Goal: Task Accomplishment & Management: Complete application form

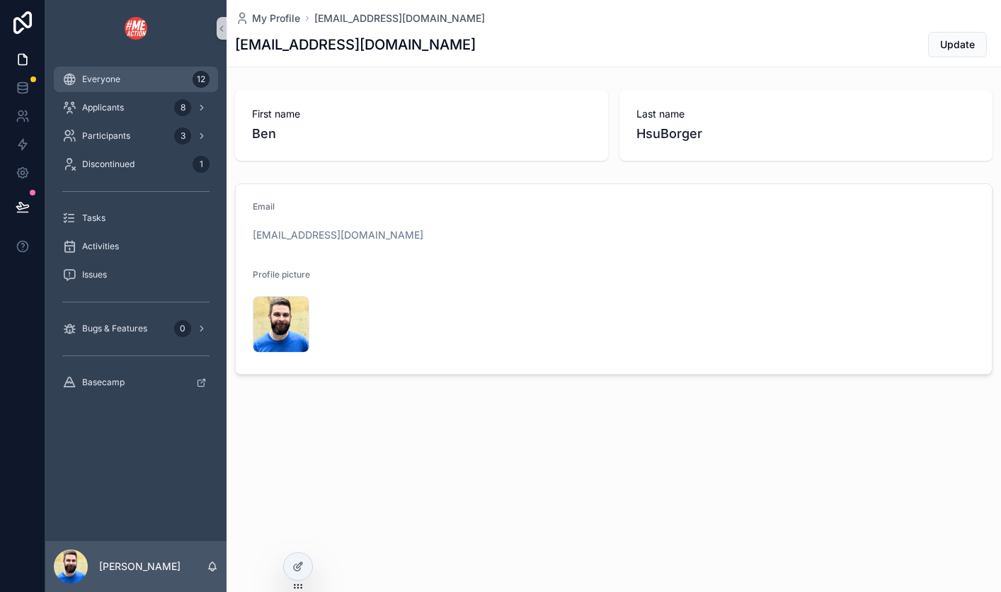
click at [98, 79] on span "Everyone" at bounding box center [101, 79] width 38 height 11
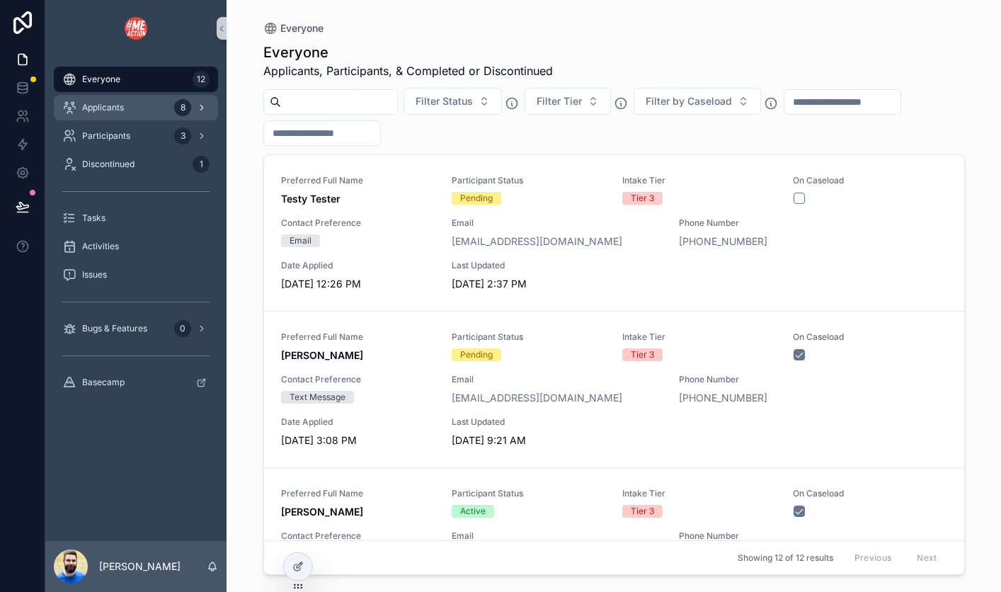
click at [105, 106] on span "Applicants" at bounding box center [103, 107] width 42 height 11
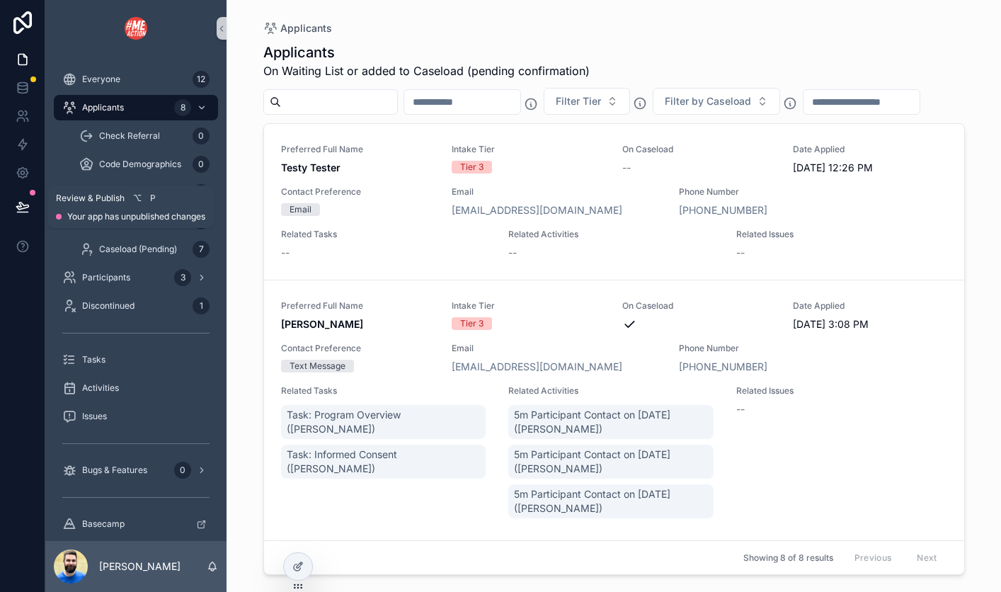
click at [23, 203] on icon at bounding box center [23, 207] width 14 height 14
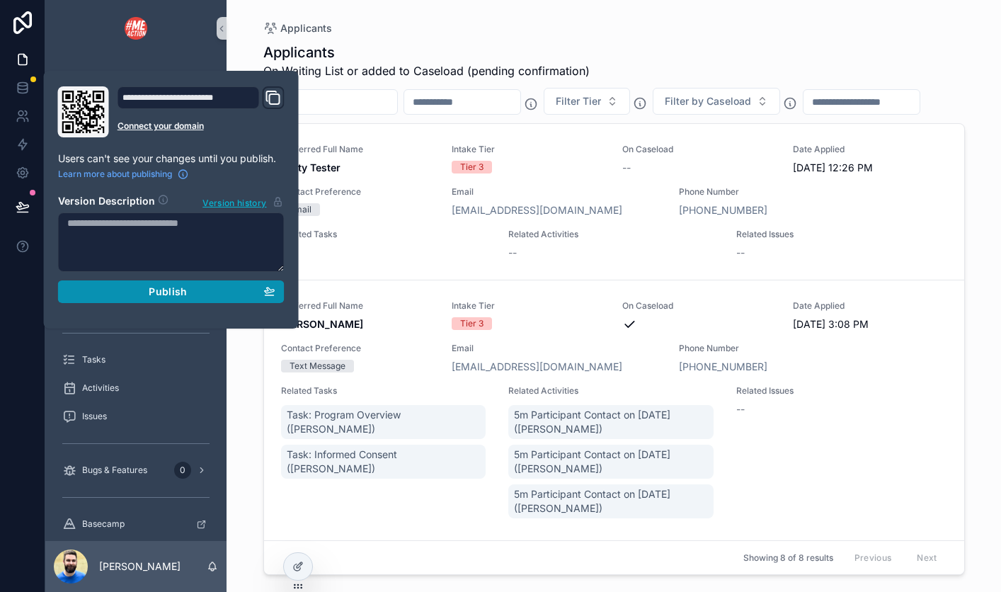
click at [111, 297] on div "Publish" at bounding box center [171, 291] width 208 height 13
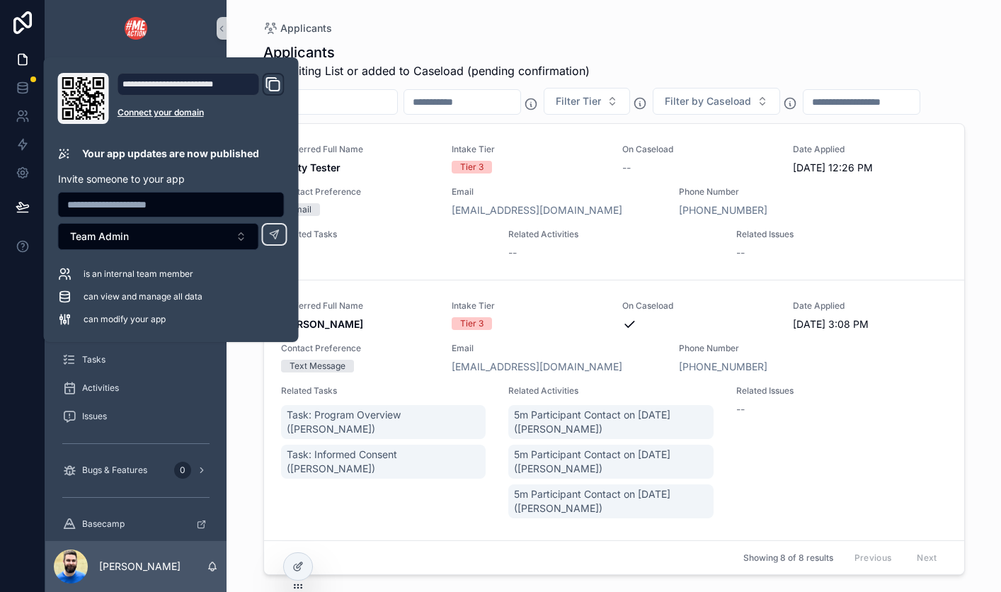
click at [7, 367] on div at bounding box center [22, 296] width 45 height 592
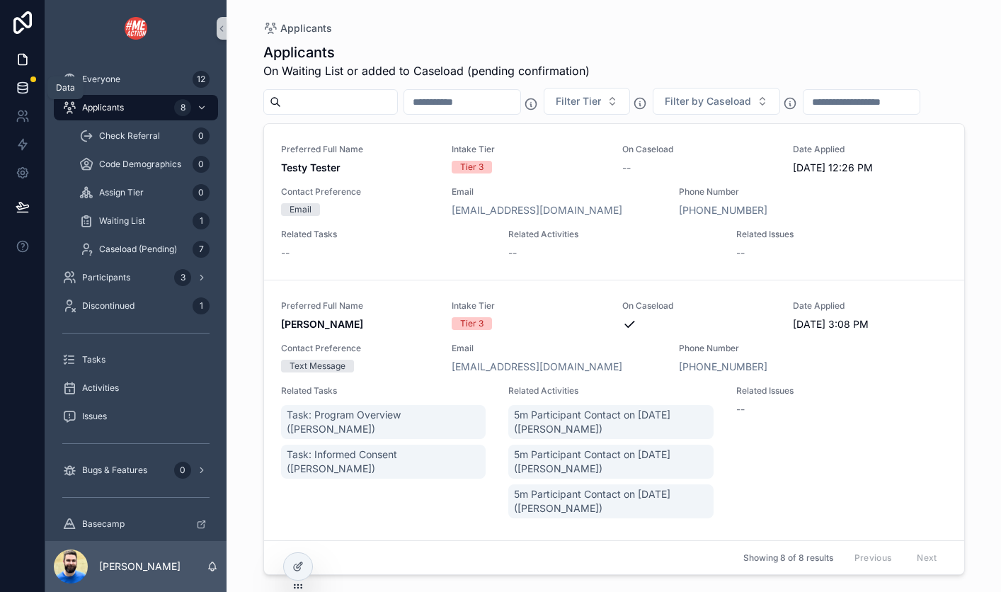
click at [21, 83] on icon at bounding box center [22, 85] width 9 height 4
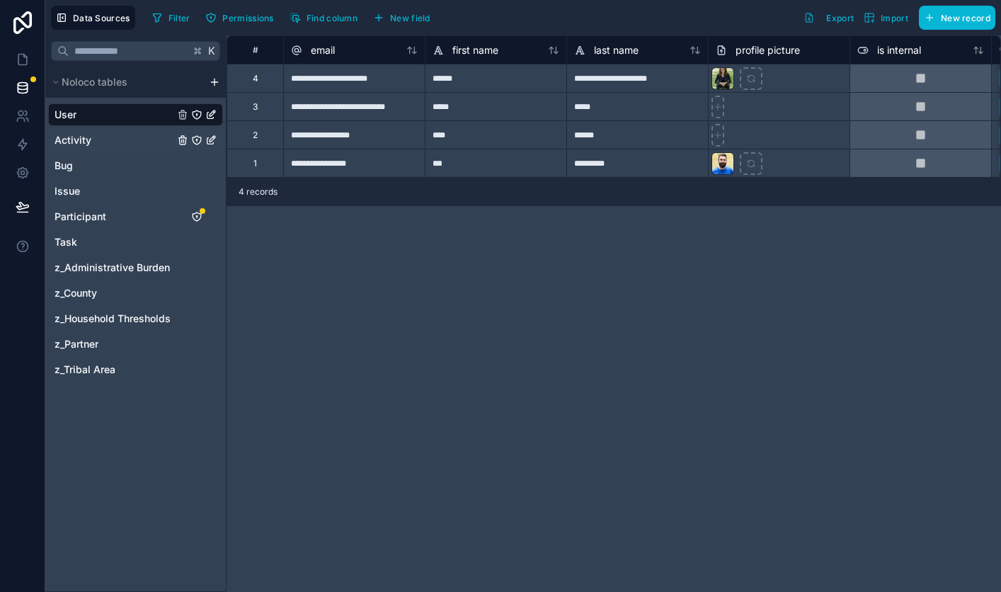
click at [117, 140] on div "Activity" at bounding box center [135, 140] width 175 height 23
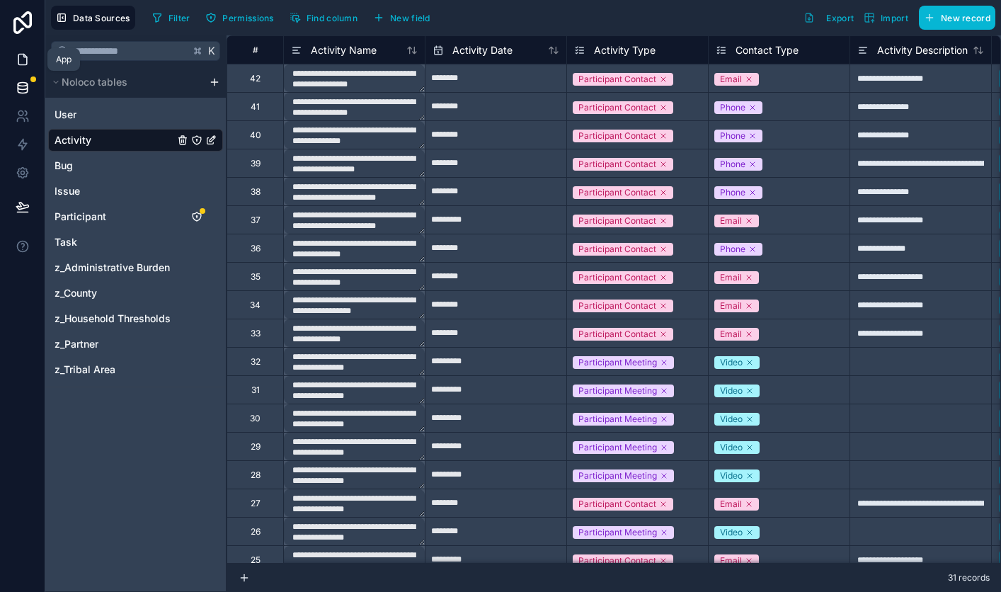
click at [22, 55] on icon at bounding box center [23, 59] width 14 height 14
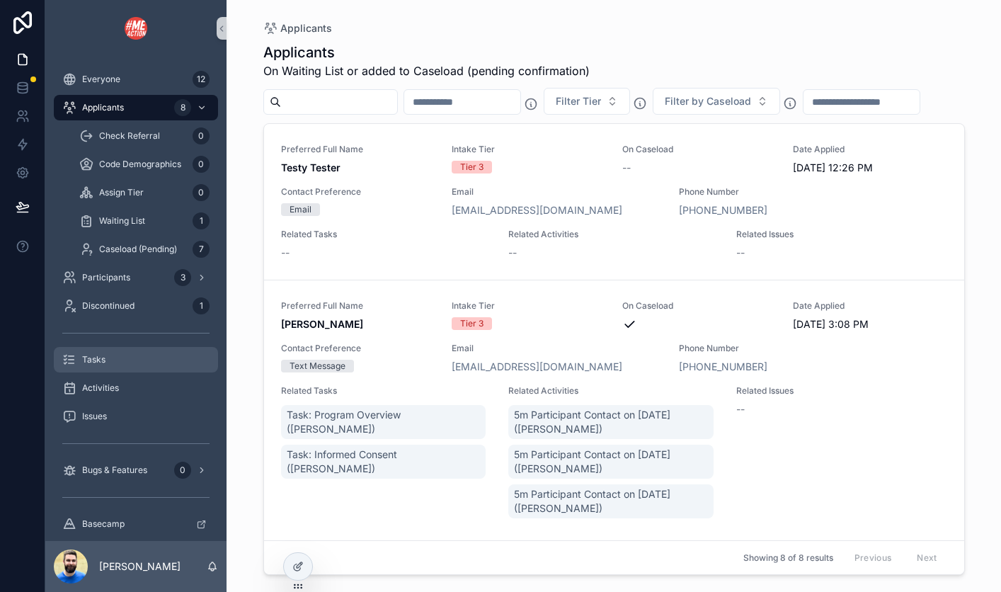
click at [142, 362] on div "Tasks" at bounding box center [135, 359] width 147 height 23
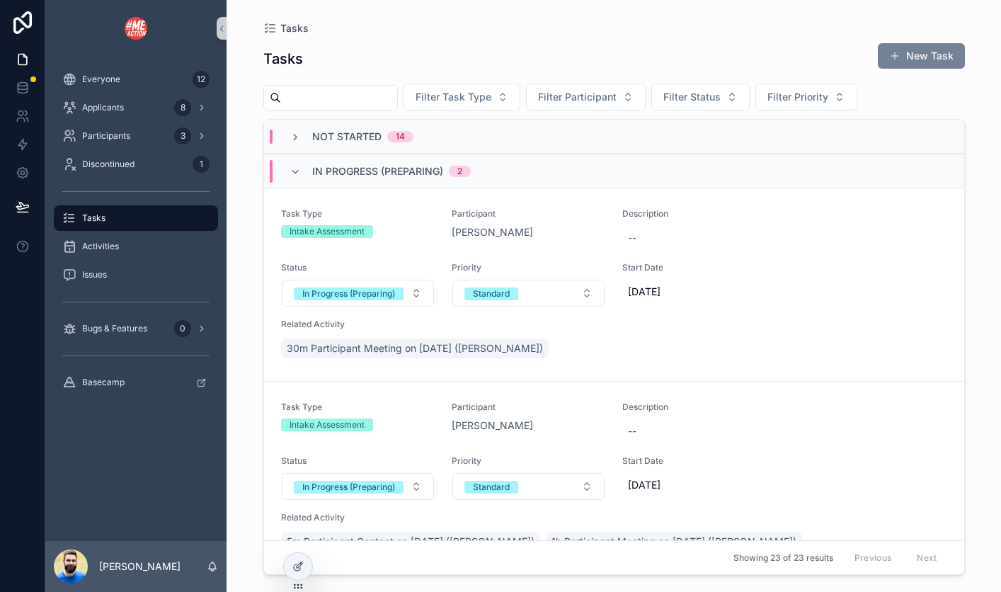
click at [924, 52] on button "New Task" at bounding box center [921, 55] width 87 height 25
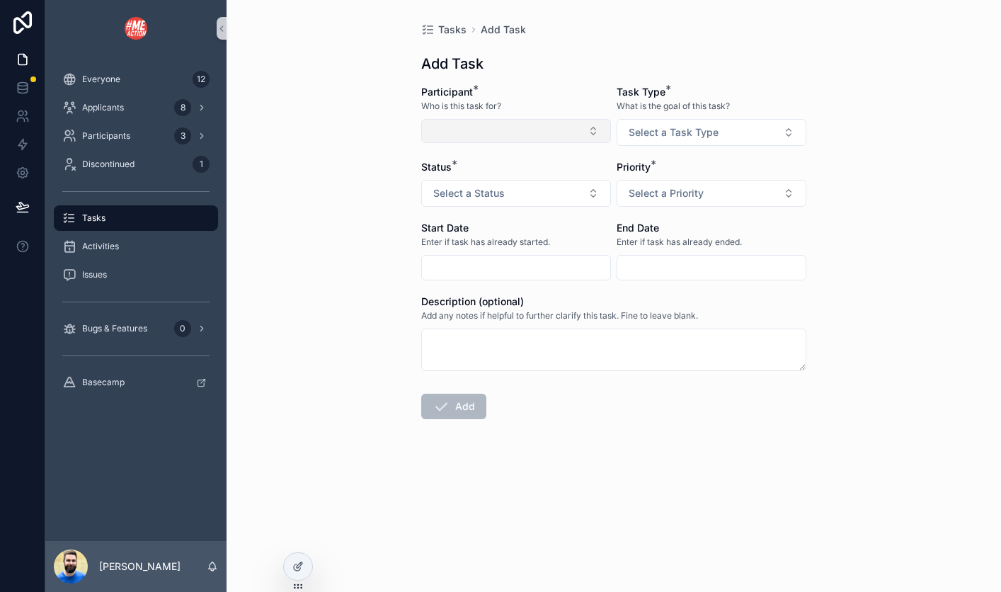
click at [596, 131] on button "Select Button" at bounding box center [516, 131] width 190 height 24
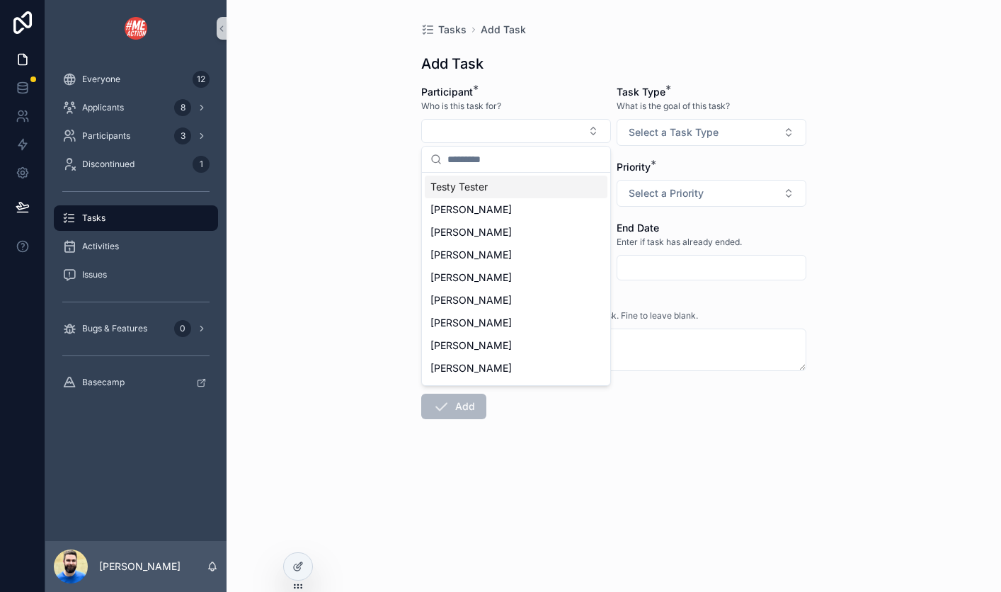
click at [457, 183] on span "Testy Tester" at bounding box center [458, 187] width 57 height 14
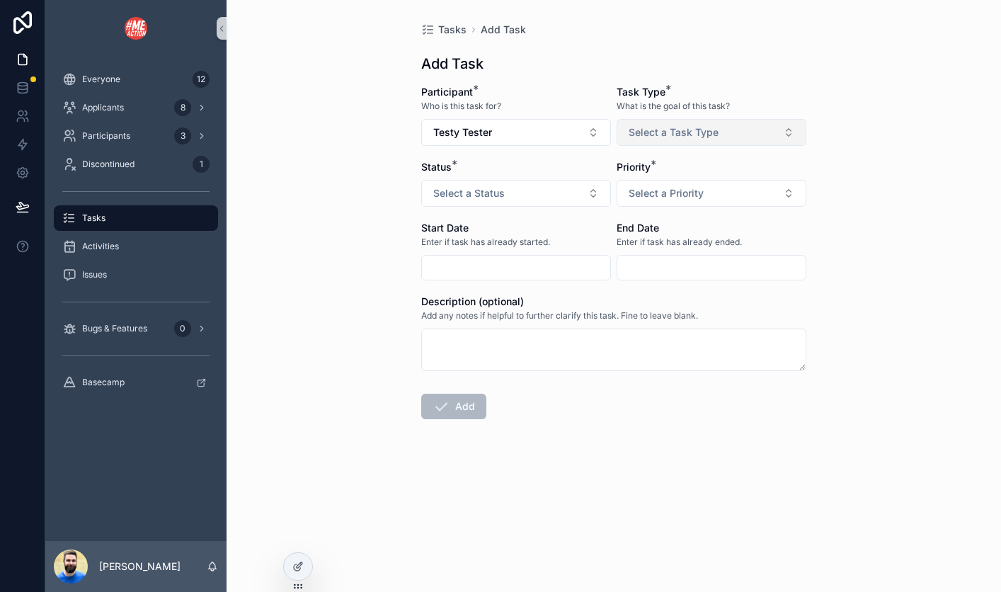
click at [679, 138] on span "Select a Task Type" at bounding box center [674, 132] width 90 height 14
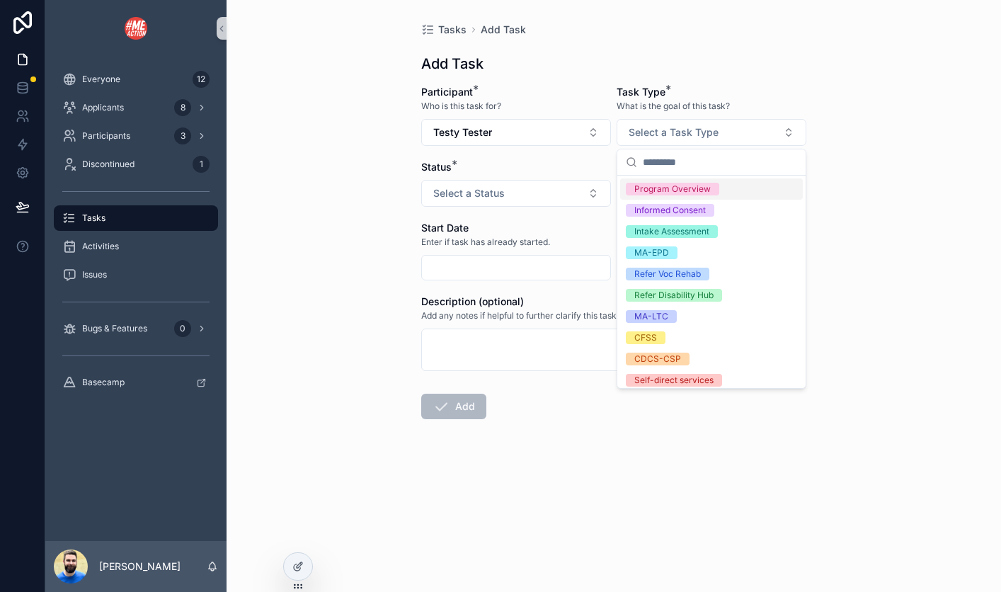
click at [857, 196] on div "Tasks Add Task Add Task Participant * Who is this task for? Testy Tester Task T…" at bounding box center [614, 296] width 774 height 592
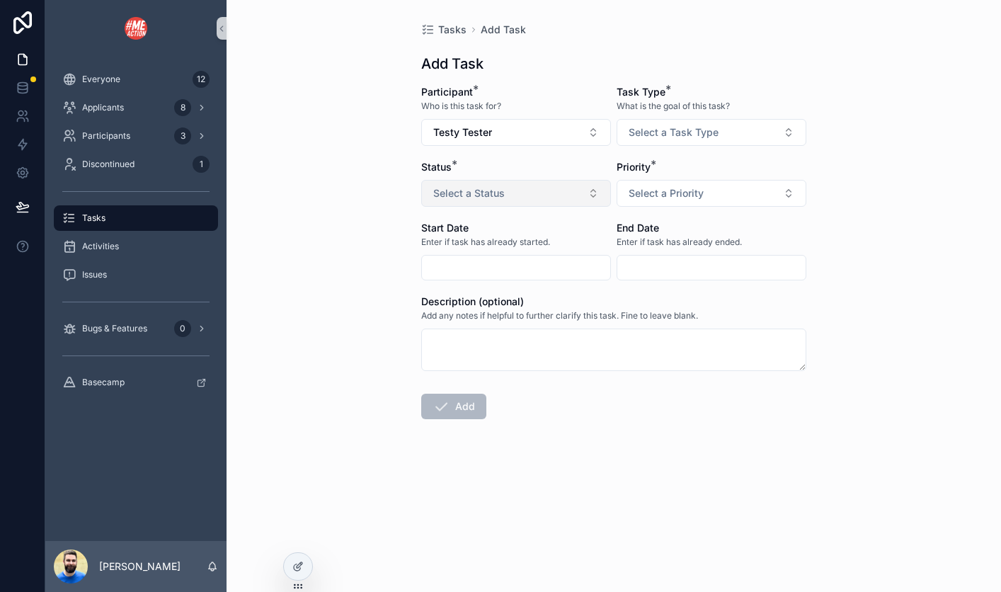
click at [587, 191] on button "Select a Status" at bounding box center [516, 193] width 190 height 27
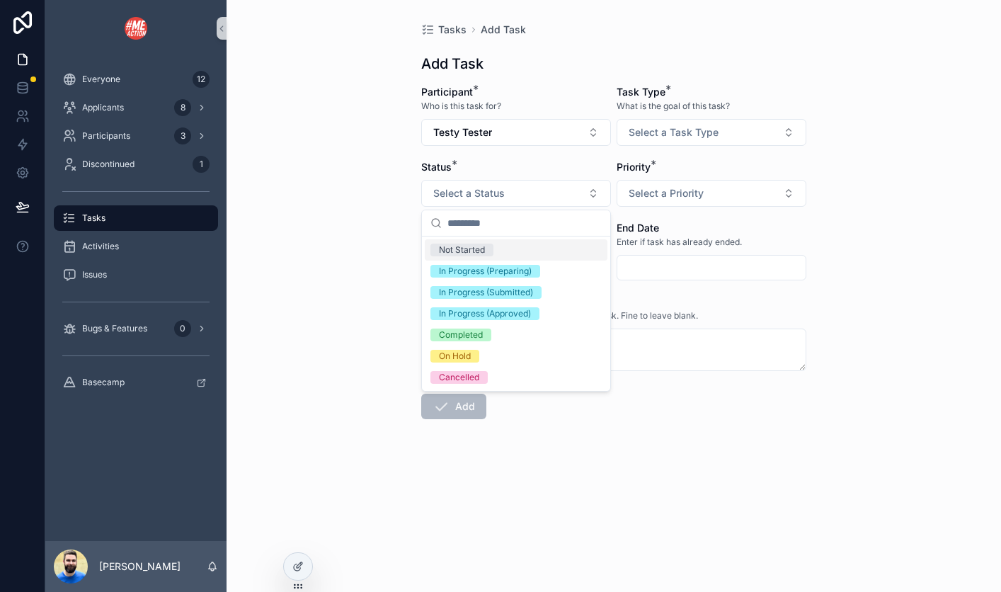
click at [564, 254] on div "Not Started" at bounding box center [516, 249] width 183 height 21
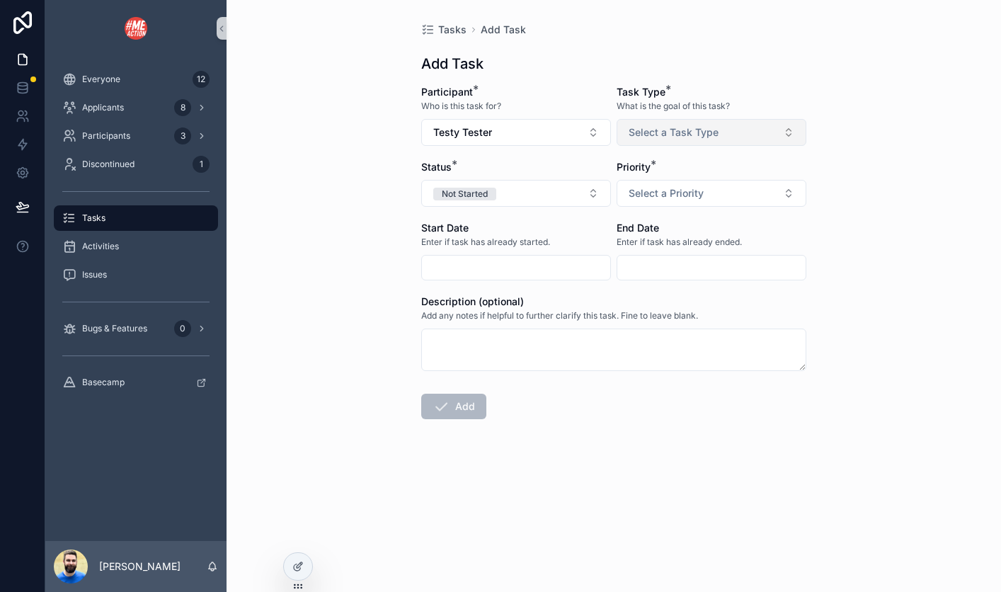
click at [677, 132] on span "Select a Task Type" at bounding box center [674, 132] width 90 height 14
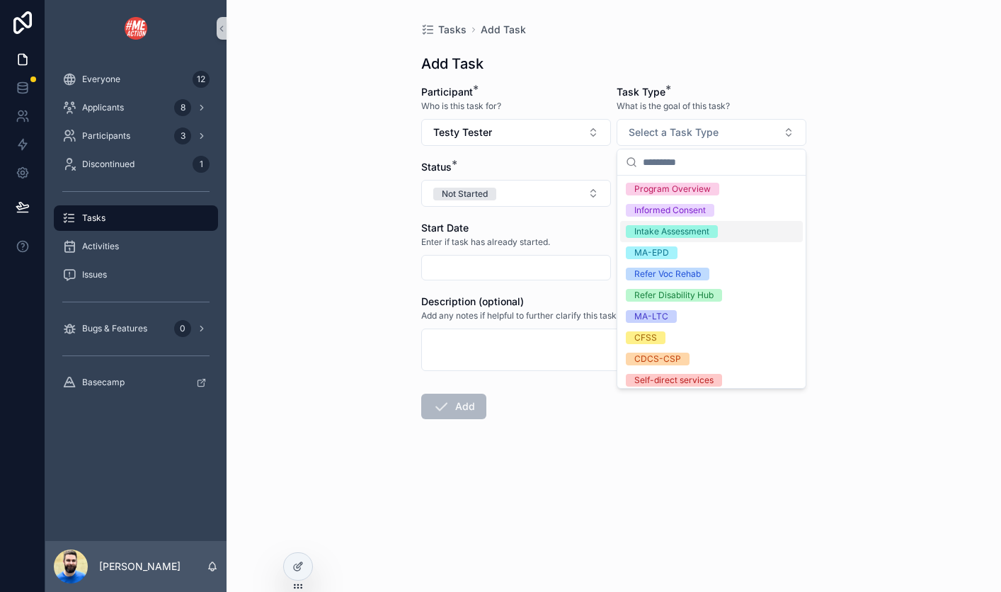
click at [705, 236] on div "Intake Assessment" at bounding box center [671, 231] width 75 height 13
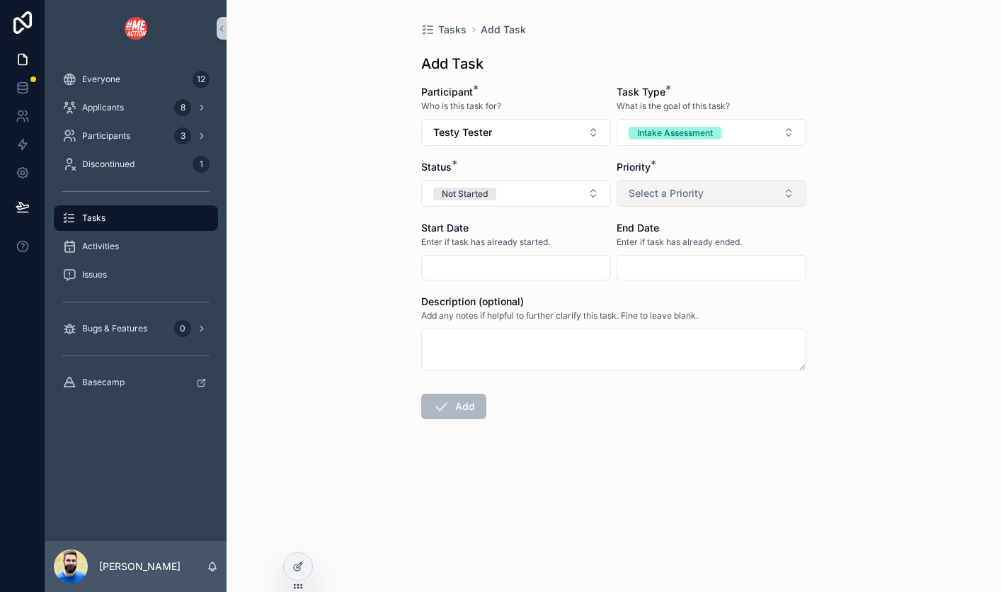
click at [695, 193] on span "Select a Priority" at bounding box center [666, 193] width 75 height 14
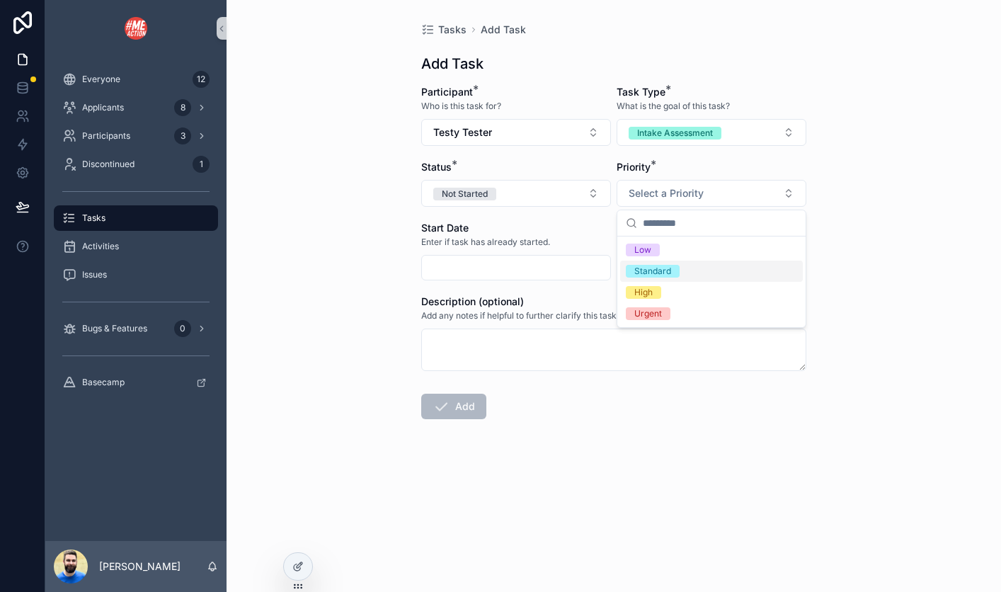
click at [680, 268] on div "Standard" at bounding box center [711, 270] width 183 height 21
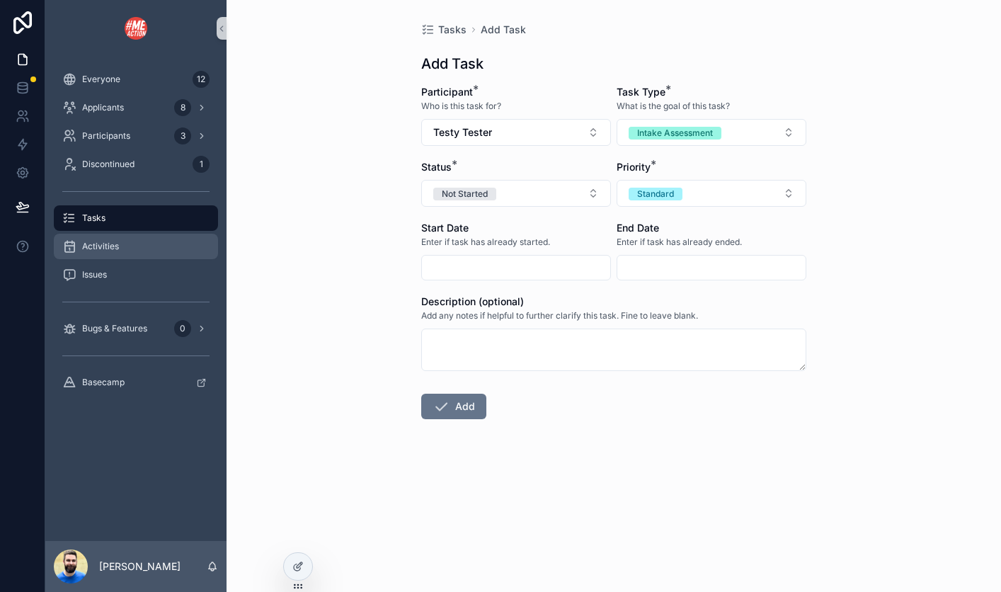
click at [108, 246] on span "Activities" at bounding box center [100, 246] width 37 height 11
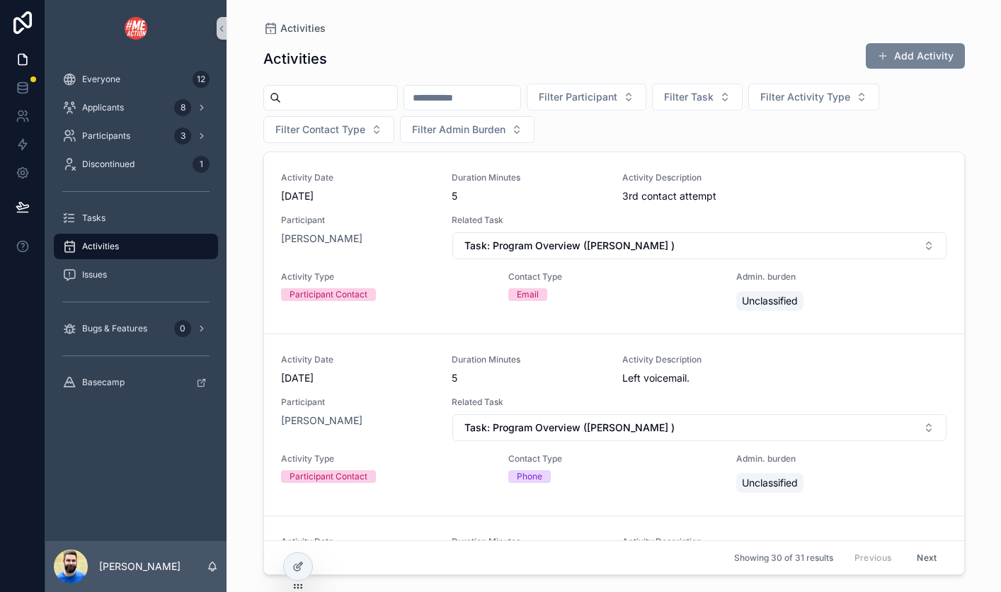
click at [922, 50] on button "Add Activity" at bounding box center [915, 55] width 99 height 25
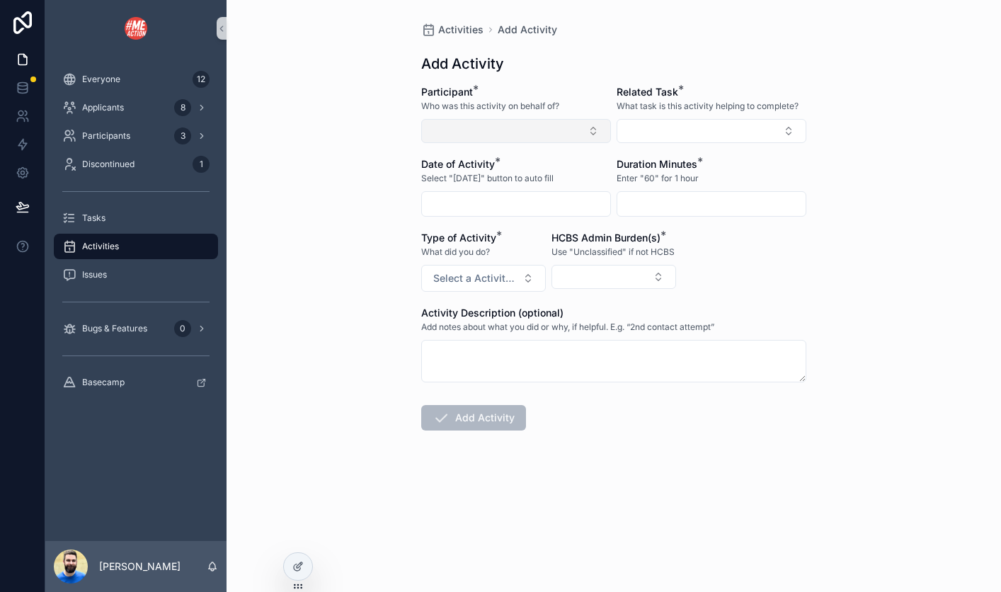
click at [587, 130] on button "Select Button" at bounding box center [516, 131] width 190 height 24
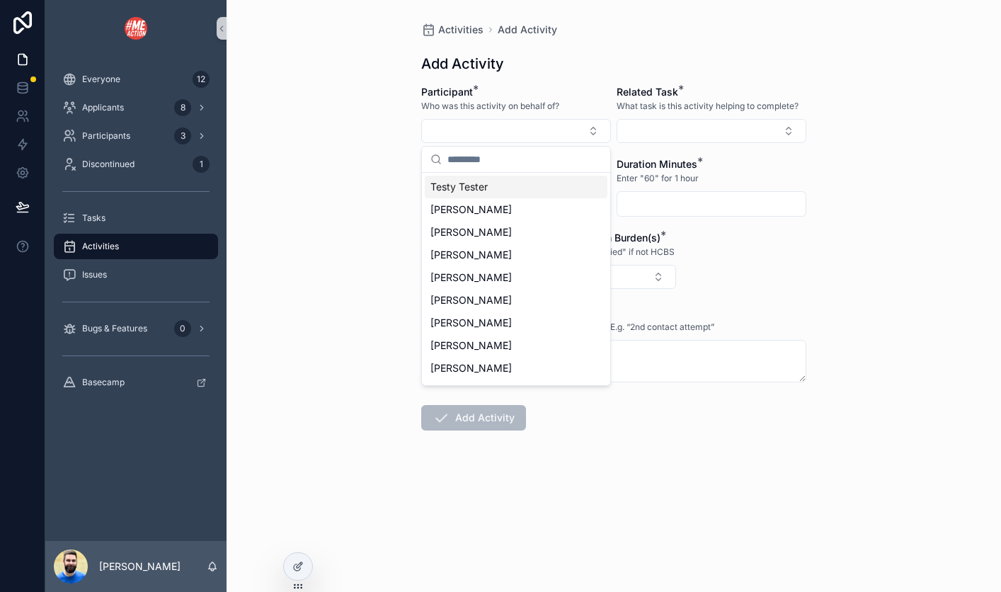
click at [546, 185] on div "Testy Tester" at bounding box center [516, 187] width 183 height 23
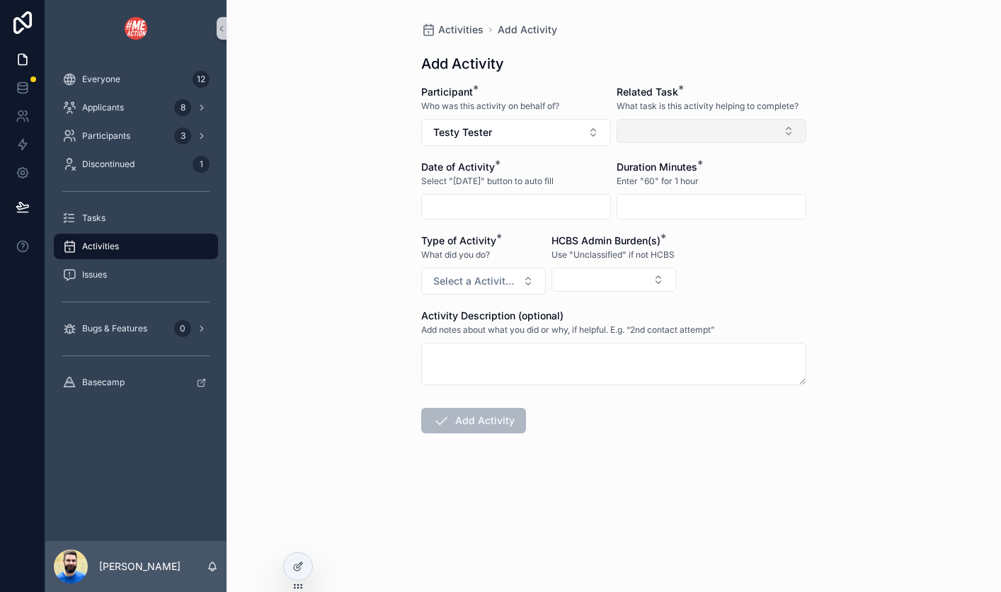
click at [660, 132] on button "Select Button" at bounding box center [712, 131] width 190 height 24
click at [832, 154] on div "Activities Add Activity Add Activity Participant * Who was this activity on beh…" at bounding box center [614, 296] width 774 height 592
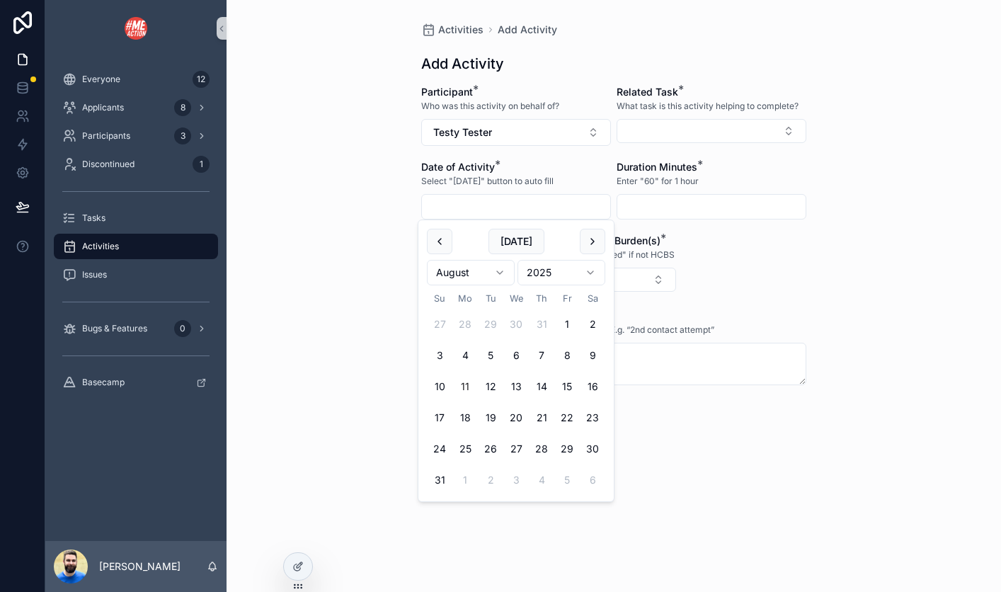
click at [560, 201] on input "scrollable content" at bounding box center [516, 207] width 188 height 20
click at [532, 237] on button "[DATE]" at bounding box center [516, 241] width 56 height 25
type input "*********"
click at [968, 276] on div "Activities Add Activity Add Activity Participant * Who was this activity on beh…" at bounding box center [614, 296] width 774 height 592
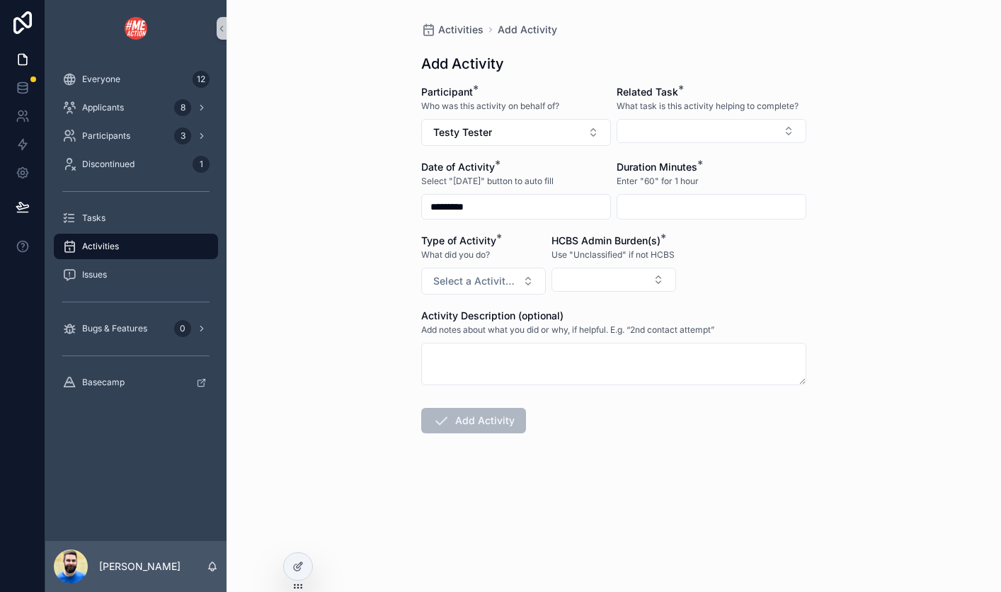
click at [761, 212] on input "scrollable content" at bounding box center [711, 207] width 188 height 20
type input "**"
click at [865, 264] on div "Activities Add Activity Add Activity Participant * Who was this activity on beh…" at bounding box center [614, 296] width 774 height 592
click at [535, 273] on button "Select a Activity Type" at bounding box center [483, 281] width 125 height 27
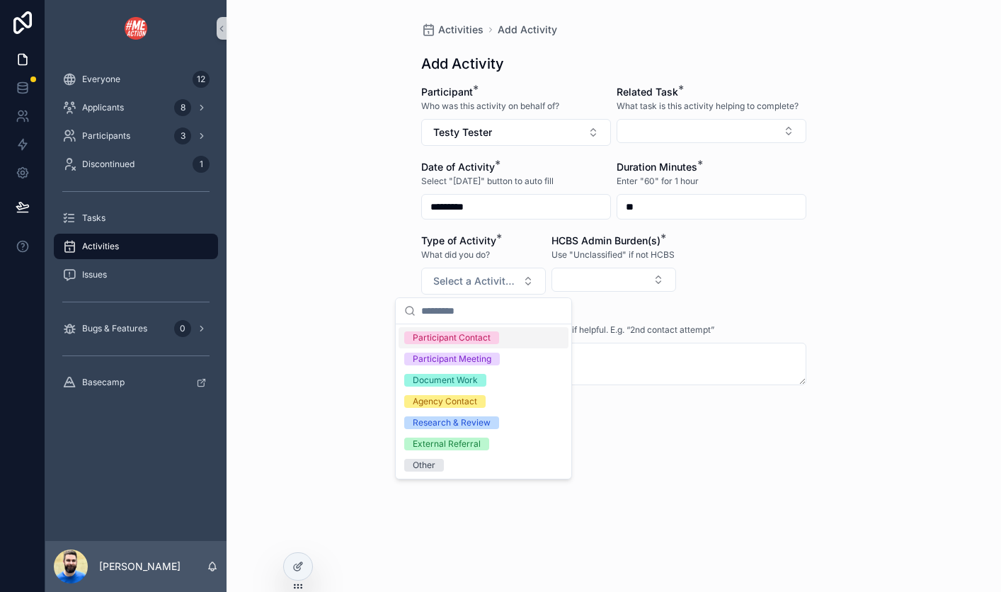
click at [484, 340] on div "Participant Contact" at bounding box center [452, 337] width 78 height 13
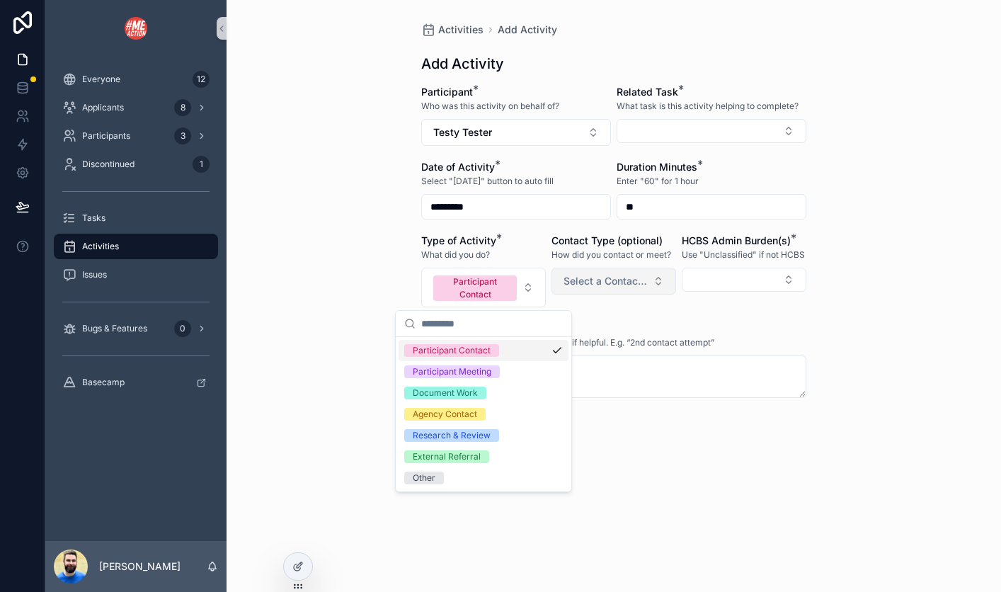
click at [573, 281] on span "Select a Contact Type" at bounding box center [605, 281] width 84 height 14
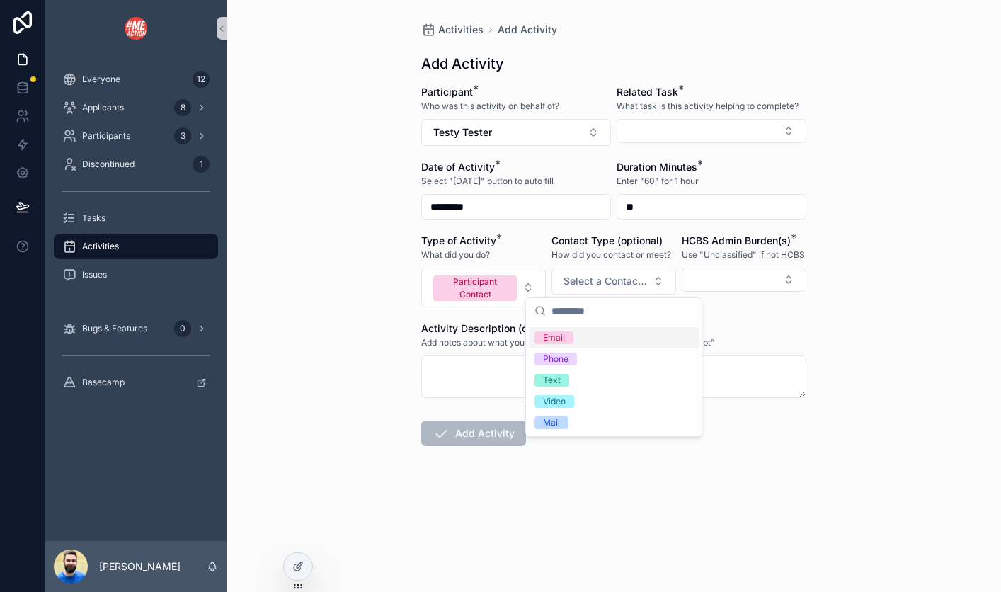
click at [560, 339] on div "Email" at bounding box center [554, 337] width 22 height 13
click at [723, 277] on button "Select Button" at bounding box center [744, 280] width 125 height 24
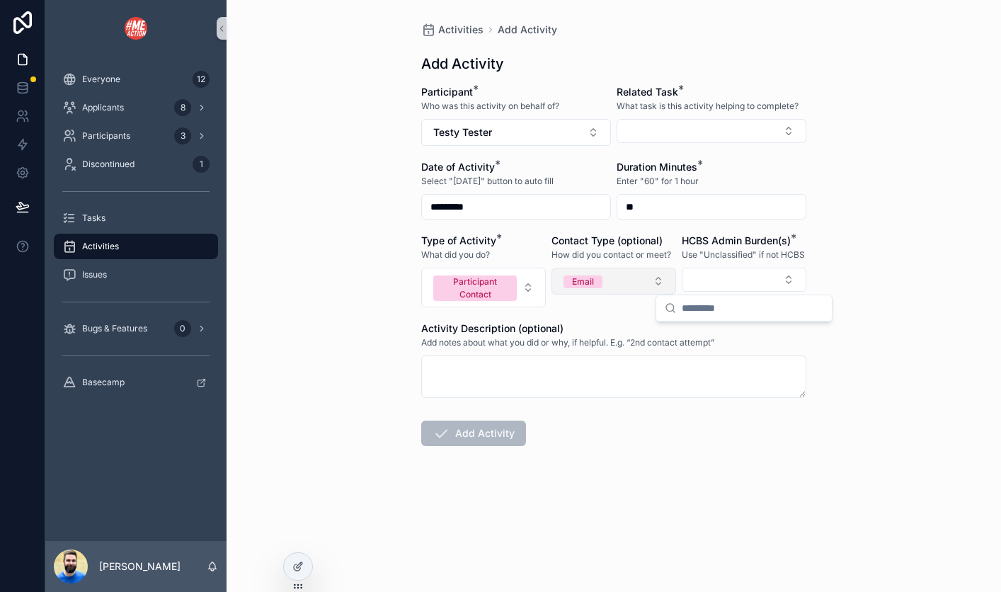
click at [643, 276] on button "Email" at bounding box center [613, 281] width 125 height 27
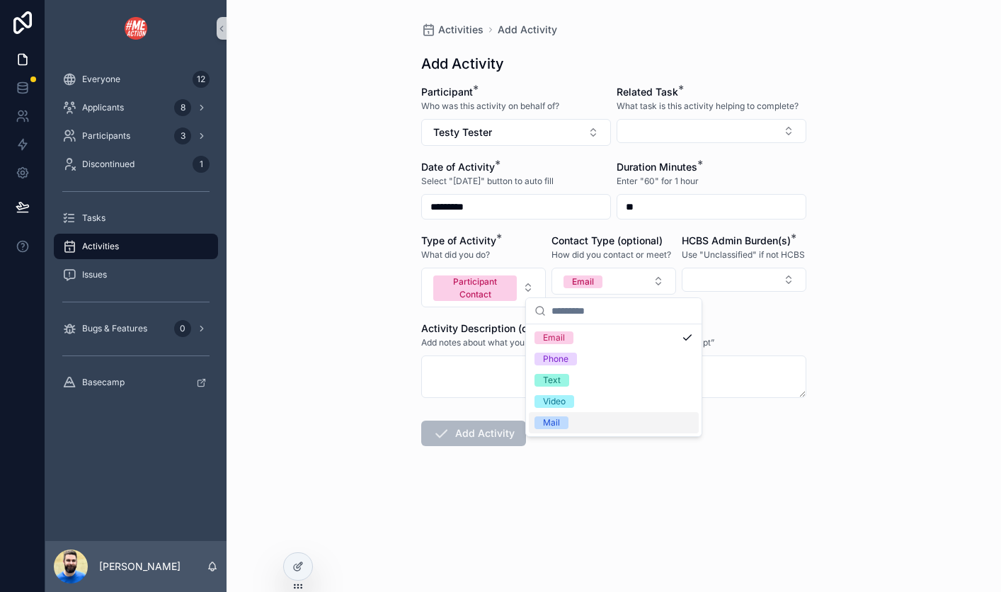
click at [599, 418] on div "Mail" at bounding box center [614, 422] width 170 height 21
click at [685, 337] on div "Email" at bounding box center [614, 337] width 170 height 21
click at [529, 287] on button "Participant Contact" at bounding box center [483, 288] width 125 height 40
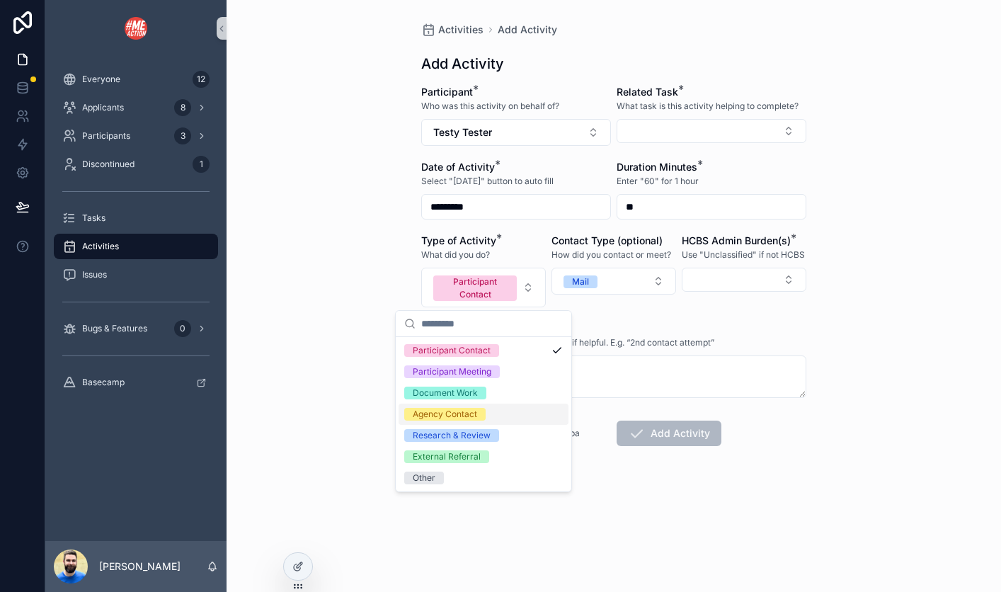
click at [462, 411] on div "Agency Contact" at bounding box center [445, 414] width 64 height 13
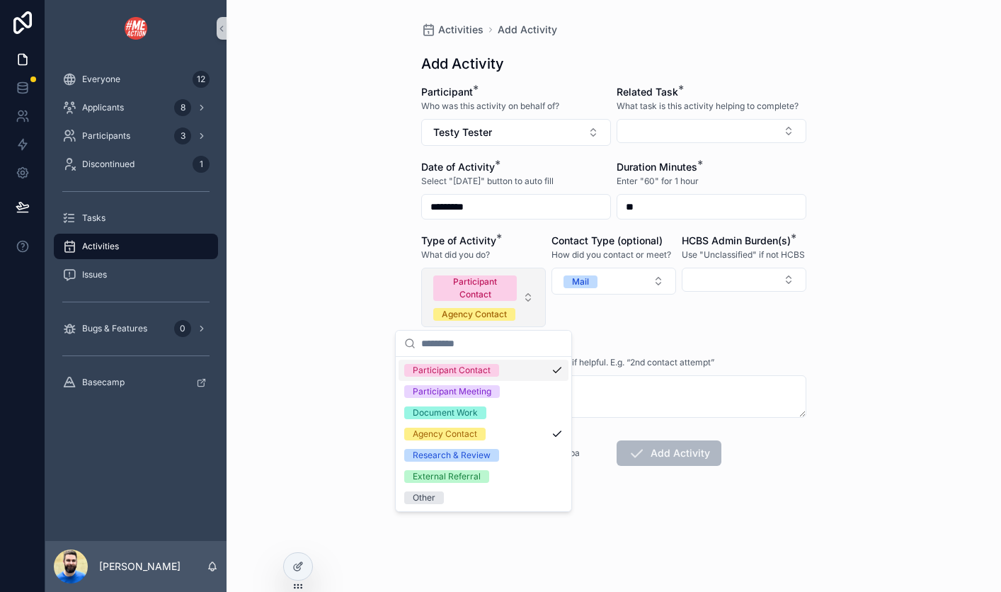
click at [526, 294] on button "Participant Contact Agency Contact" at bounding box center [483, 297] width 125 height 59
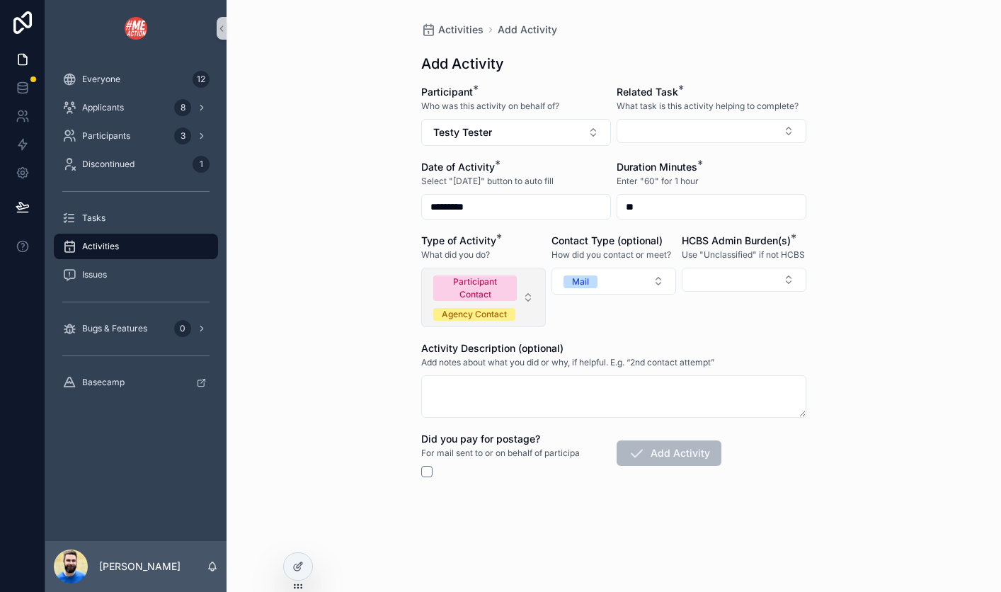
click at [526, 294] on button "Participant Contact Agency Contact" at bounding box center [483, 297] width 125 height 59
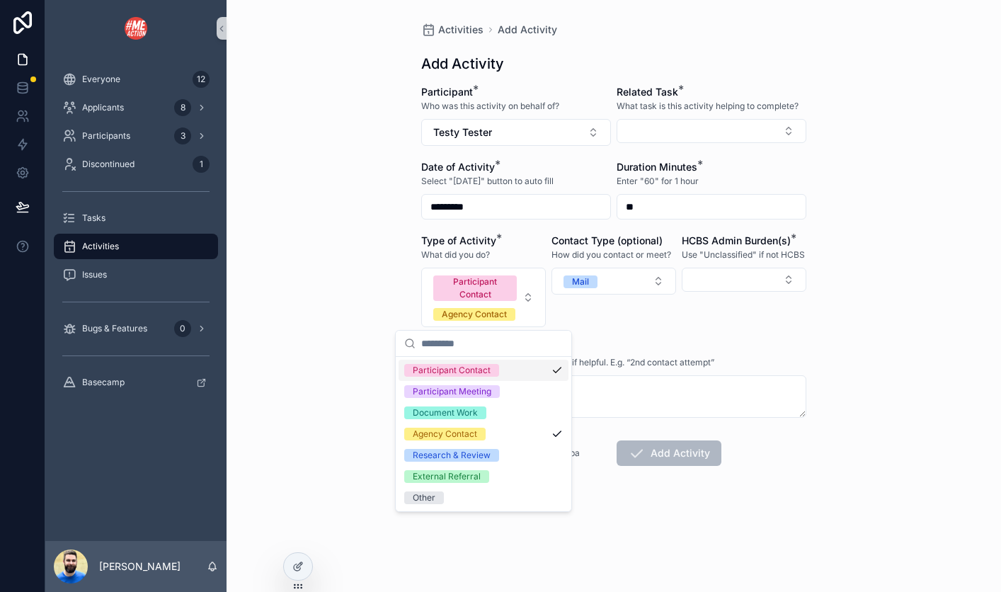
click at [553, 367] on div "Participant Contact" at bounding box center [484, 370] width 170 height 21
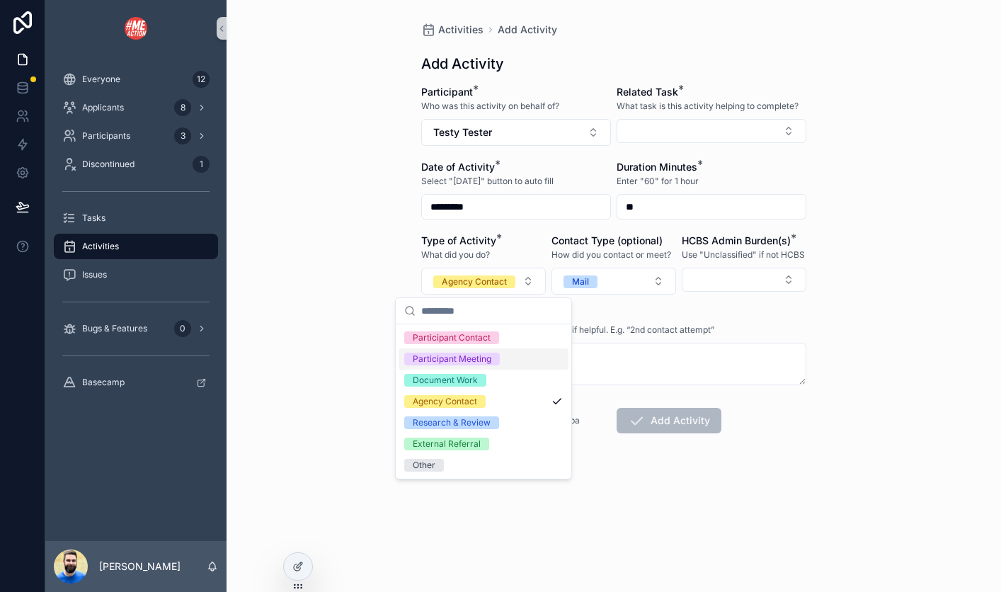
click at [730, 311] on div "Activity Description (optional)" at bounding box center [613, 316] width 385 height 14
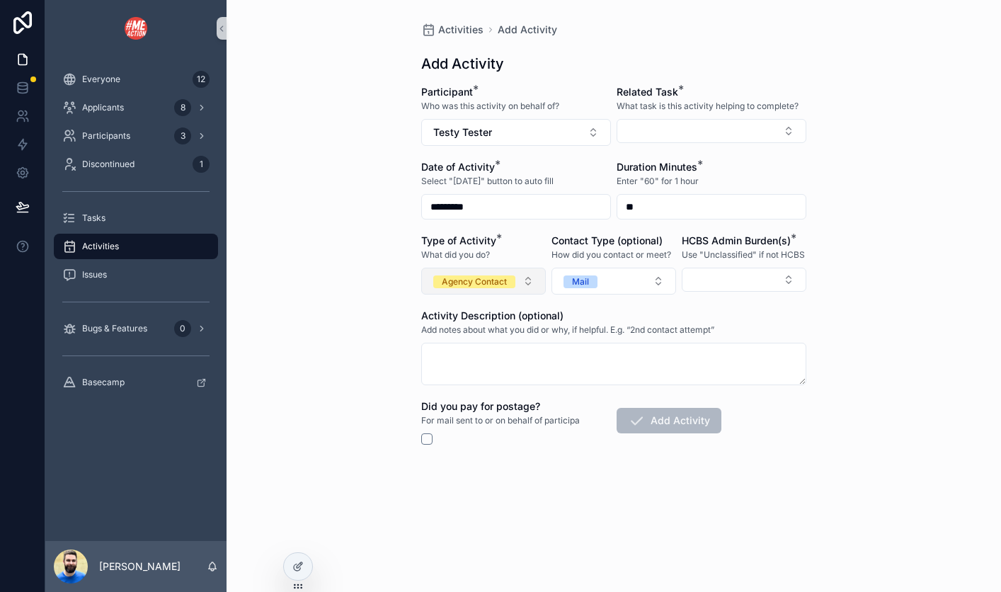
click at [512, 277] on span "Agency Contact" at bounding box center [474, 281] width 82 height 13
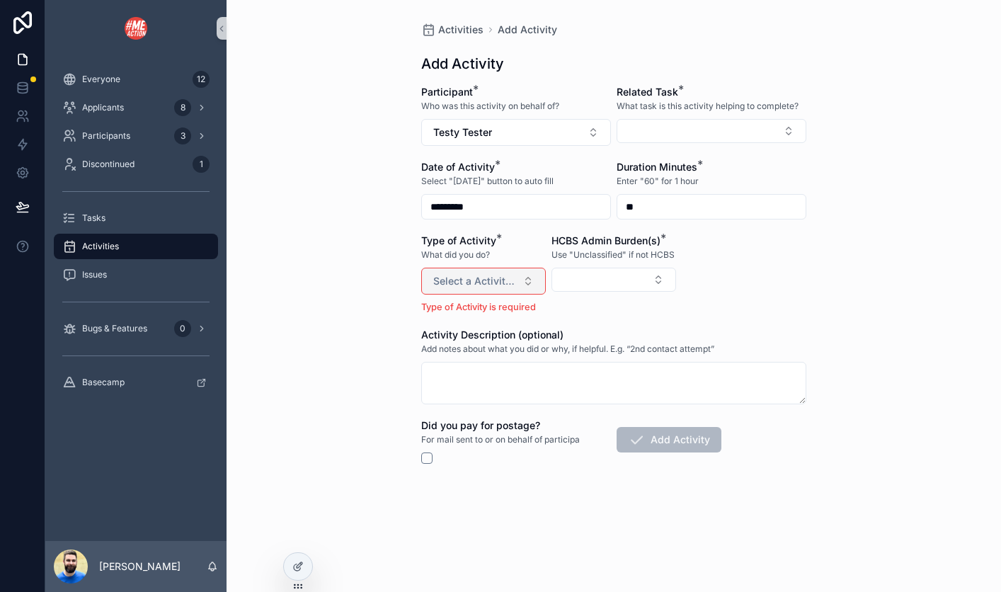
click at [512, 277] on span "Select a Activity Type" at bounding box center [475, 281] width 84 height 14
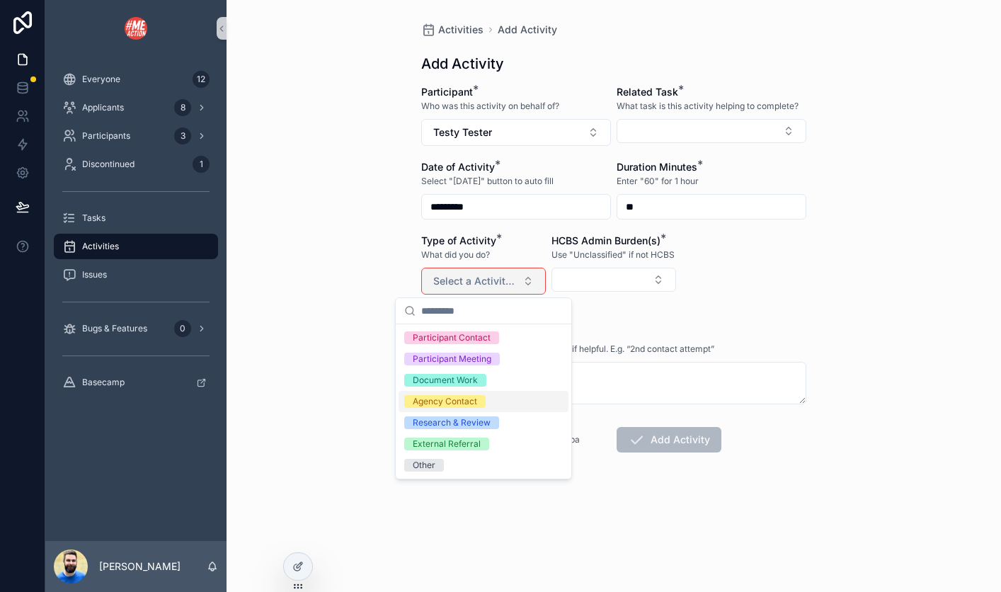
click at [484, 401] on span "Agency Contact" at bounding box center [444, 401] width 81 height 13
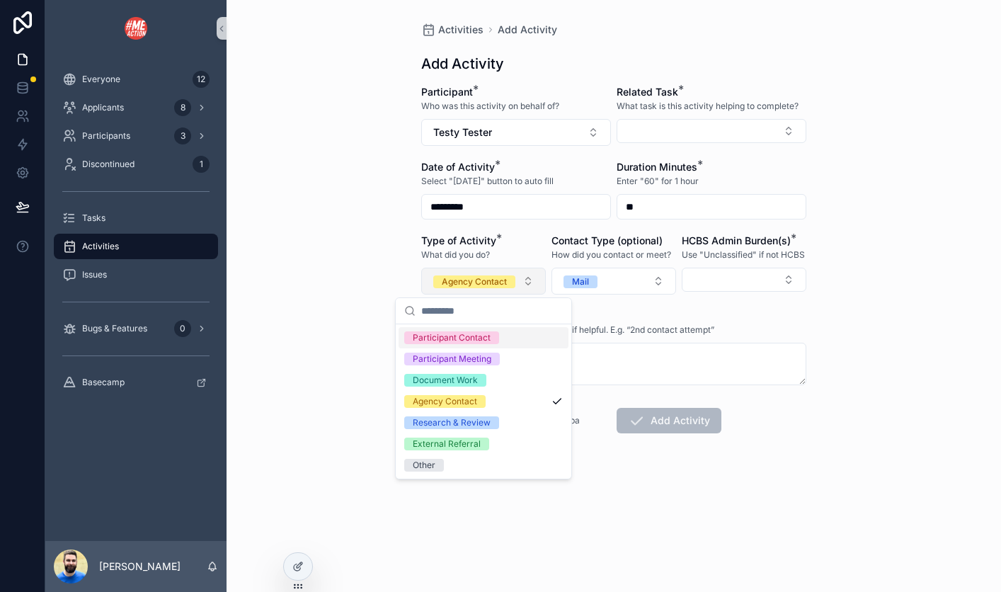
click at [651, 308] on form "Participant * Who was this activity on behalf of? Testy Tester Related Task * W…" at bounding box center [613, 304] width 385 height 439
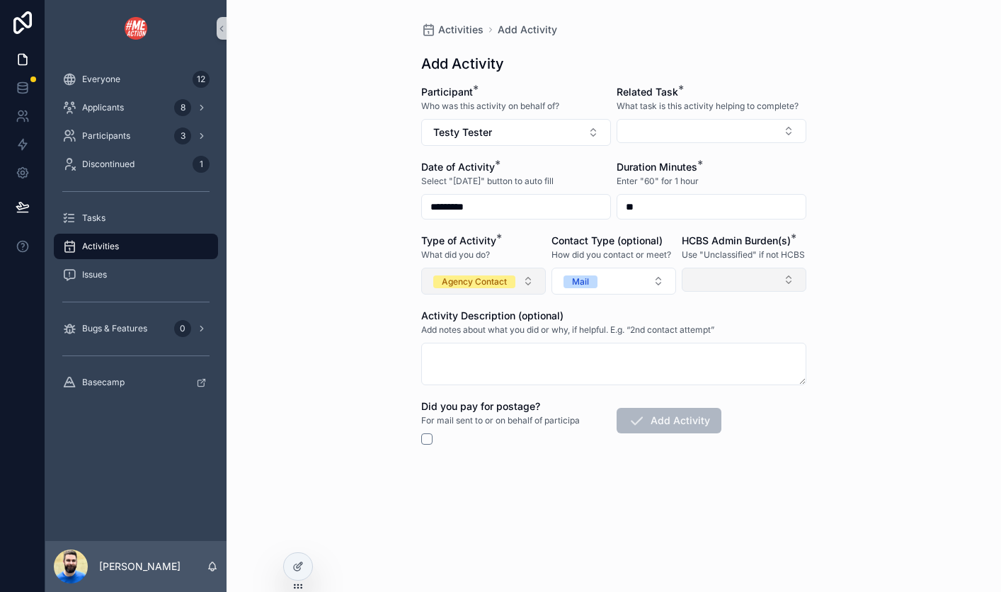
click at [704, 284] on button "Select Button" at bounding box center [744, 280] width 125 height 24
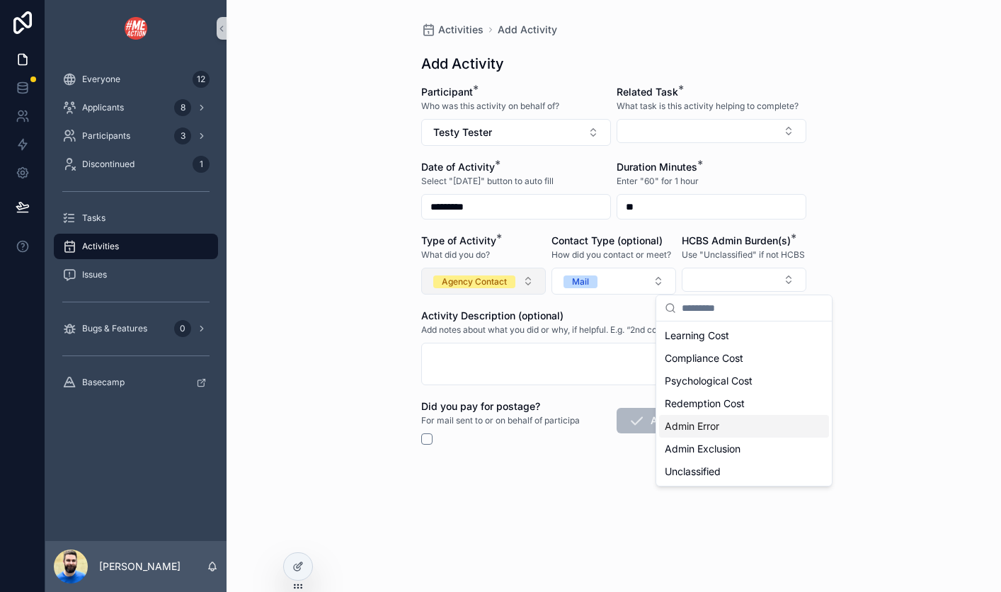
click at [689, 429] on span "Admin Error" at bounding box center [692, 426] width 55 height 14
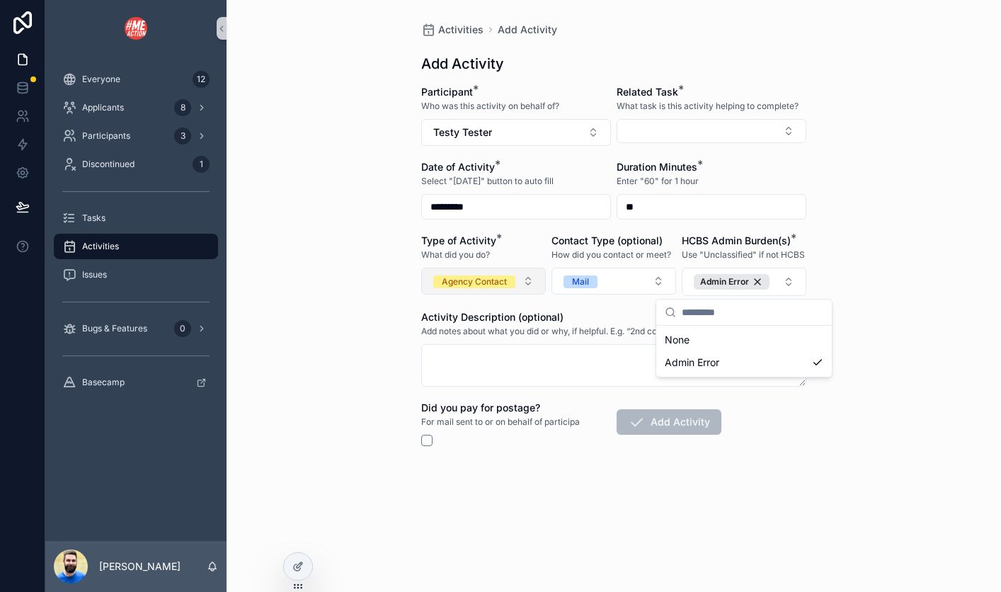
click at [910, 333] on div "Activities Add Activity Add Activity Participant * Who was this activity on beh…" at bounding box center [614, 296] width 774 height 592
click at [420, 437] on div "Activities Add Activity Add Activity Participant * Who was this activity on beh…" at bounding box center [614, 262] width 408 height 525
click at [426, 440] on button "scrollable content" at bounding box center [426, 440] width 11 height 11
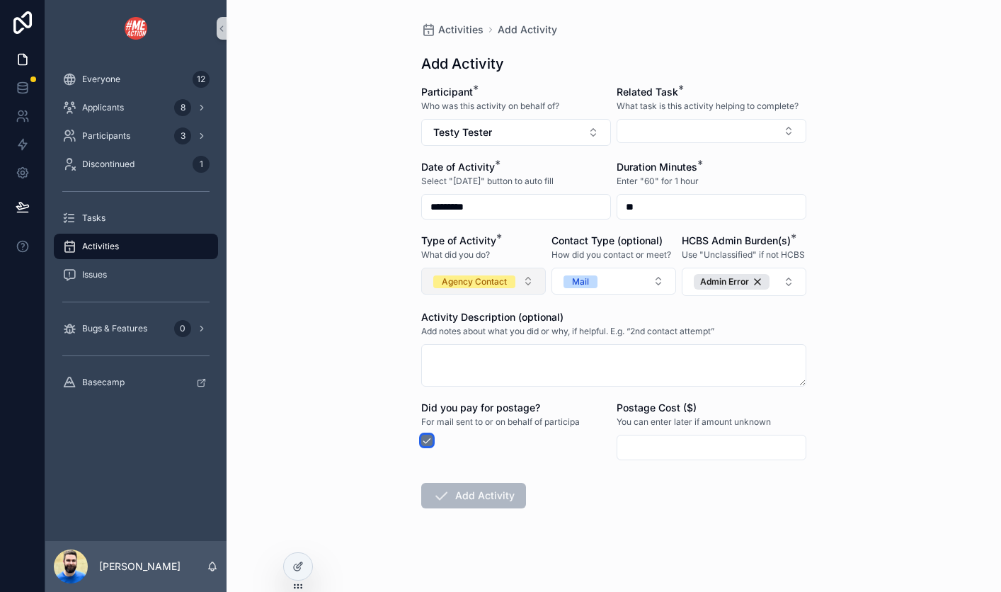
type button "on"
click at [93, 277] on span "Issues" at bounding box center [94, 274] width 25 height 11
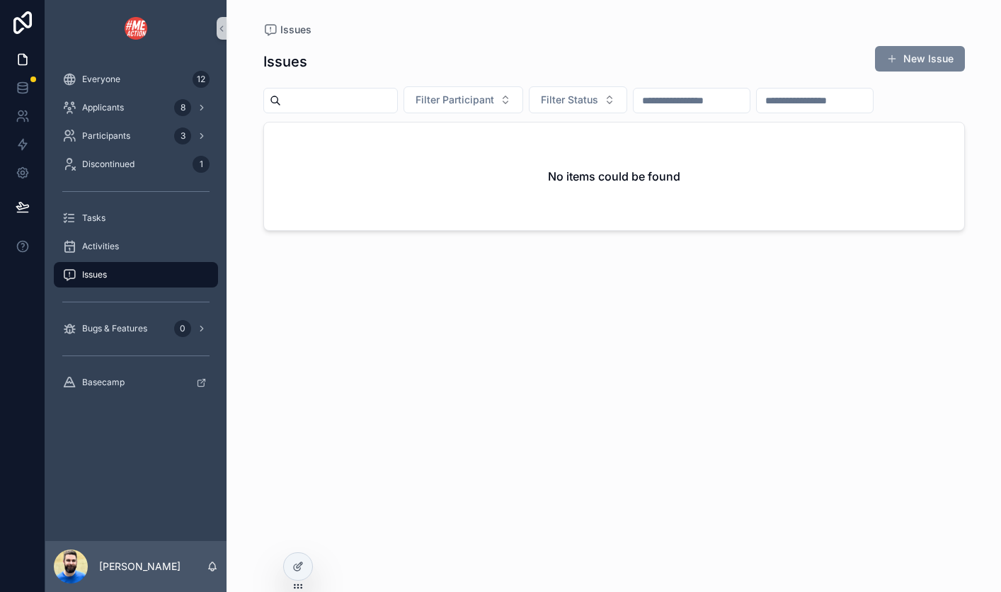
click at [915, 65] on button "New Issue" at bounding box center [920, 58] width 90 height 25
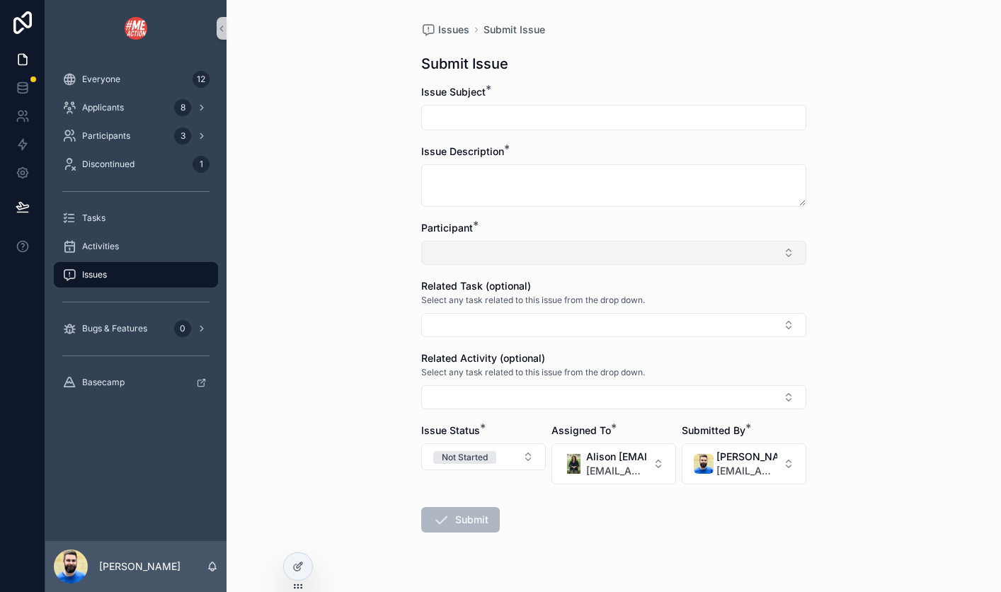
click at [641, 250] on button "Select Button" at bounding box center [613, 253] width 385 height 24
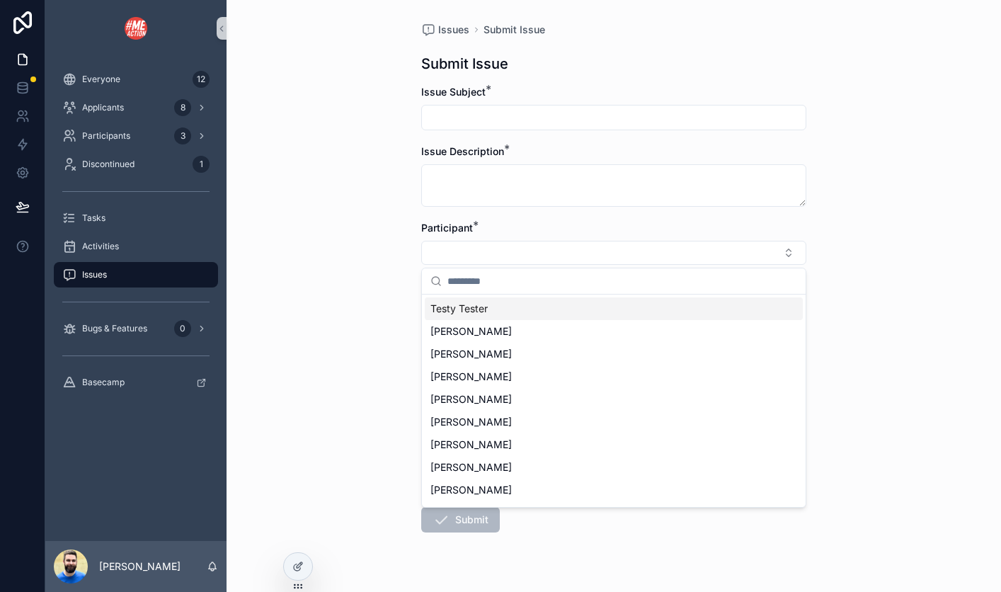
click at [530, 311] on div "Testy Tester" at bounding box center [614, 308] width 378 height 23
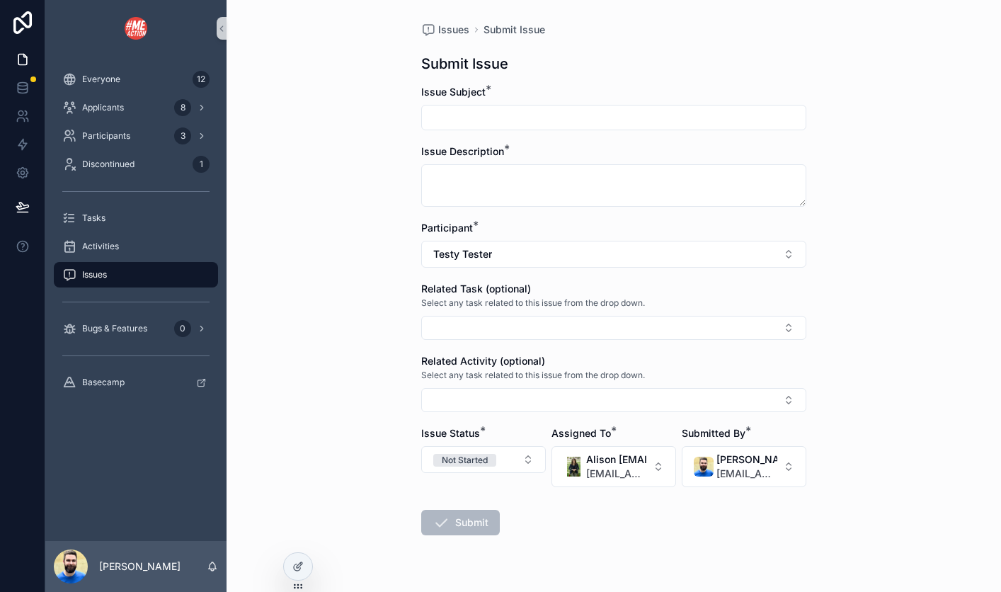
click at [879, 311] on div "Issues Submit Issue Submit Issue Issue Subject * Issue Description * Participan…" at bounding box center [614, 296] width 774 height 592
click at [669, 318] on button "Select Button" at bounding box center [613, 328] width 385 height 24
click at [873, 331] on div "Issues Submit Issue Submit Issue Issue Subject * Issue Description * Participan…" at bounding box center [614, 296] width 774 height 592
click at [292, 560] on div at bounding box center [298, 566] width 28 height 27
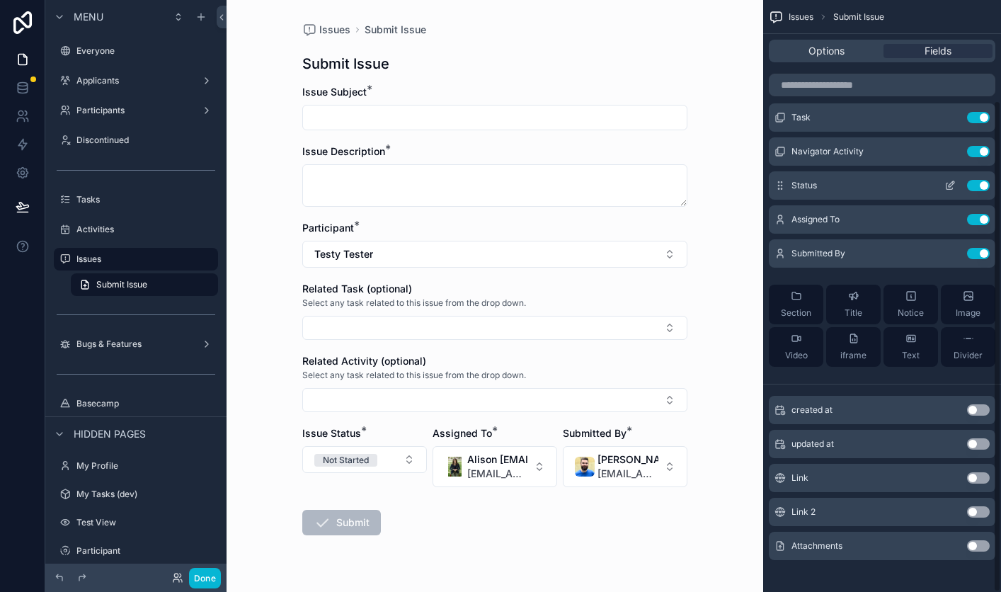
scroll to position [120, 0]
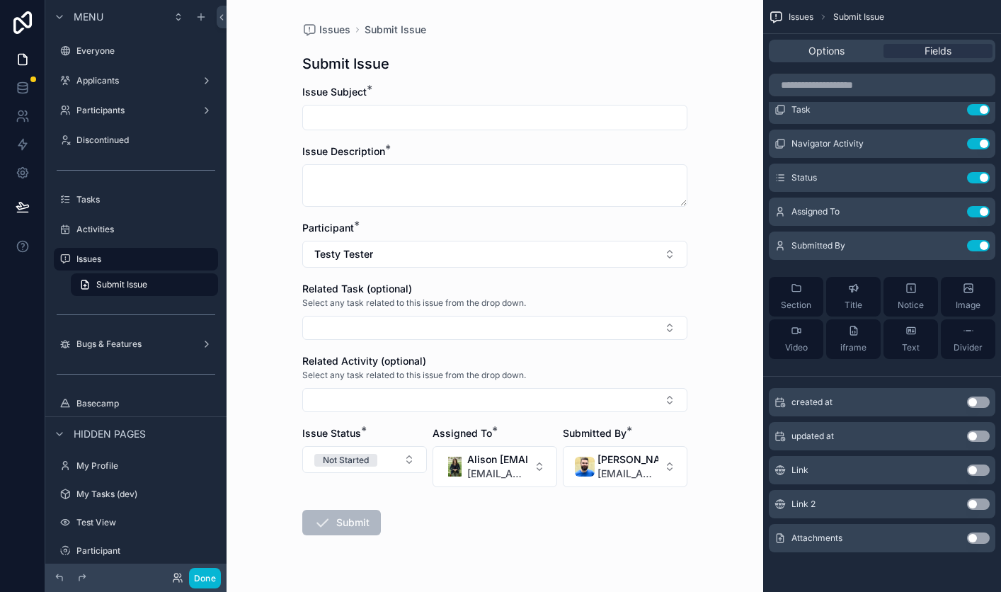
click at [983, 469] on button "Use setting" at bounding box center [978, 469] width 23 height 11
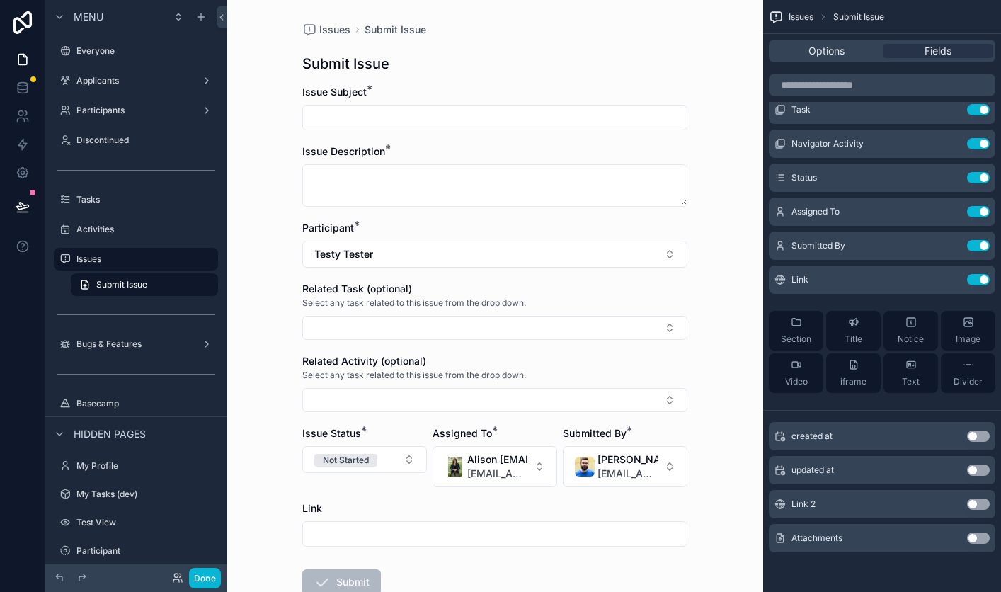
click at [979, 508] on button "Use setting" at bounding box center [978, 503] width 23 height 11
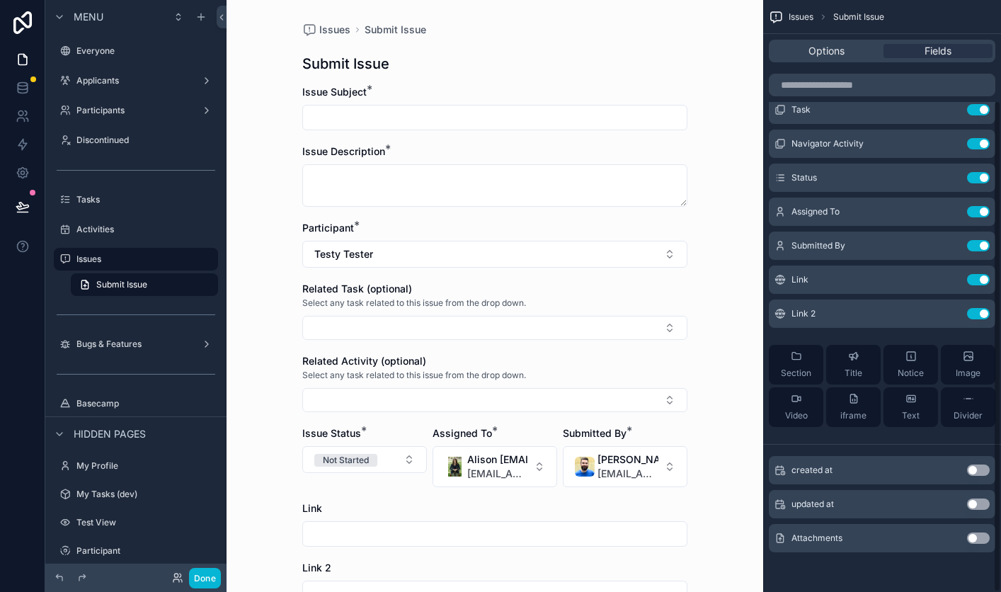
click at [980, 537] on button "Use setting" at bounding box center [978, 537] width 23 height 11
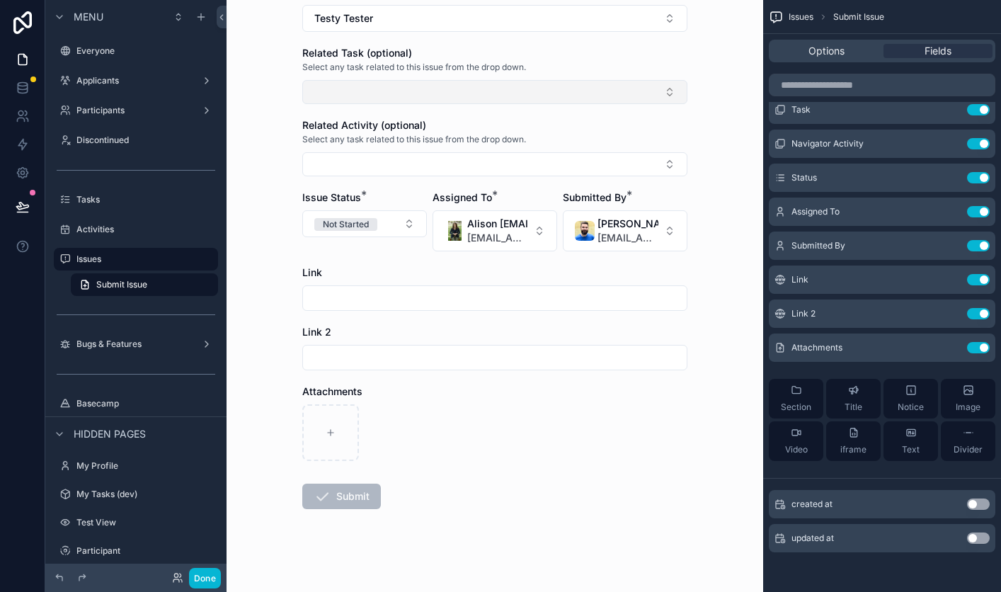
scroll to position [243, 0]
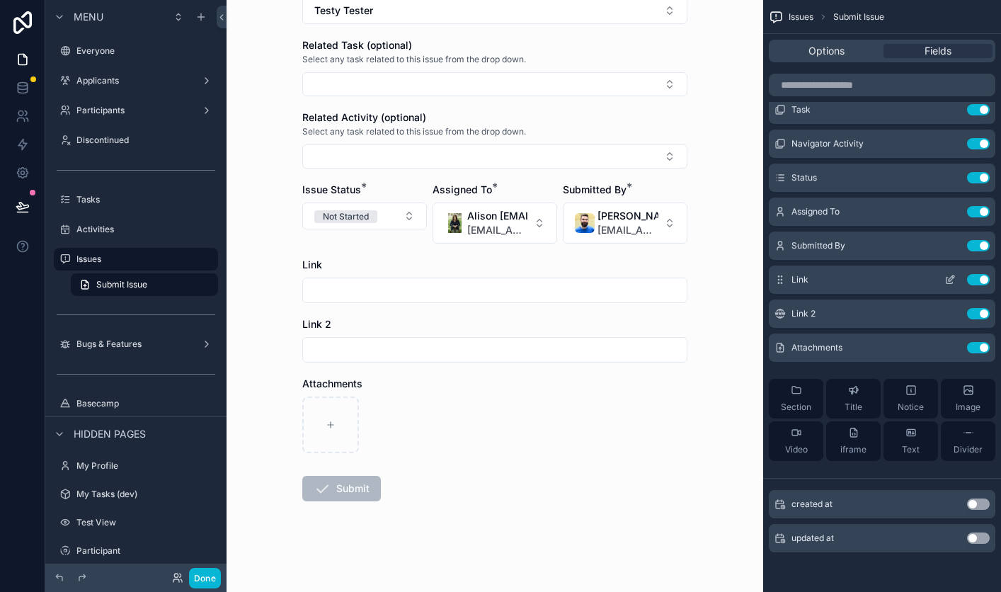
click at [950, 277] on icon "scrollable content" at bounding box center [951, 278] width 6 height 6
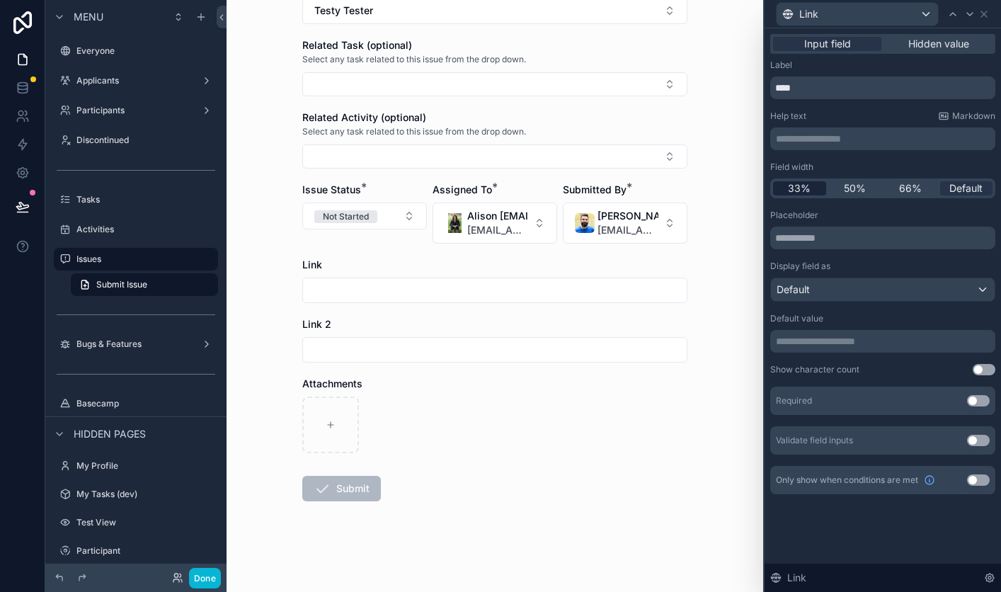
click at [804, 188] on span "33%" at bounding box center [799, 188] width 23 height 14
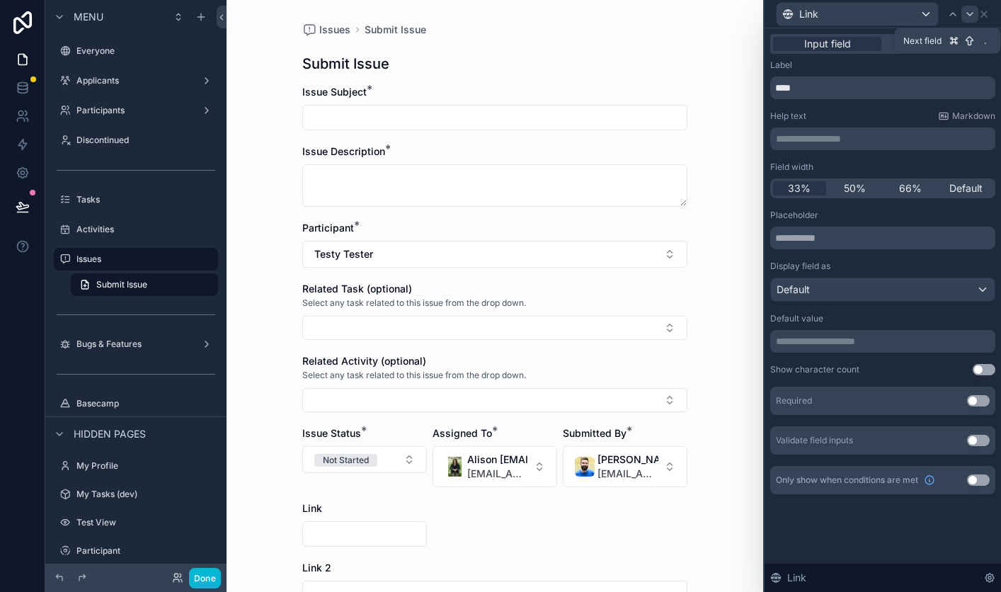
click at [973, 13] on icon at bounding box center [969, 13] width 11 height 11
click at [805, 181] on span "33%" at bounding box center [799, 188] width 23 height 14
click at [972, 4] on div "Link 2" at bounding box center [877, 14] width 202 height 24
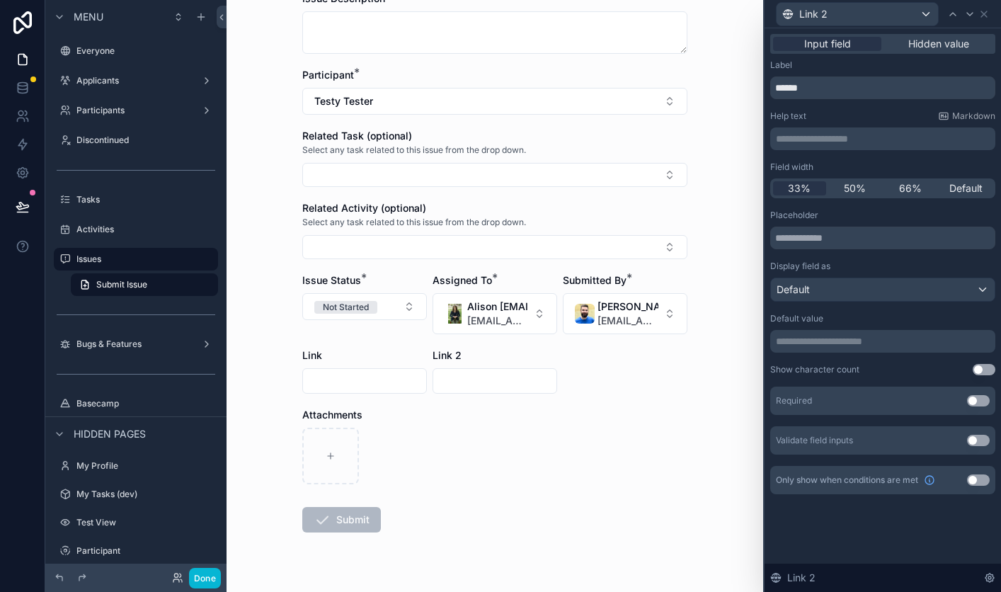
scroll to position [154, 0]
click at [967, 16] on icon at bounding box center [969, 13] width 11 height 11
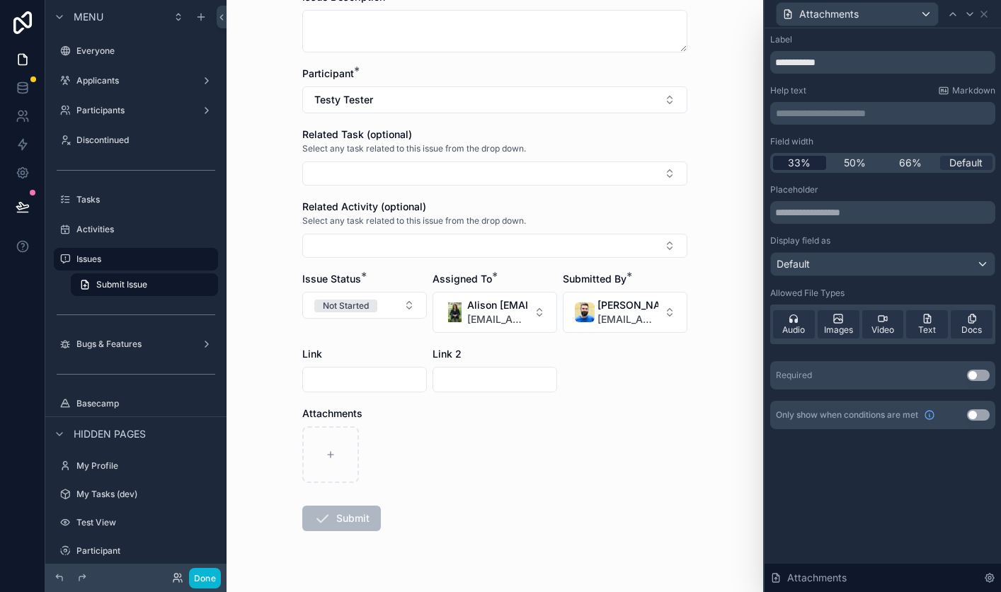
click at [799, 159] on span "33%" at bounding box center [799, 163] width 23 height 14
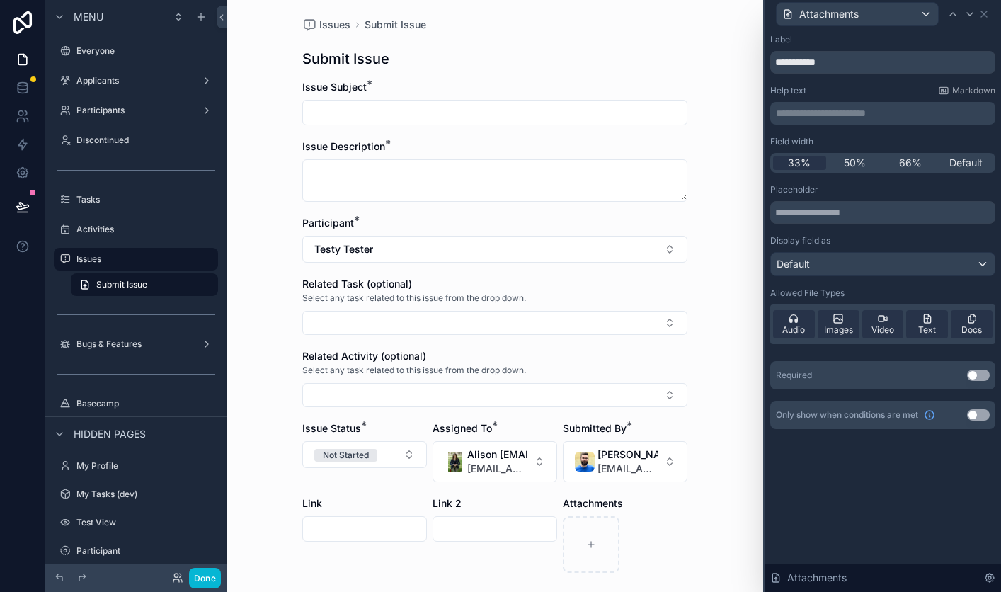
scroll to position [0, 0]
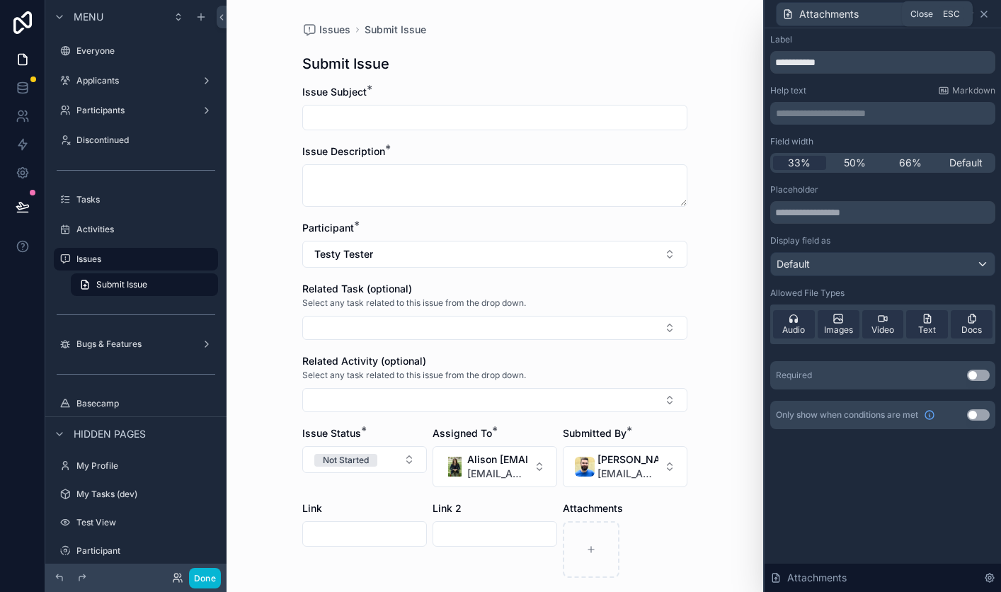
click at [988, 8] on icon at bounding box center [983, 13] width 11 height 11
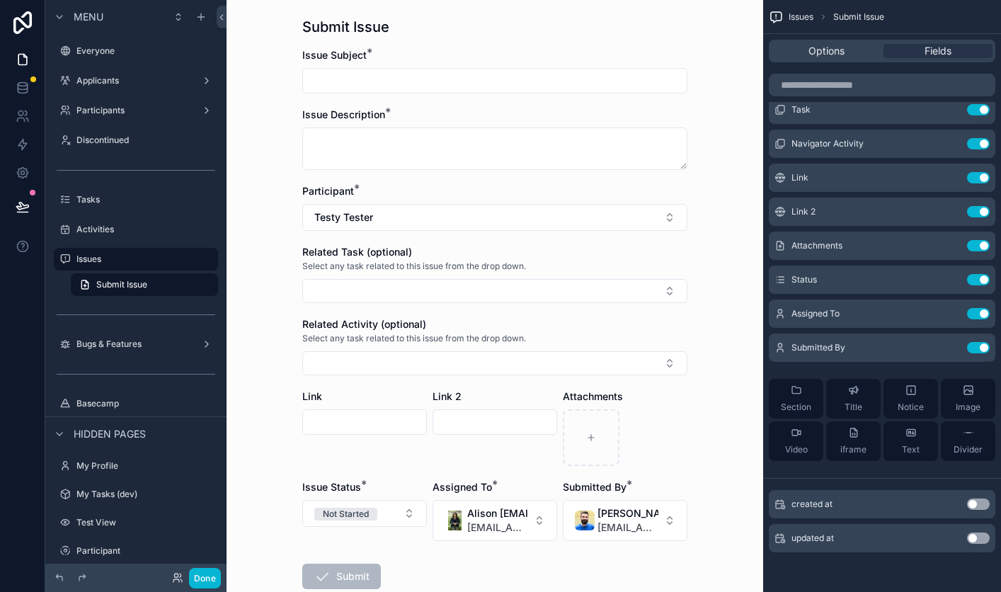
scroll to position [39, 0]
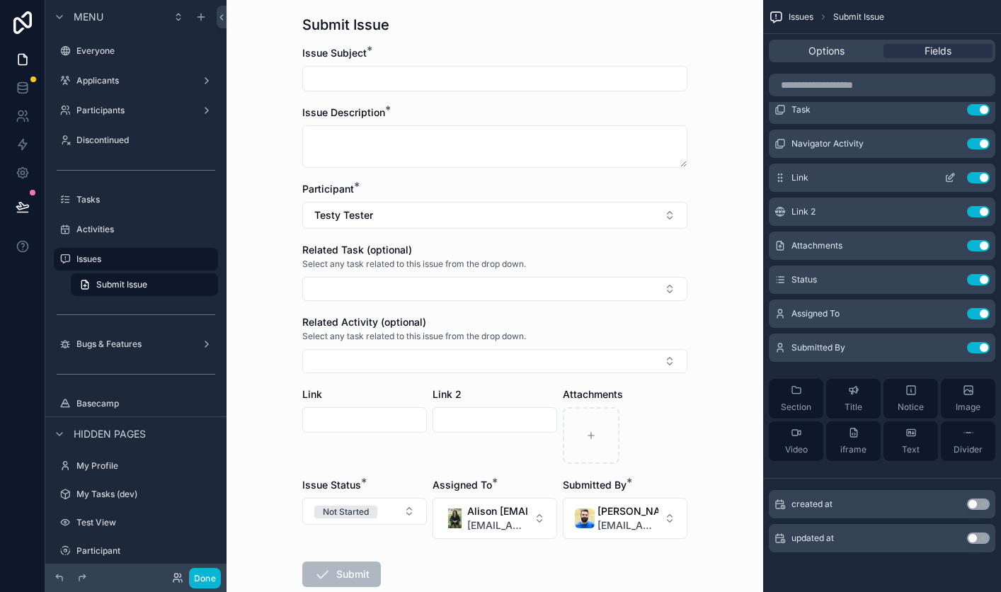
click at [949, 175] on icon "scrollable content" at bounding box center [949, 177] width 11 height 11
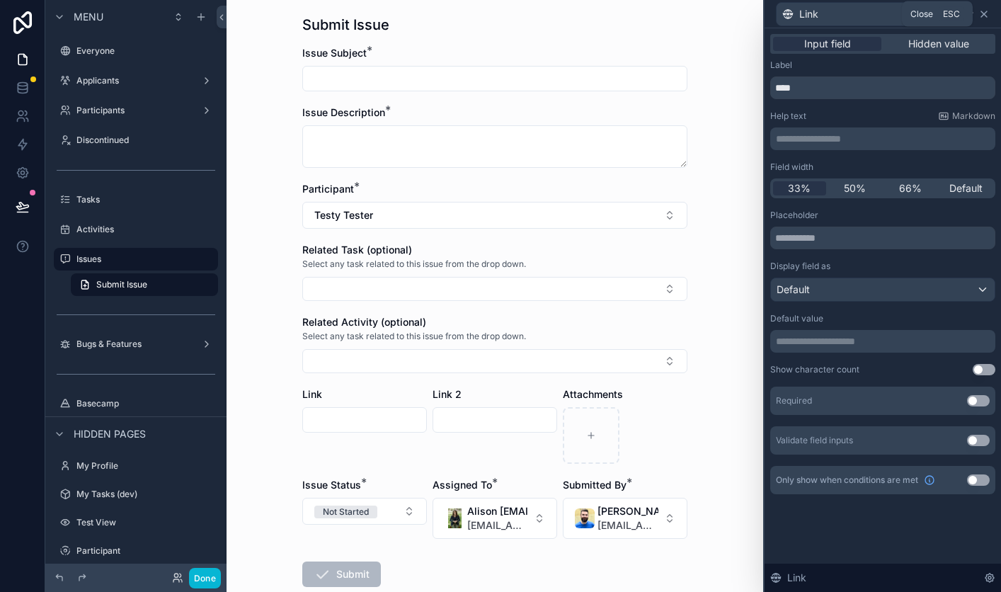
click at [985, 16] on icon at bounding box center [983, 13] width 11 height 11
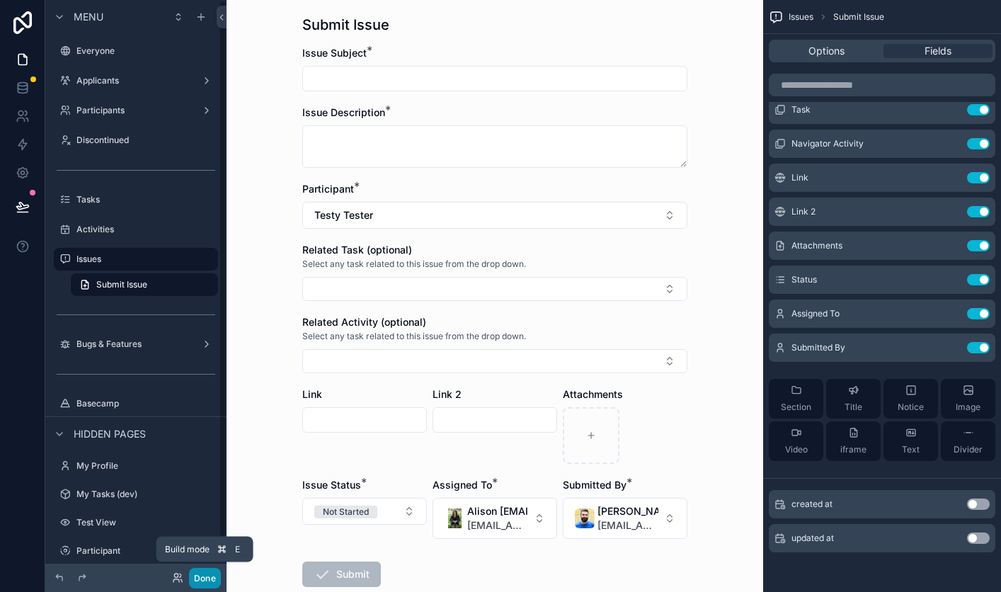
click at [202, 572] on button "Done" at bounding box center [205, 578] width 32 height 21
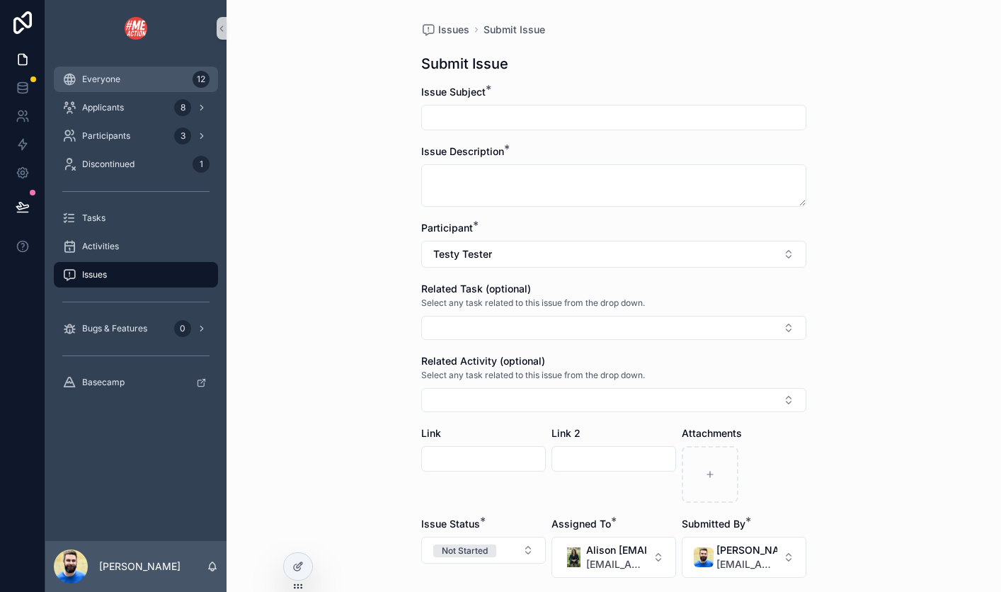
click at [132, 85] on div "Everyone 12" at bounding box center [135, 79] width 147 height 23
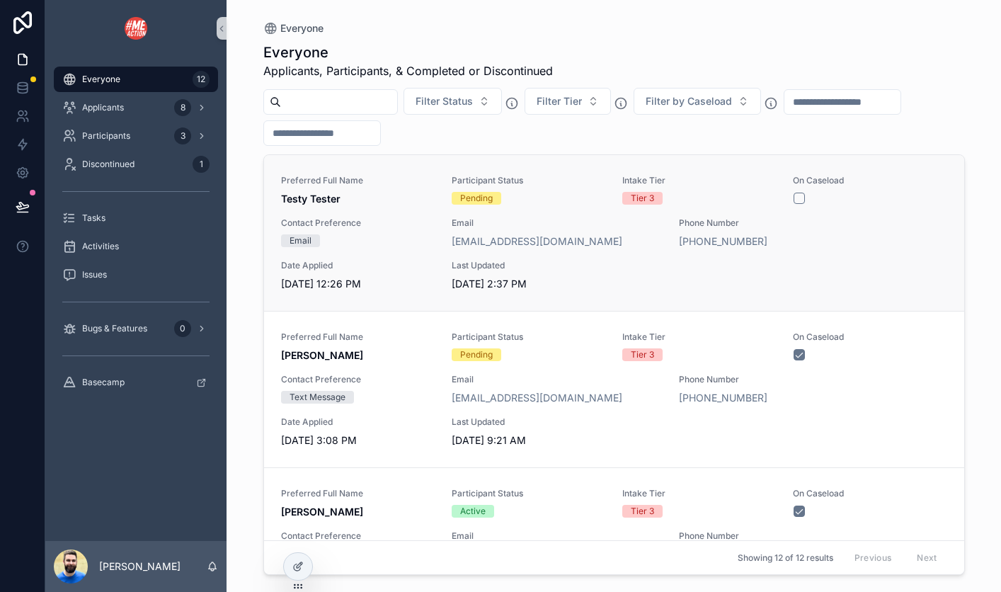
click at [391, 175] on span "Preferred Full Name" at bounding box center [358, 180] width 154 height 11
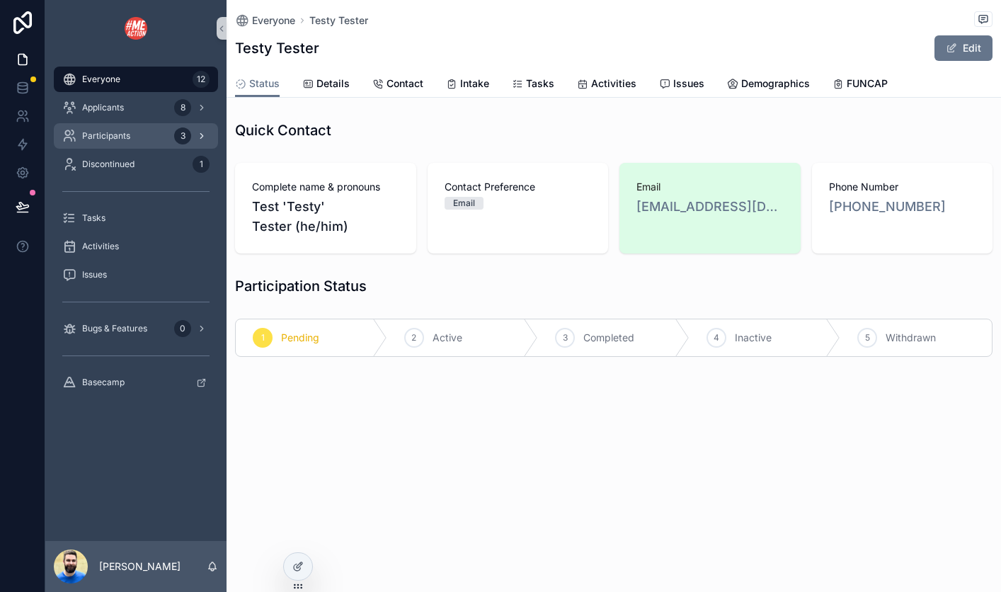
click at [101, 132] on span "Participants" at bounding box center [106, 135] width 48 height 11
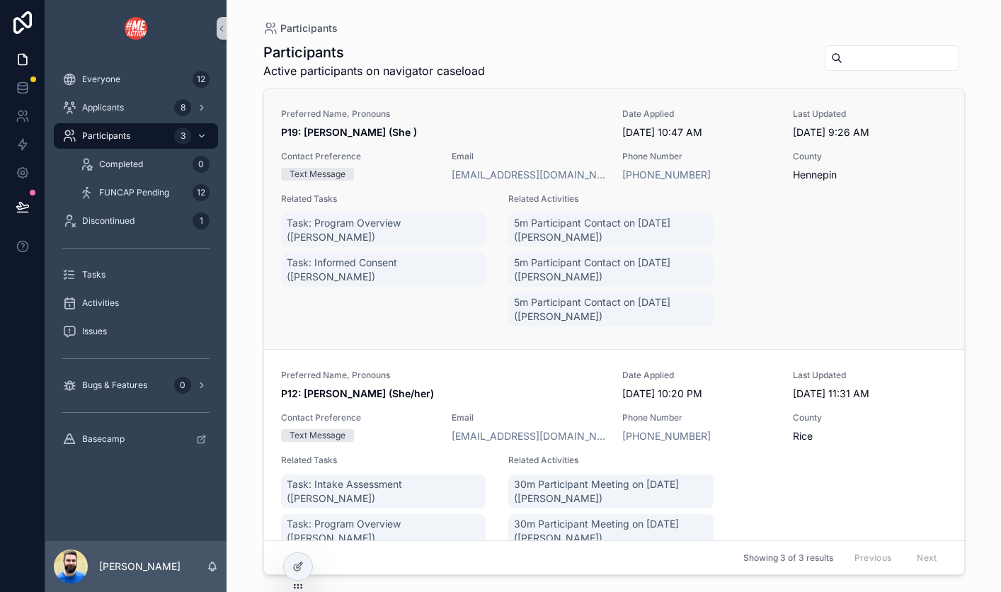
click at [528, 118] on span "Preferred Name, Pronouns" at bounding box center [443, 113] width 325 height 11
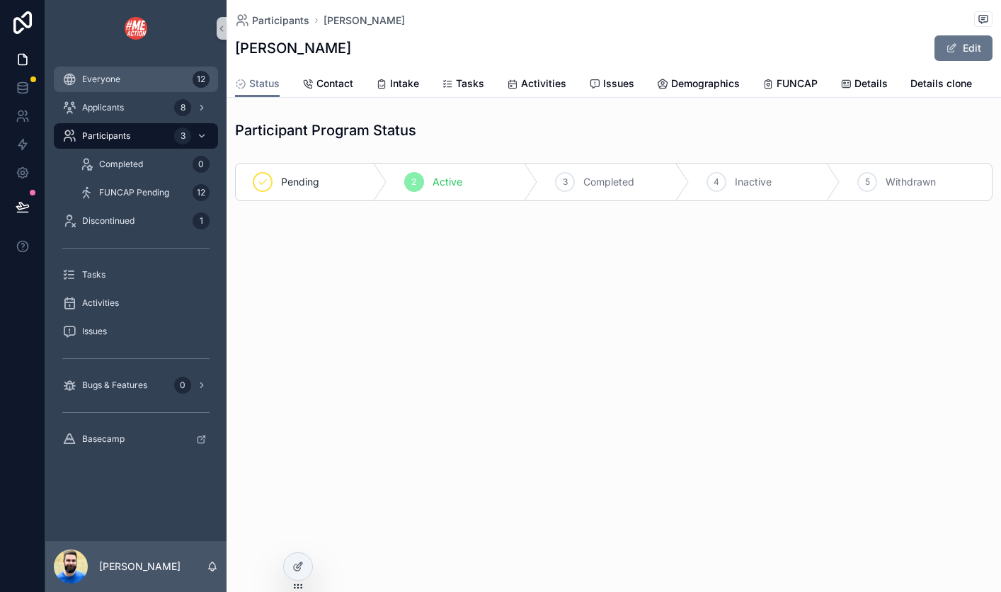
click at [91, 78] on span "Everyone" at bounding box center [101, 79] width 38 height 11
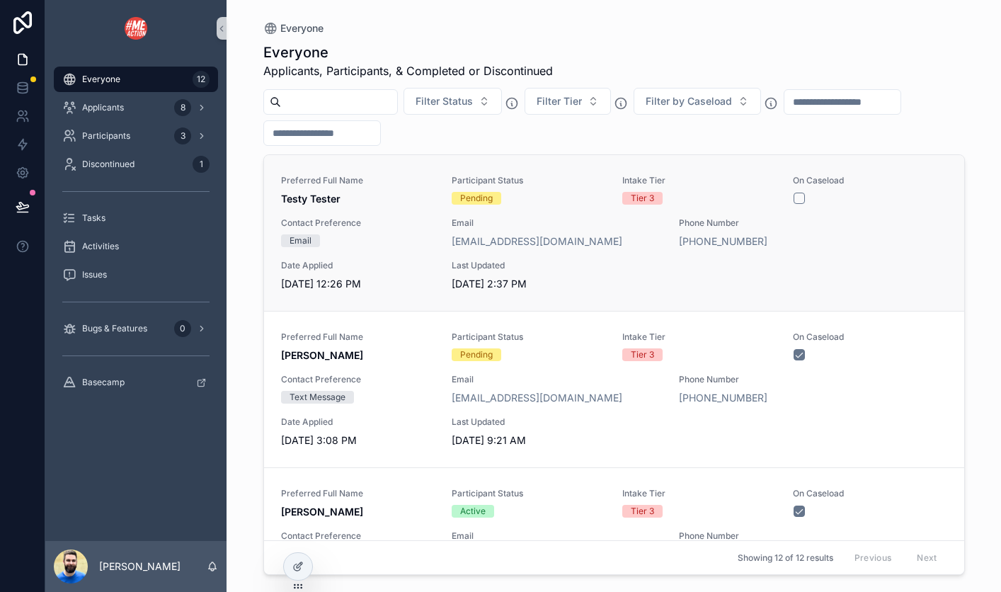
click at [399, 177] on span "Preferred Full Name" at bounding box center [358, 180] width 154 height 11
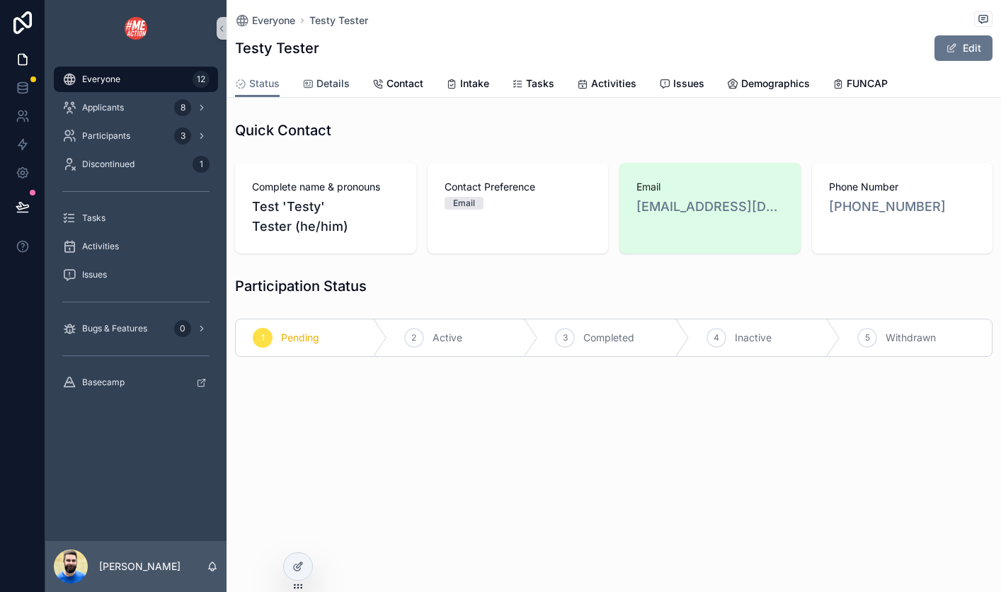
click at [332, 84] on span "Details" at bounding box center [332, 83] width 33 height 14
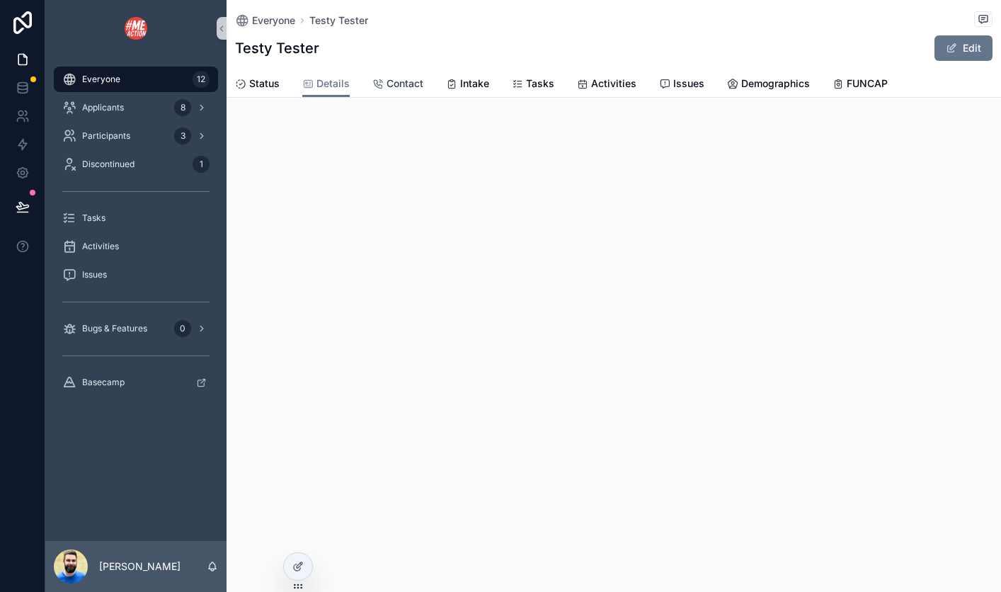
click at [407, 85] on span "Contact" at bounding box center [404, 83] width 37 height 14
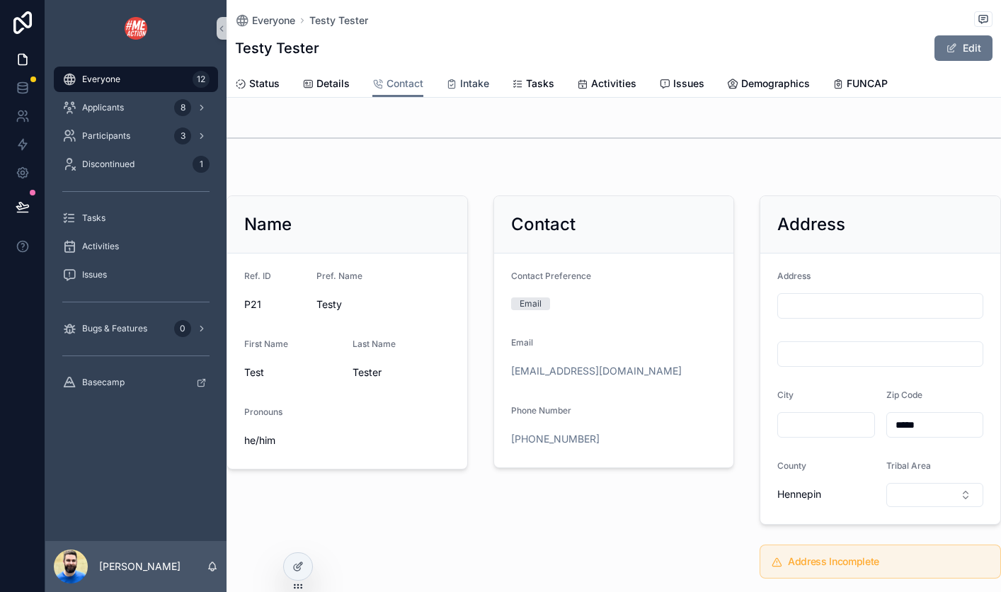
click at [464, 88] on span "Intake" at bounding box center [474, 83] width 29 height 14
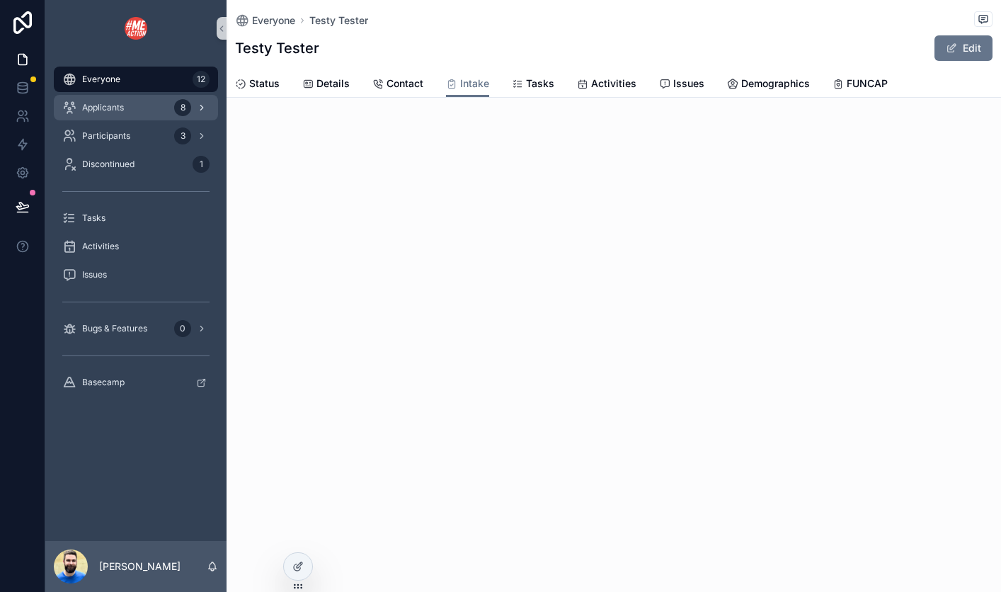
click at [133, 114] on div "Applicants 8" at bounding box center [135, 107] width 147 height 23
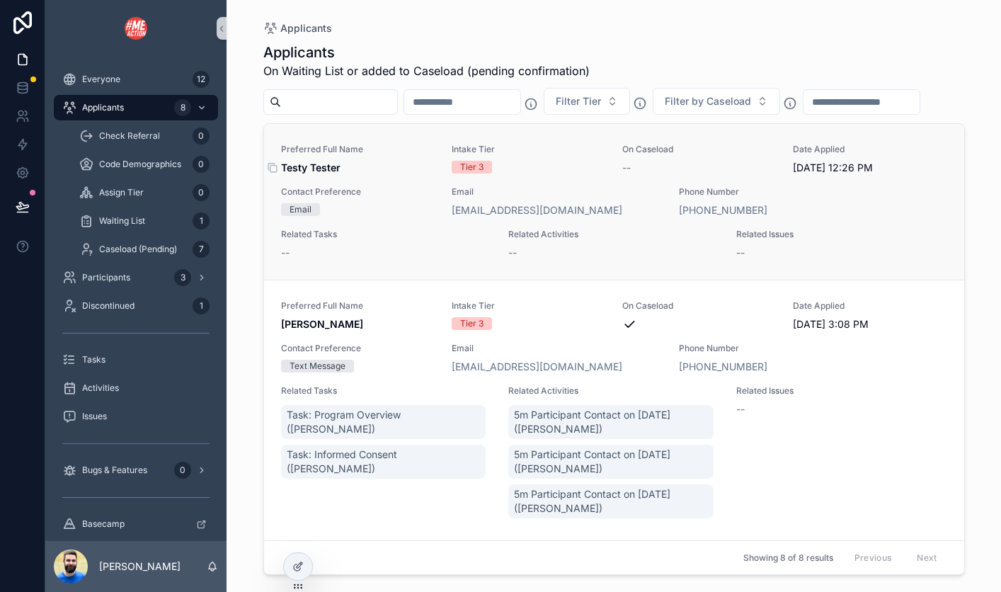
click at [411, 166] on span "Testy Tester" at bounding box center [358, 168] width 154 height 14
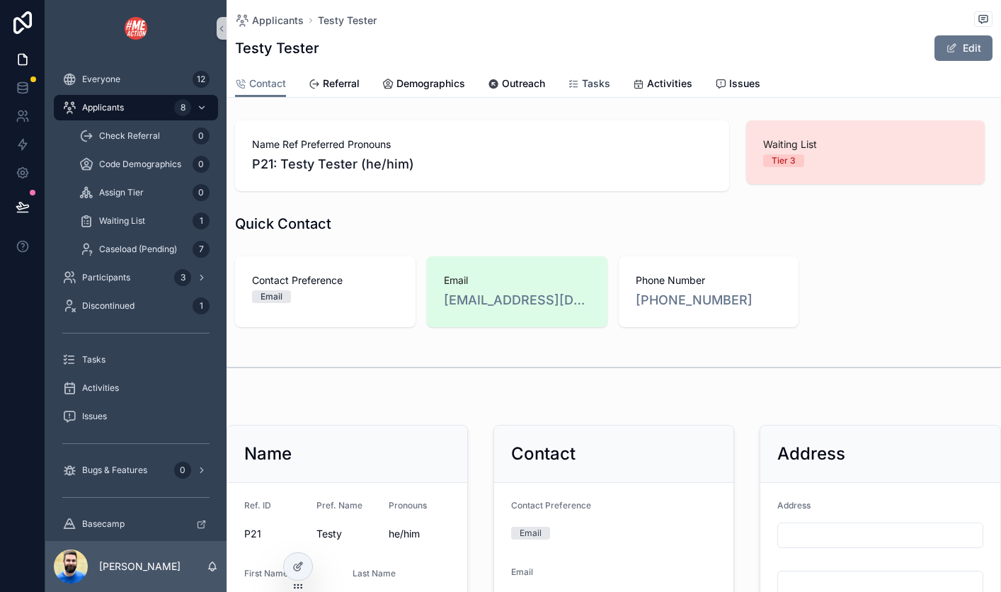
click at [596, 86] on span "Tasks" at bounding box center [596, 83] width 28 height 14
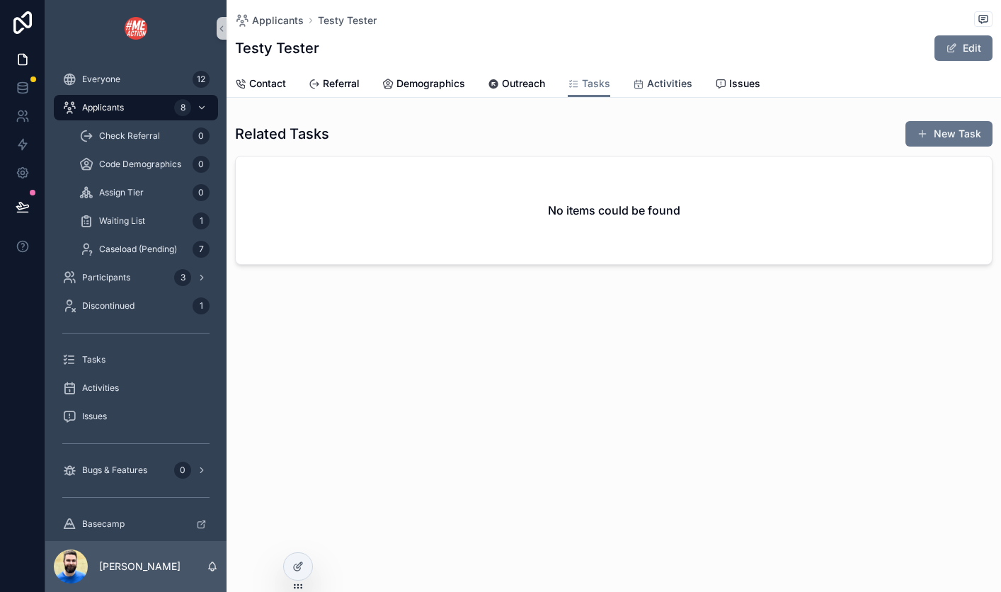
click at [661, 86] on span "Activities" at bounding box center [669, 83] width 45 height 14
click at [732, 86] on span "Issues" at bounding box center [744, 83] width 31 height 14
click at [594, 83] on span "Tasks" at bounding box center [596, 83] width 28 height 14
click at [262, 84] on span "Contact" at bounding box center [267, 83] width 37 height 14
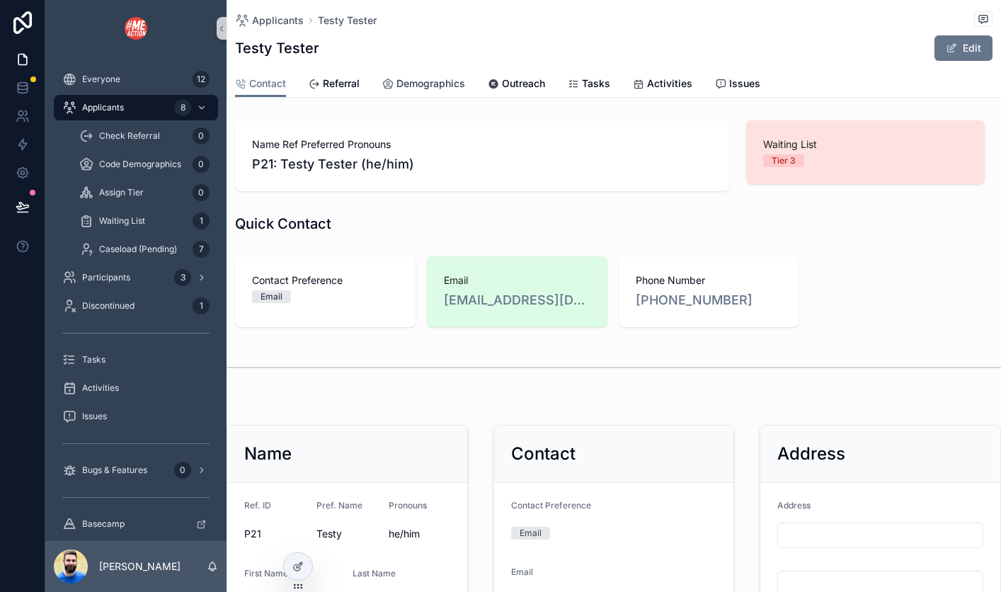
click at [409, 86] on span "Demographics" at bounding box center [430, 83] width 69 height 14
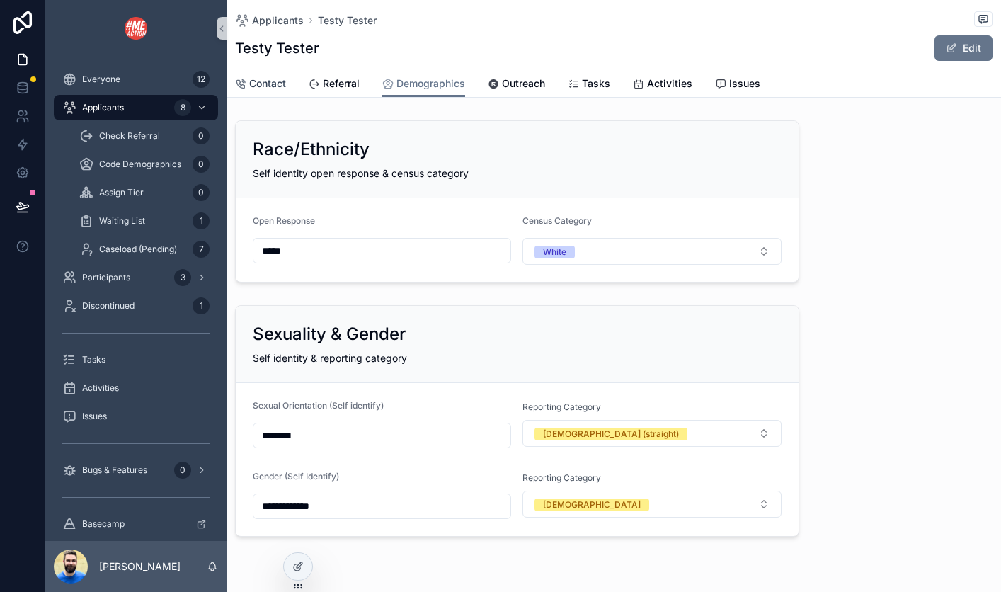
click at [273, 86] on span "Contact" at bounding box center [267, 83] width 37 height 14
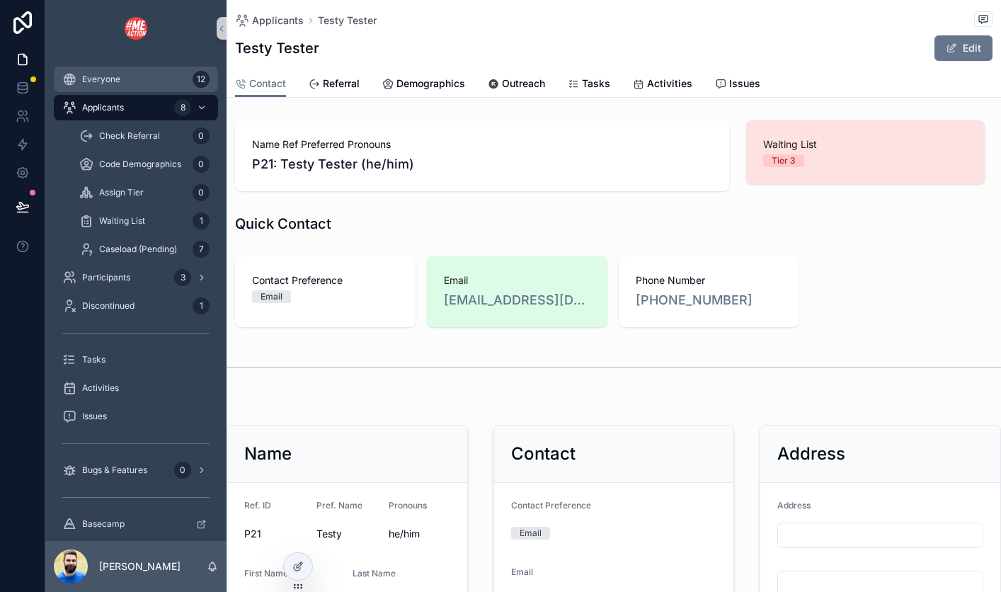
click at [114, 83] on span "Everyone" at bounding box center [101, 79] width 38 height 11
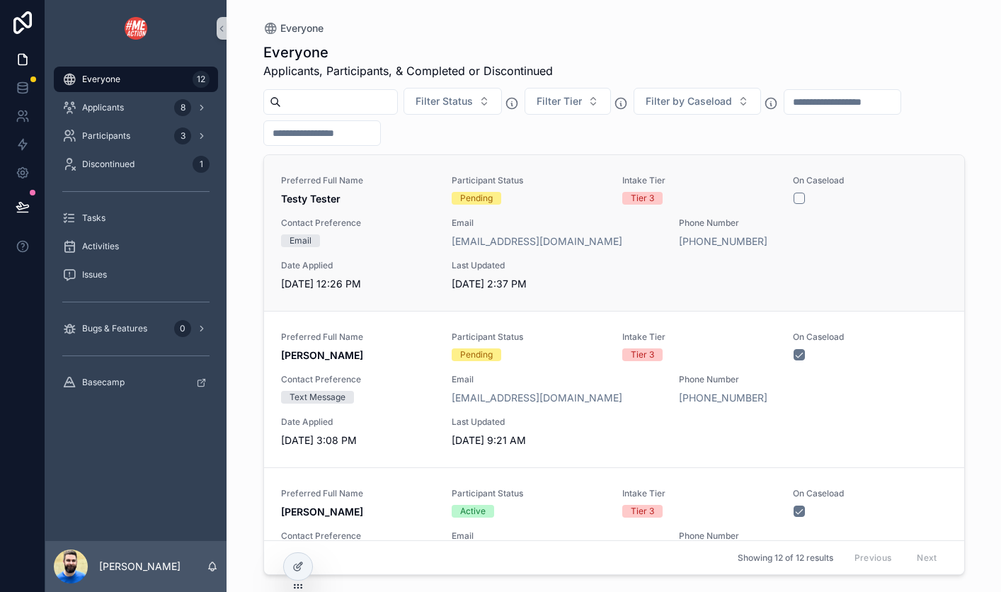
click at [400, 173] on link "Preferred Full Name Testy Tester Participant Status Pending Intake Tier Tier 3 …" at bounding box center [614, 233] width 700 height 156
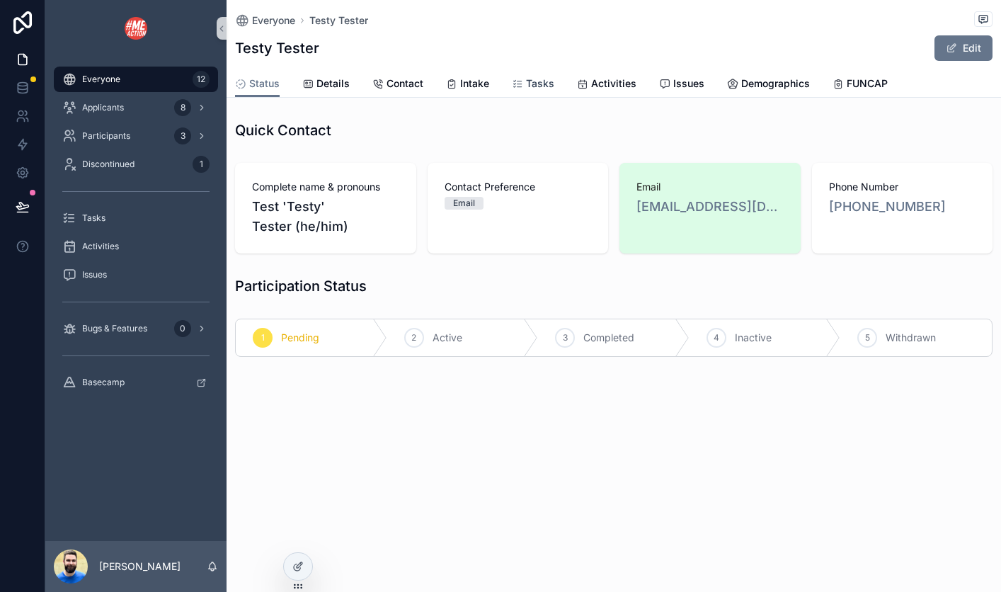
click at [529, 82] on span "Tasks" at bounding box center [540, 83] width 28 height 14
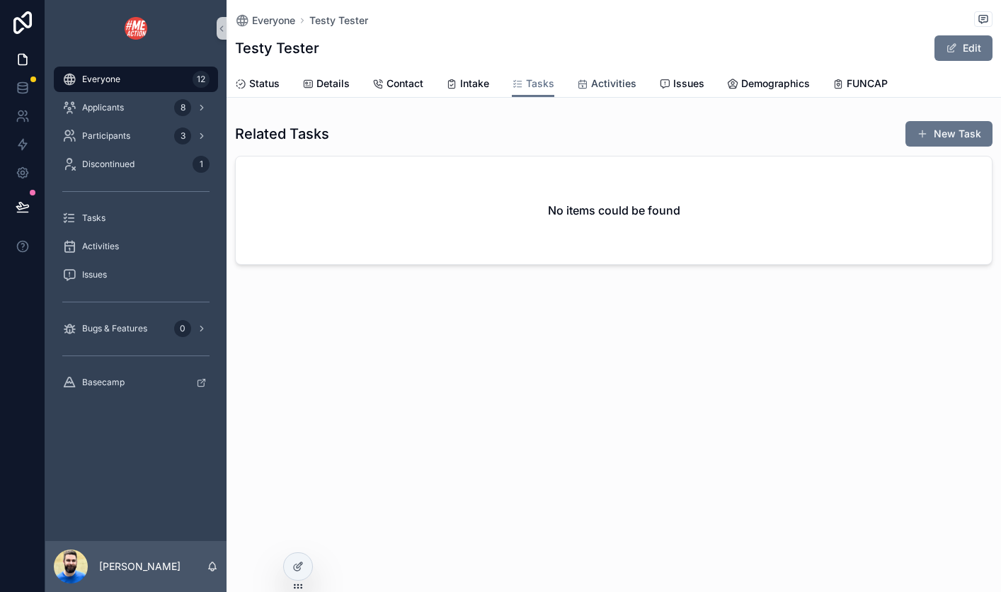
click at [598, 87] on span "Activities" at bounding box center [613, 83] width 45 height 14
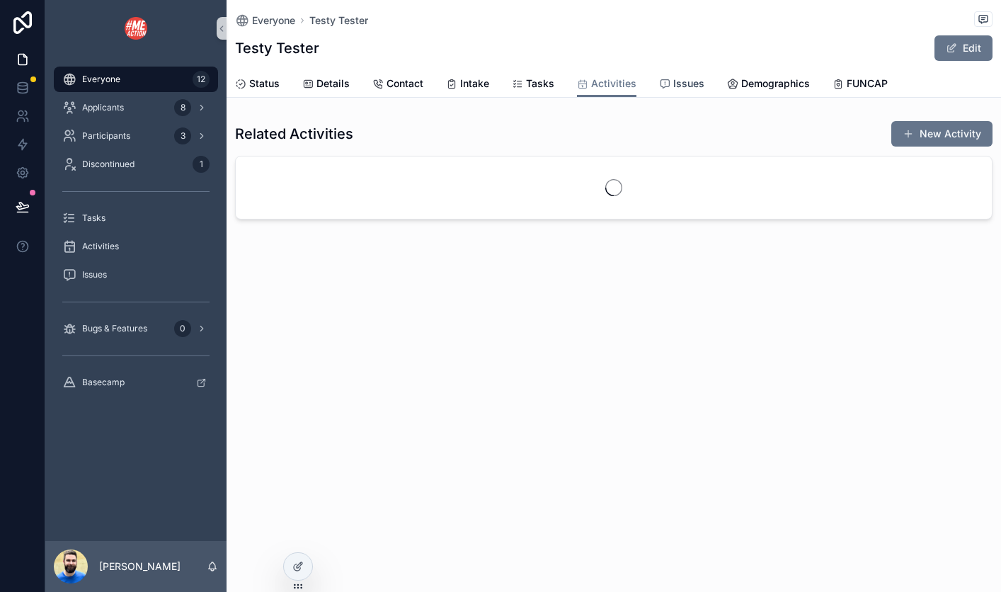
click at [673, 90] on span "Issues" at bounding box center [688, 83] width 31 height 14
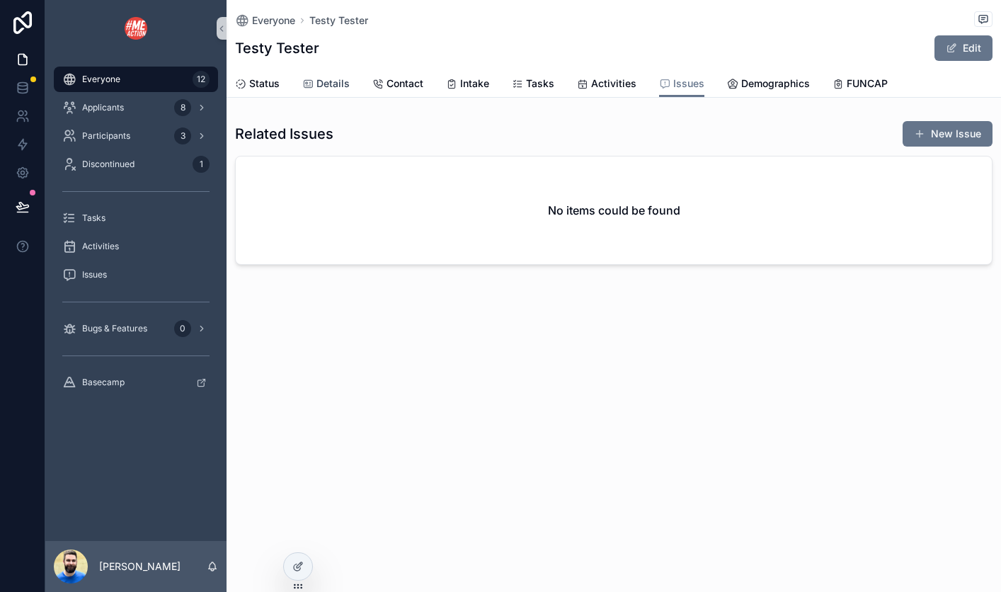
click at [318, 82] on span "Details" at bounding box center [332, 83] width 33 height 14
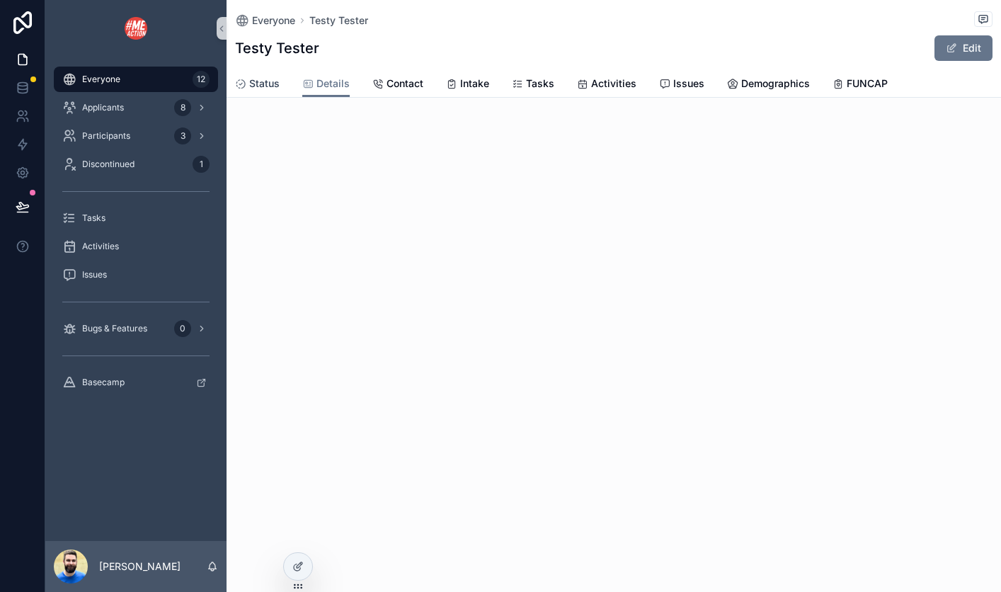
click at [270, 79] on span "Status" at bounding box center [264, 83] width 30 height 14
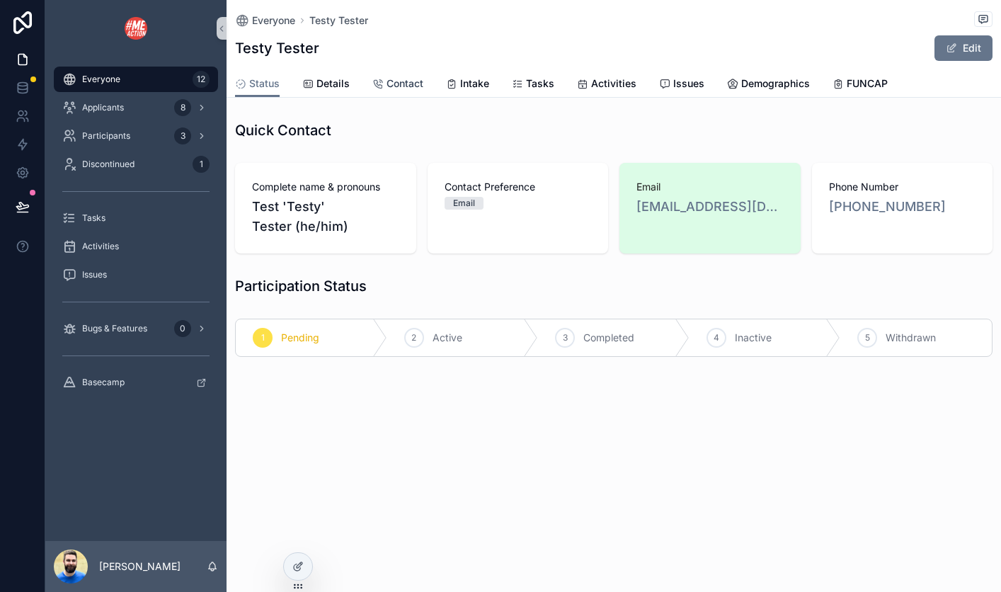
click at [397, 79] on span "Contact" at bounding box center [404, 83] width 37 height 14
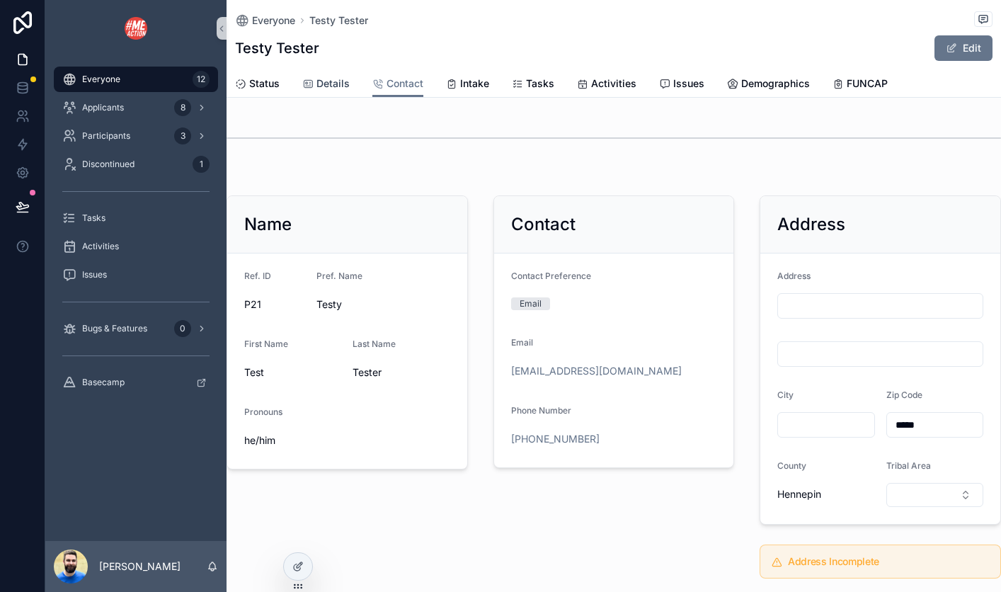
click at [326, 88] on span "Details" at bounding box center [332, 83] width 33 height 14
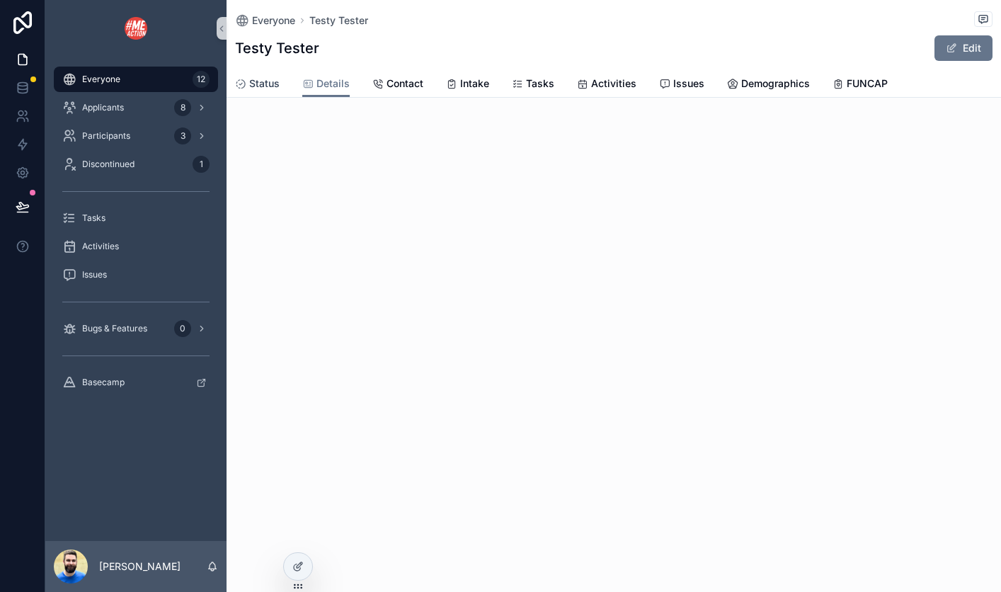
click at [259, 76] on span "Status" at bounding box center [264, 83] width 30 height 14
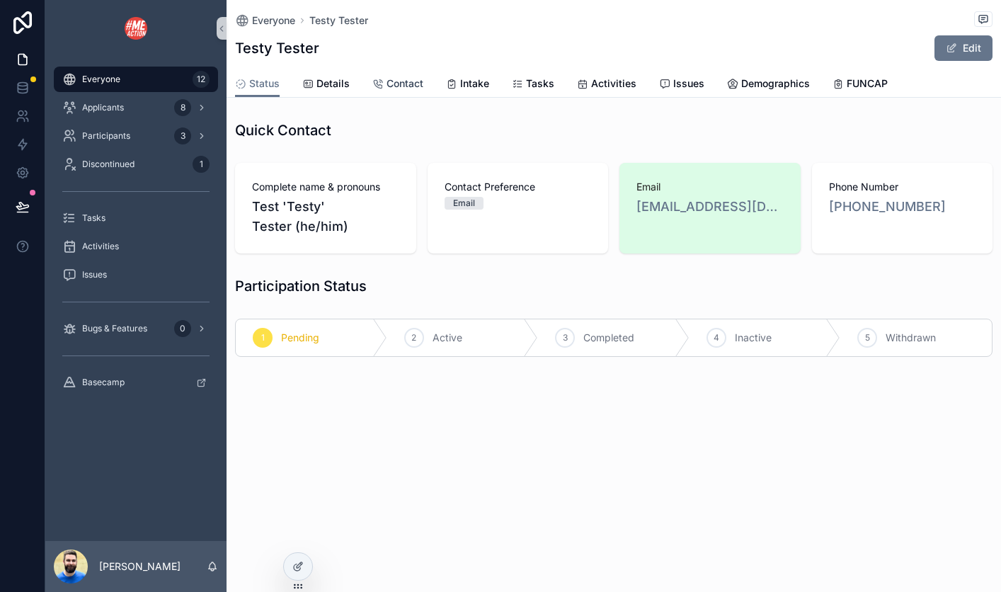
click at [394, 81] on span "Contact" at bounding box center [404, 83] width 37 height 14
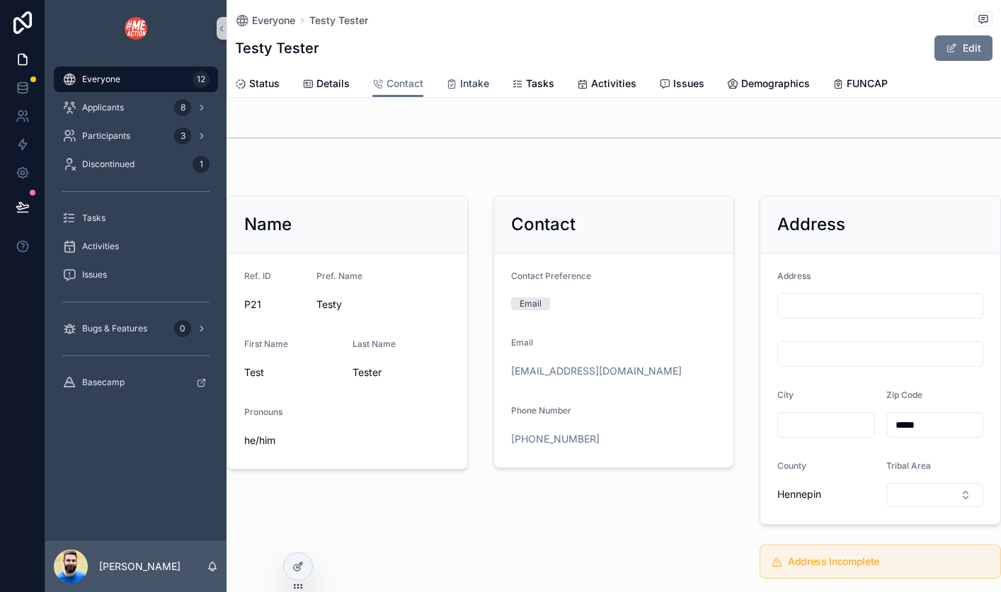
click at [455, 81] on icon "scrollable content" at bounding box center [451, 84] width 11 height 11
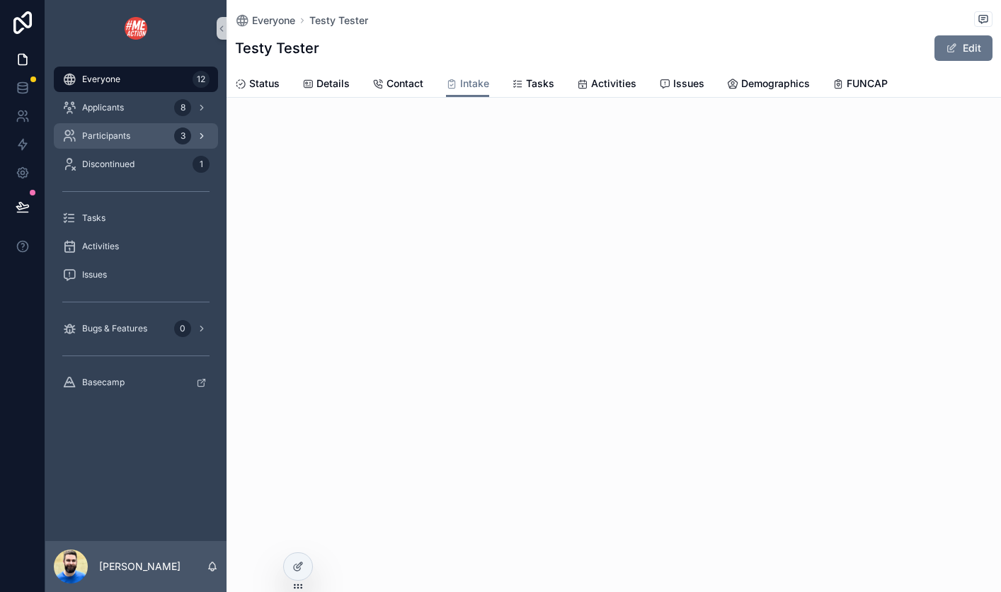
click at [119, 135] on span "Participants" at bounding box center [106, 135] width 48 height 11
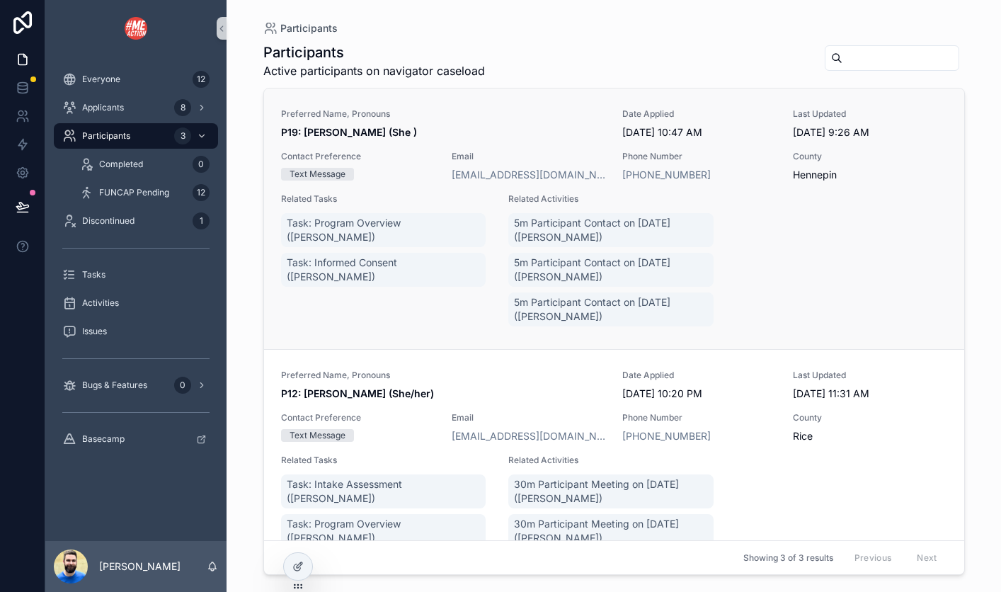
click at [444, 94] on link "Preferred Name, Pronouns P19: [PERSON_NAME] (She ) Date Applied [DATE] 10:47 AM…" at bounding box center [614, 218] width 700 height 260
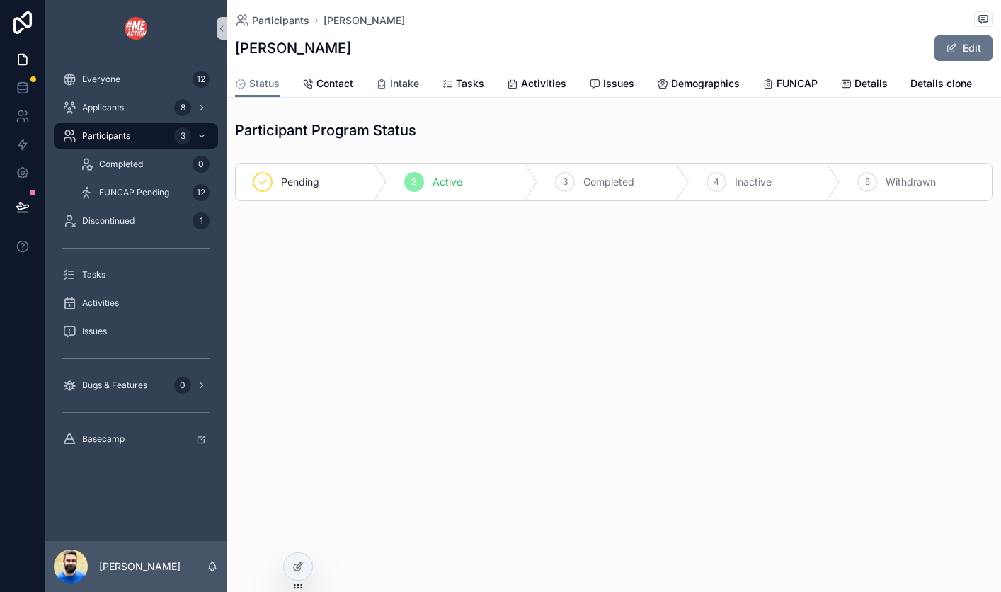
click at [399, 81] on span "Intake" at bounding box center [404, 83] width 29 height 14
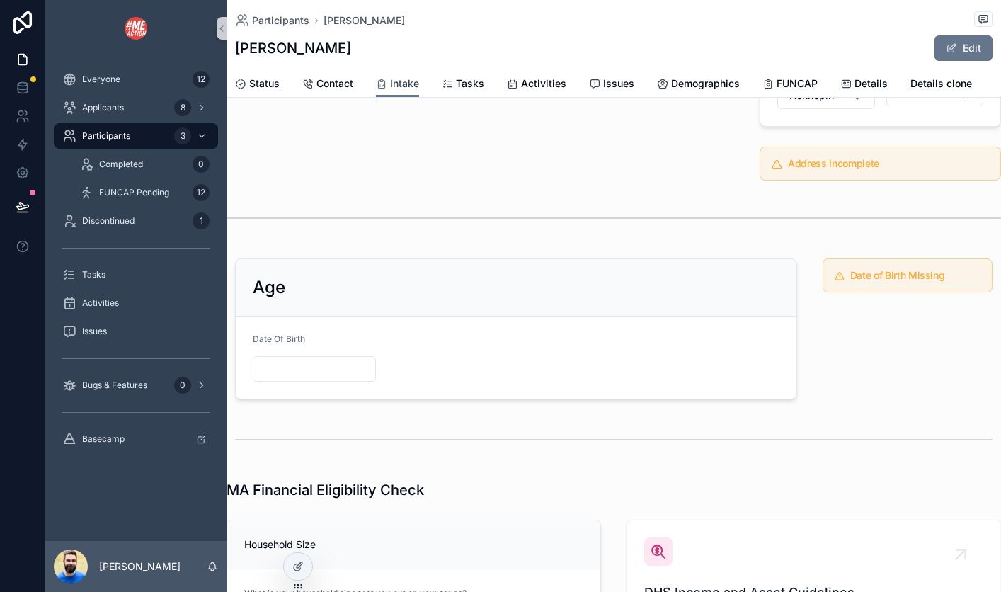
scroll to position [437, 0]
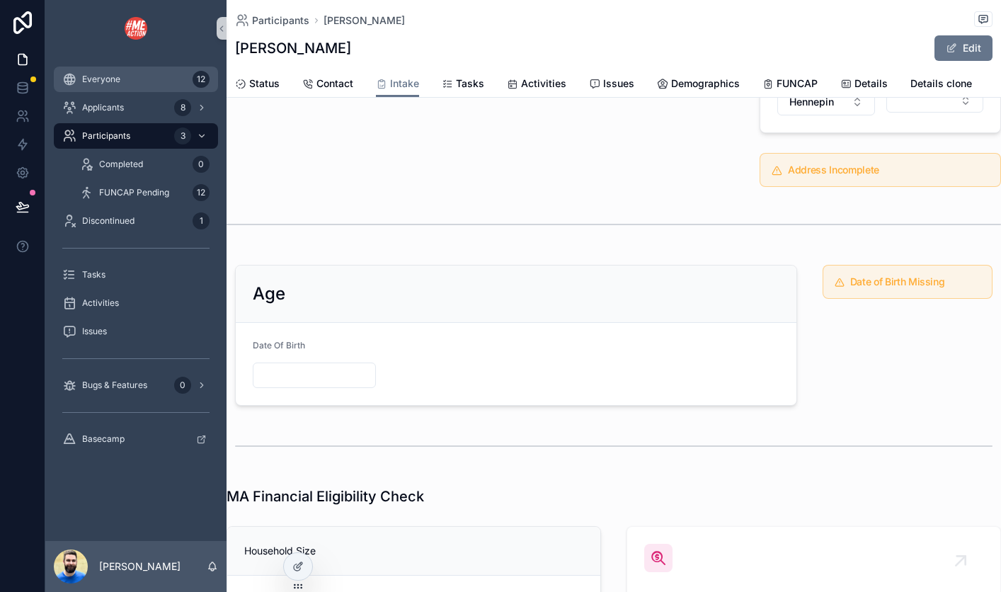
click at [122, 76] on div "Everyone 12" at bounding box center [135, 79] width 147 height 23
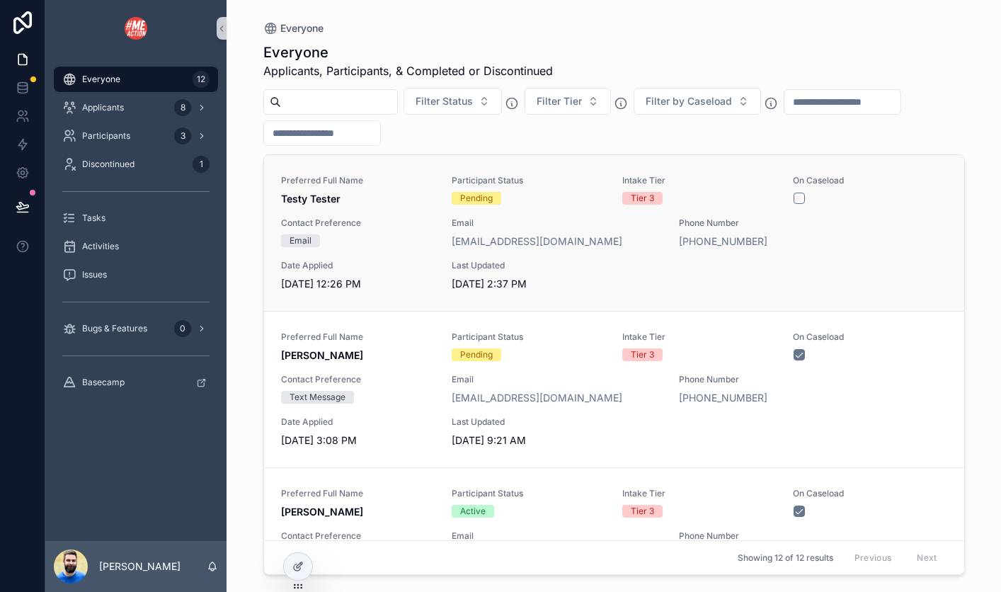
click at [396, 189] on div "Preferred Full Name Testy Tester" at bounding box center [358, 190] width 154 height 31
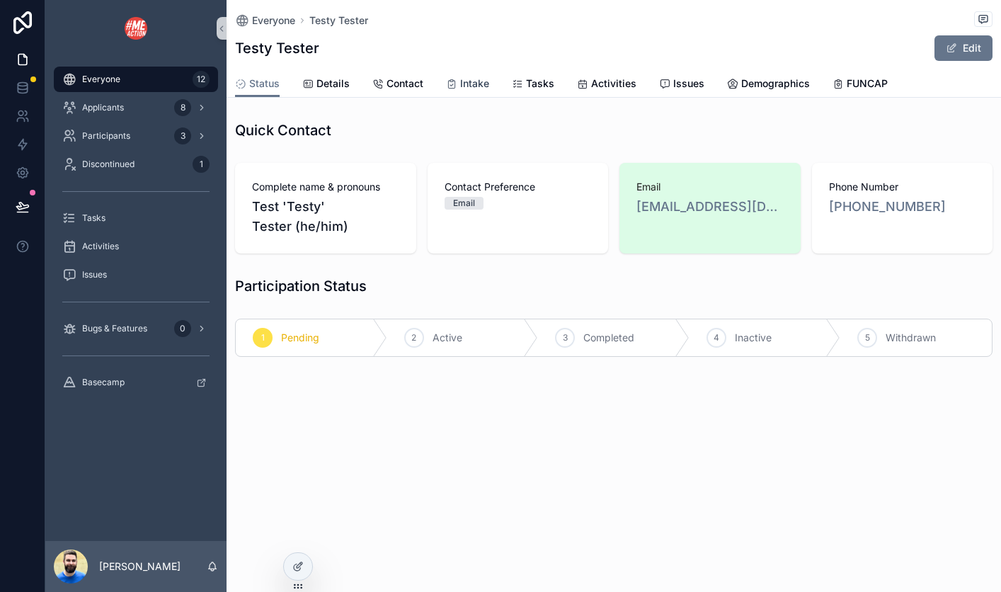
click at [475, 82] on span "Intake" at bounding box center [474, 83] width 29 height 14
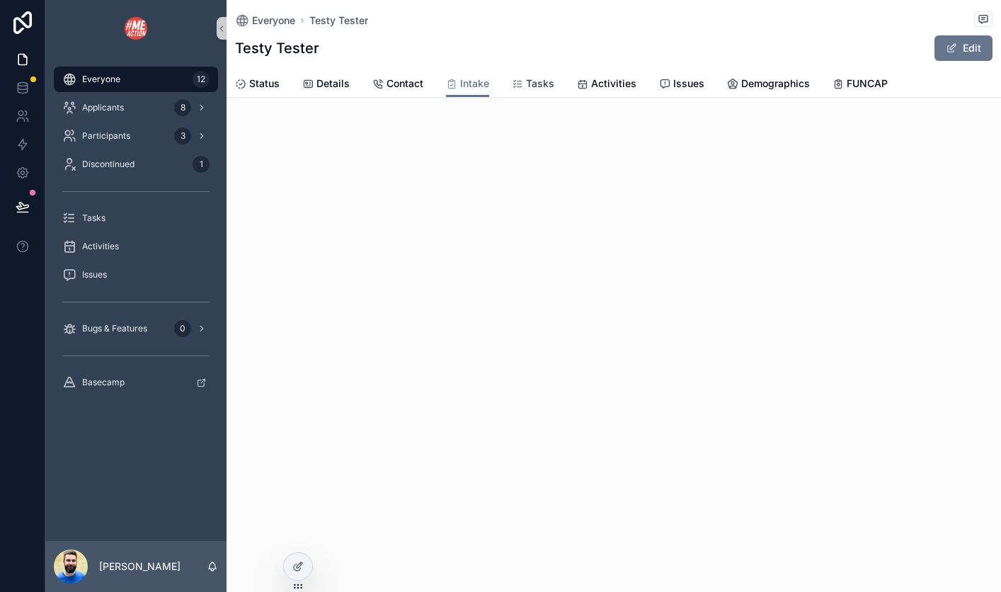
click at [548, 80] on span "Tasks" at bounding box center [540, 83] width 28 height 14
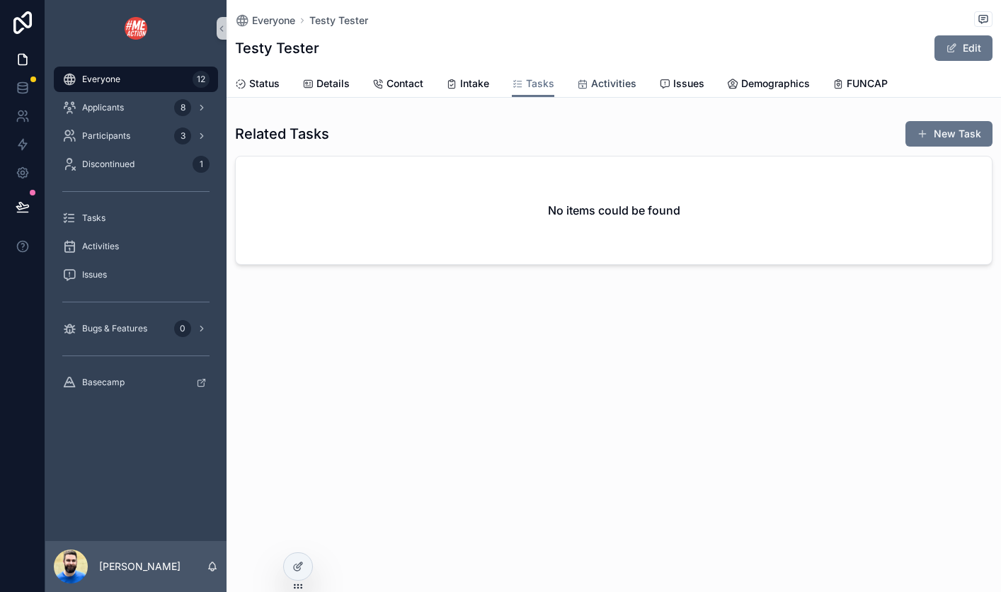
click at [616, 89] on span "Activities" at bounding box center [613, 83] width 45 height 14
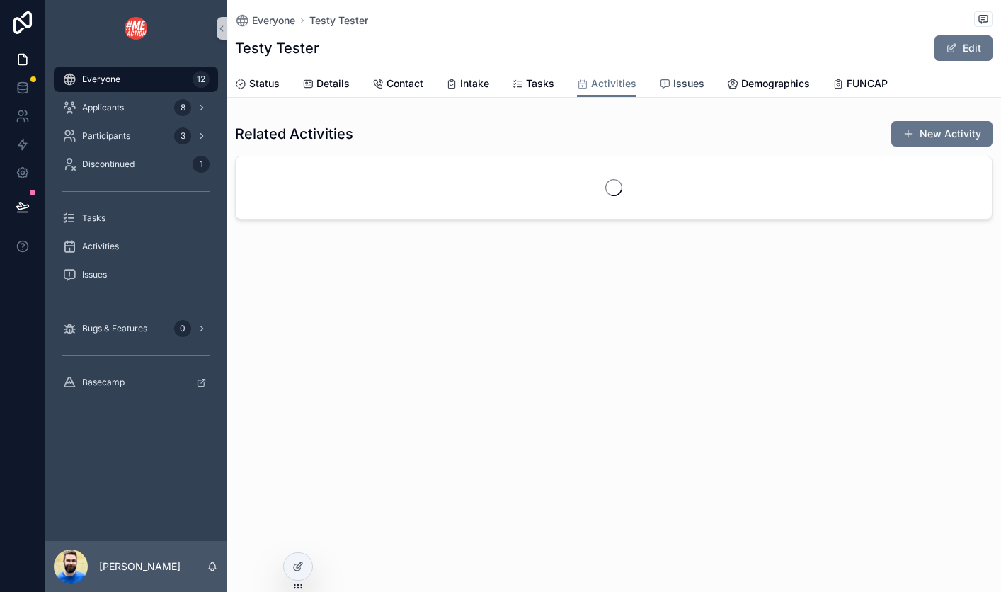
click at [675, 93] on link "Issues" at bounding box center [681, 85] width 45 height 28
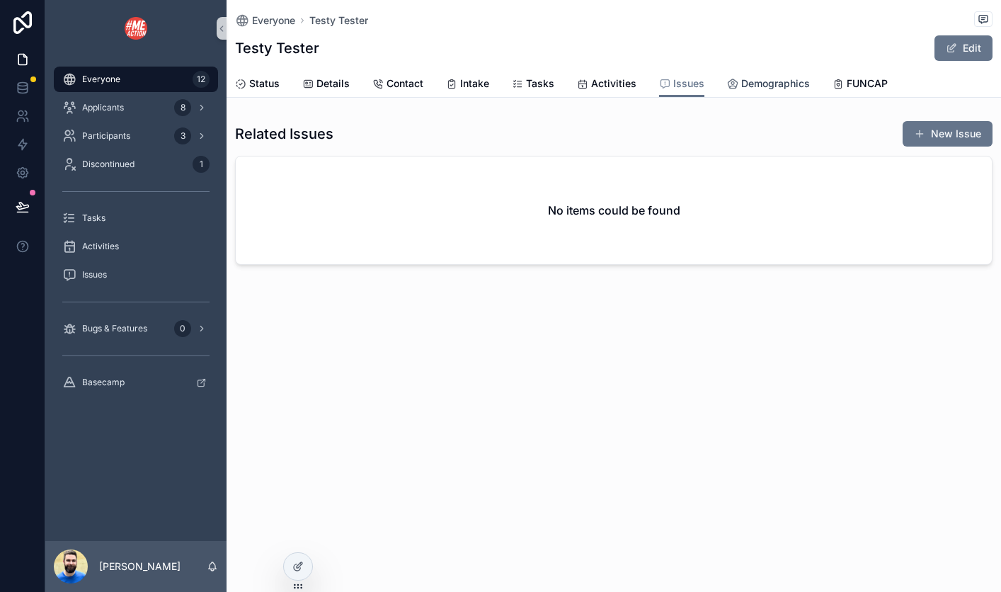
click at [754, 85] on span "Demographics" at bounding box center [775, 83] width 69 height 14
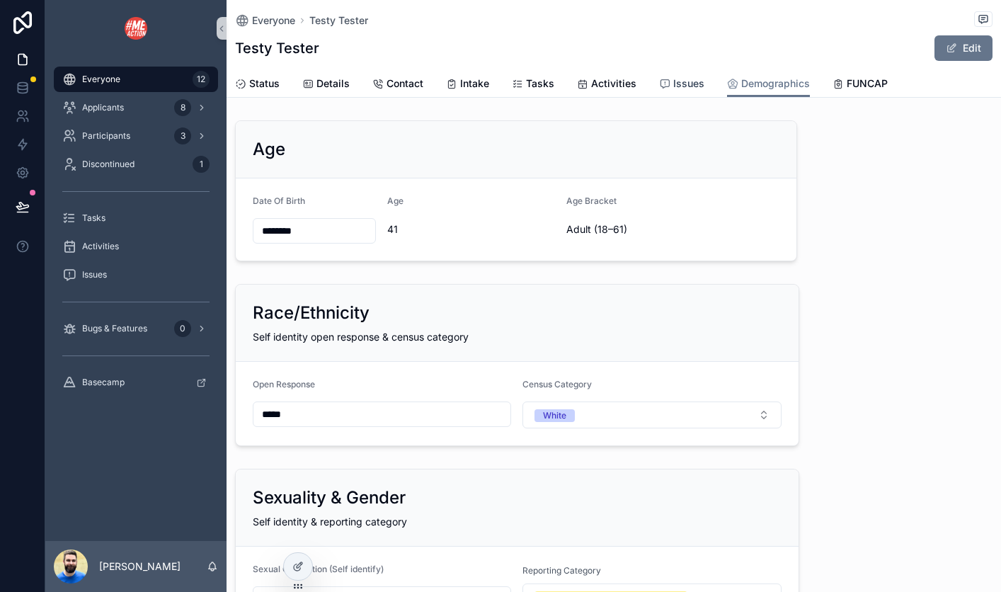
click at [684, 83] on span "Issues" at bounding box center [688, 83] width 31 height 14
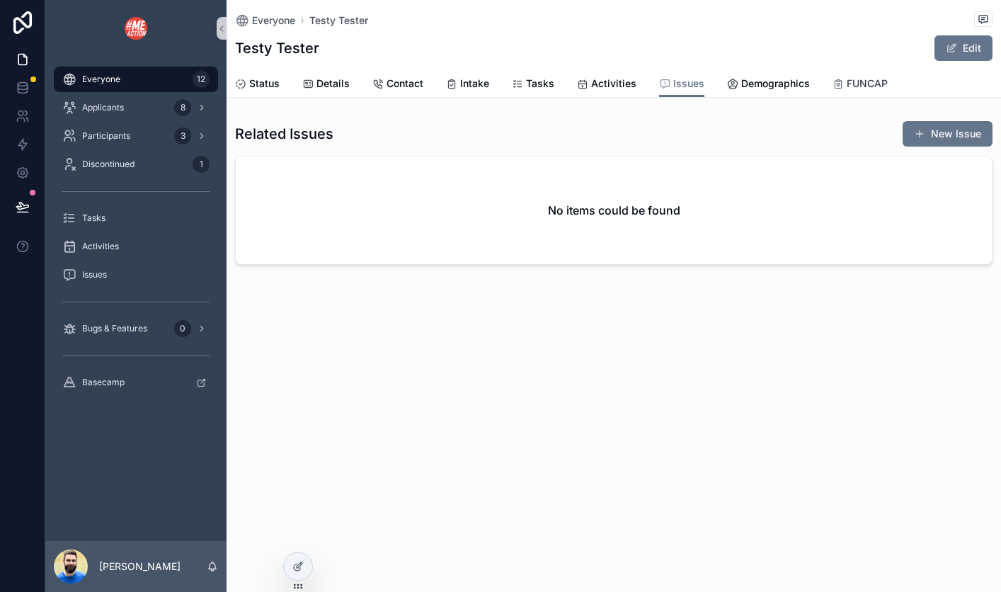
click at [859, 94] on link "FUNCAP" at bounding box center [859, 85] width 55 height 28
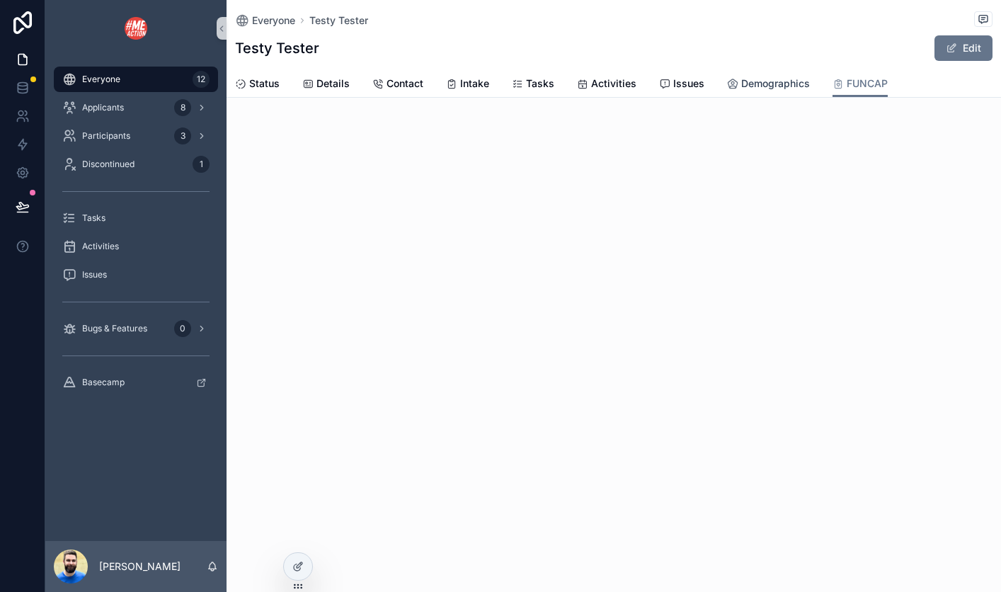
click at [741, 89] on span "Demographics" at bounding box center [775, 83] width 69 height 14
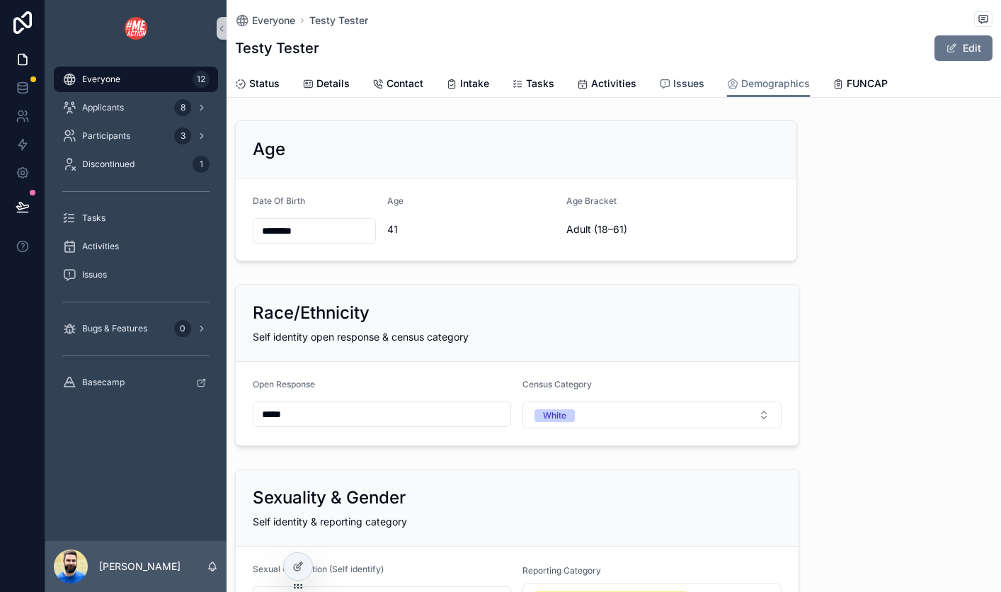
click at [661, 84] on icon "scrollable content" at bounding box center [664, 84] width 11 height 11
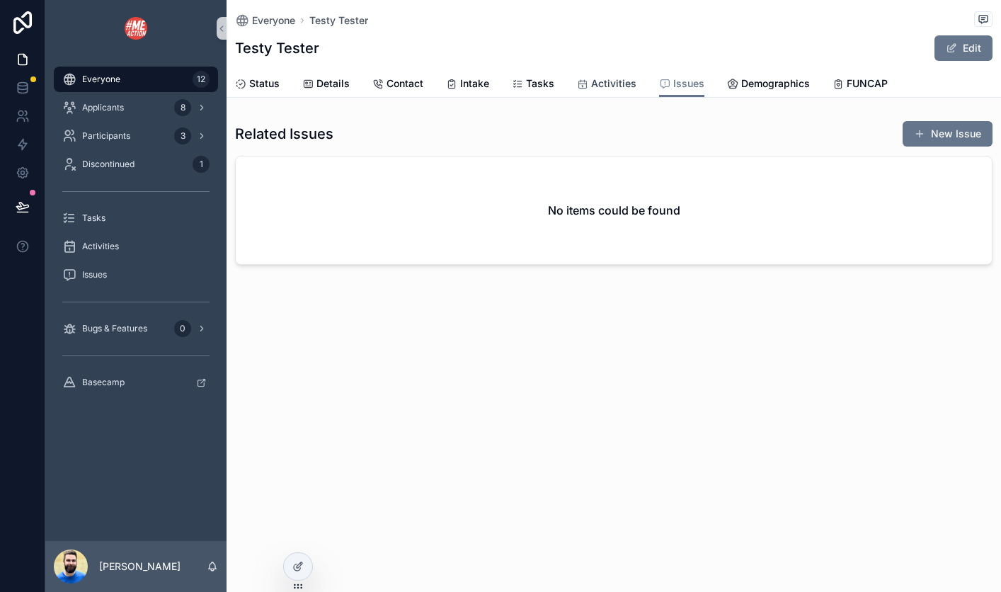
click at [617, 82] on span "Activities" at bounding box center [613, 83] width 45 height 14
click at [541, 81] on span "Tasks" at bounding box center [540, 83] width 28 height 14
click at [474, 88] on span "Intake" at bounding box center [474, 83] width 29 height 14
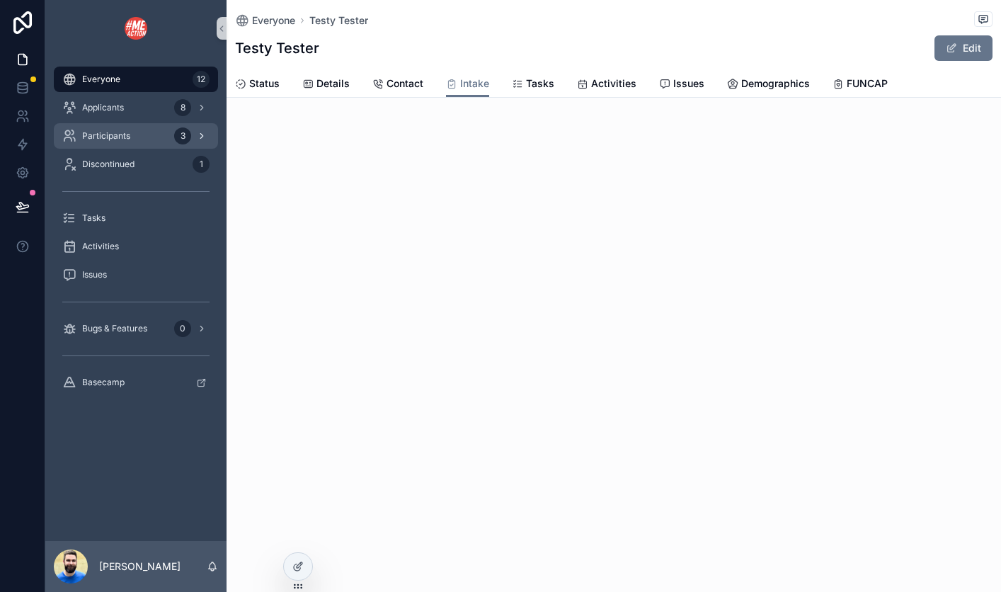
click at [96, 139] on span "Participants" at bounding box center [106, 135] width 48 height 11
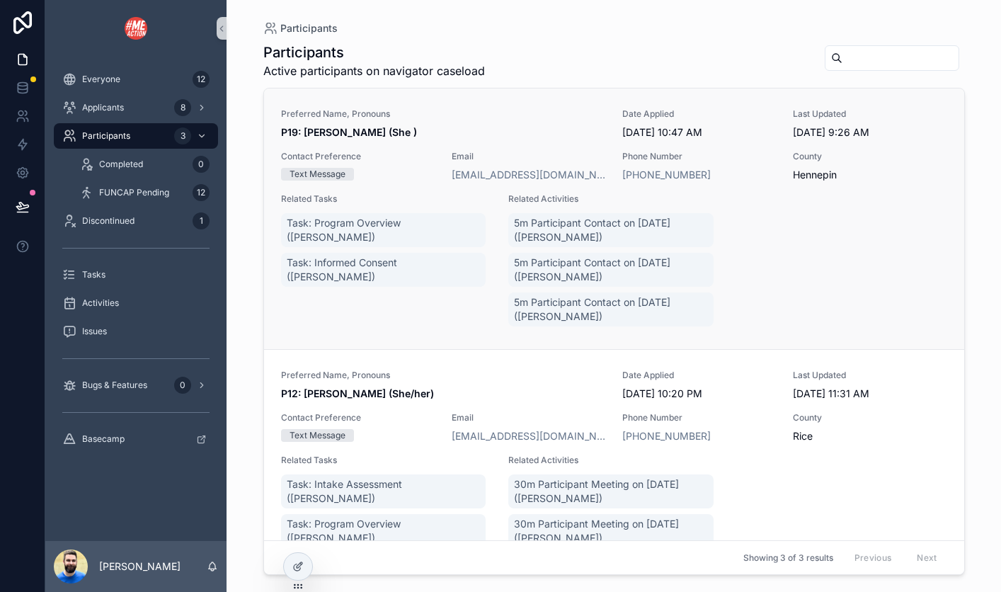
click at [522, 127] on span "P19: [PERSON_NAME] (She )" at bounding box center [443, 132] width 325 height 14
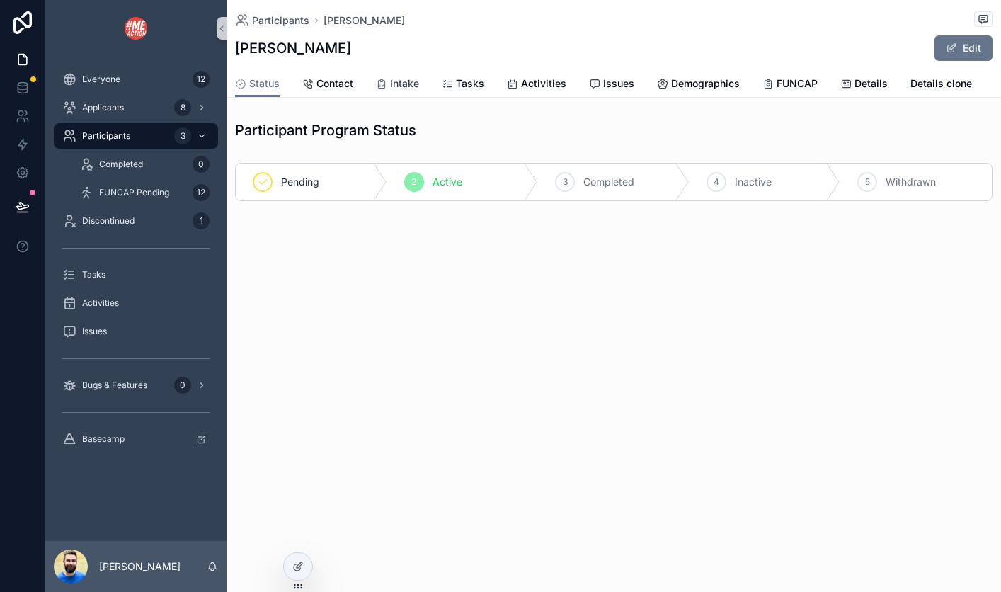
click at [414, 81] on span "Intake" at bounding box center [404, 83] width 29 height 14
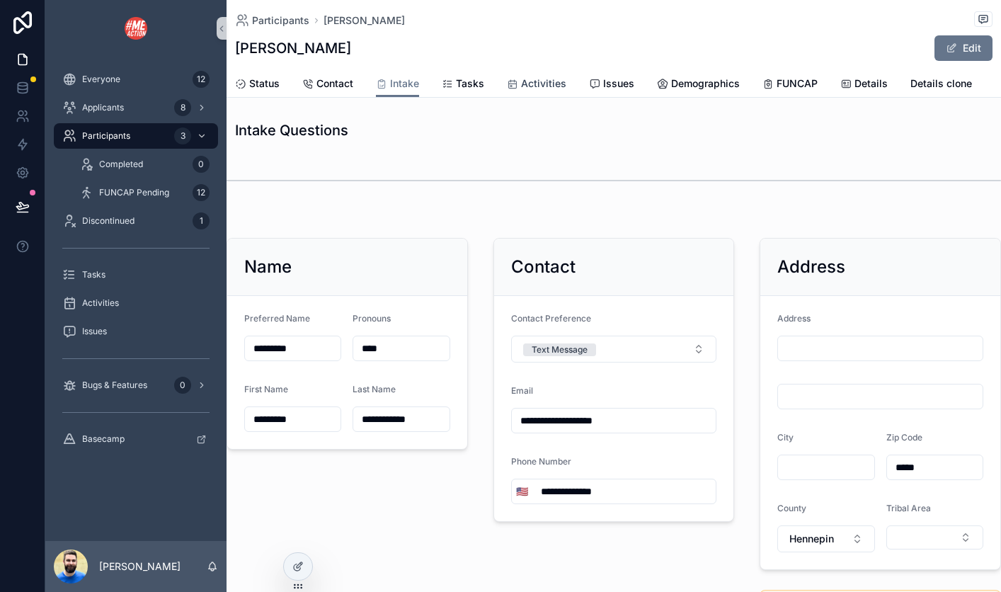
click at [544, 81] on span "Activities" at bounding box center [543, 83] width 45 height 14
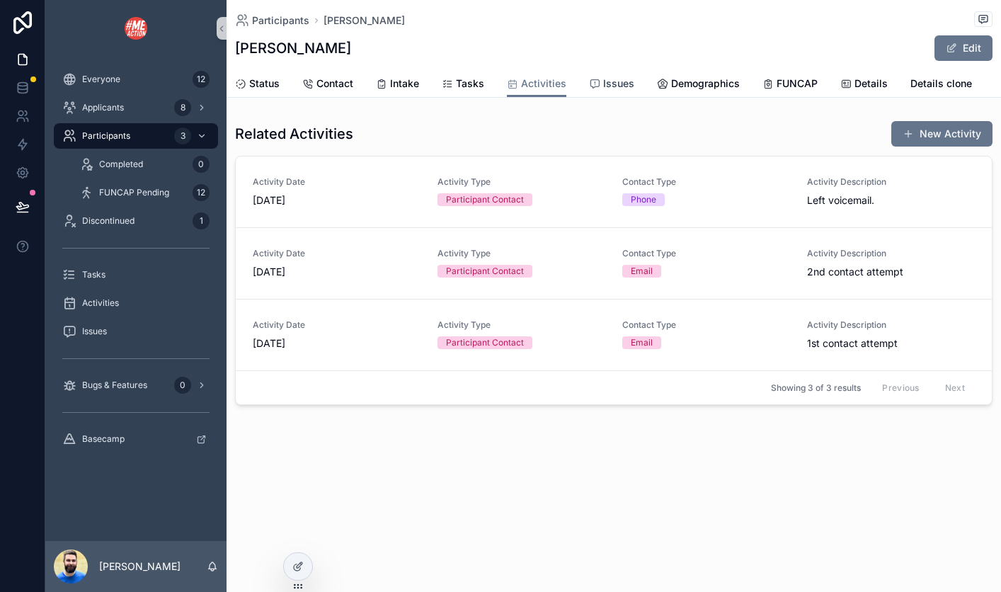
click at [603, 80] on span "Issues" at bounding box center [618, 83] width 31 height 14
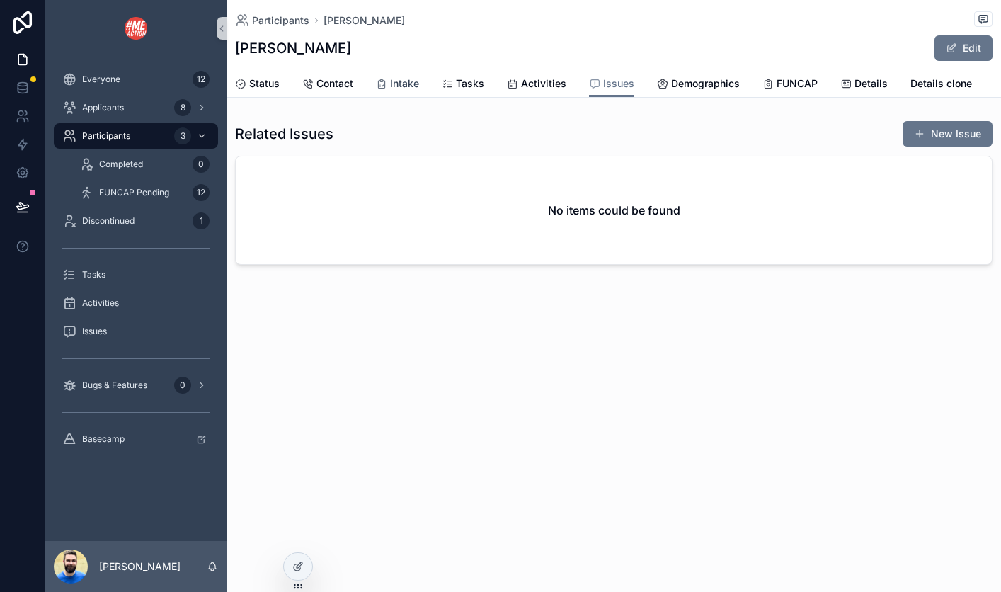
click at [401, 88] on span "Intake" at bounding box center [404, 83] width 29 height 14
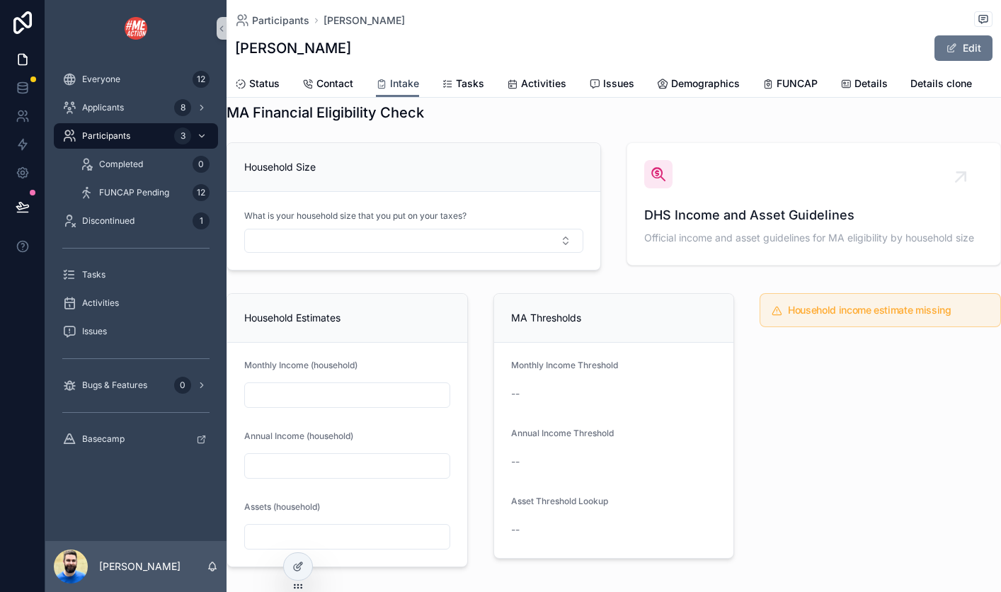
scroll to position [822, 0]
click at [124, 84] on div "Everyone 12" at bounding box center [135, 79] width 147 height 23
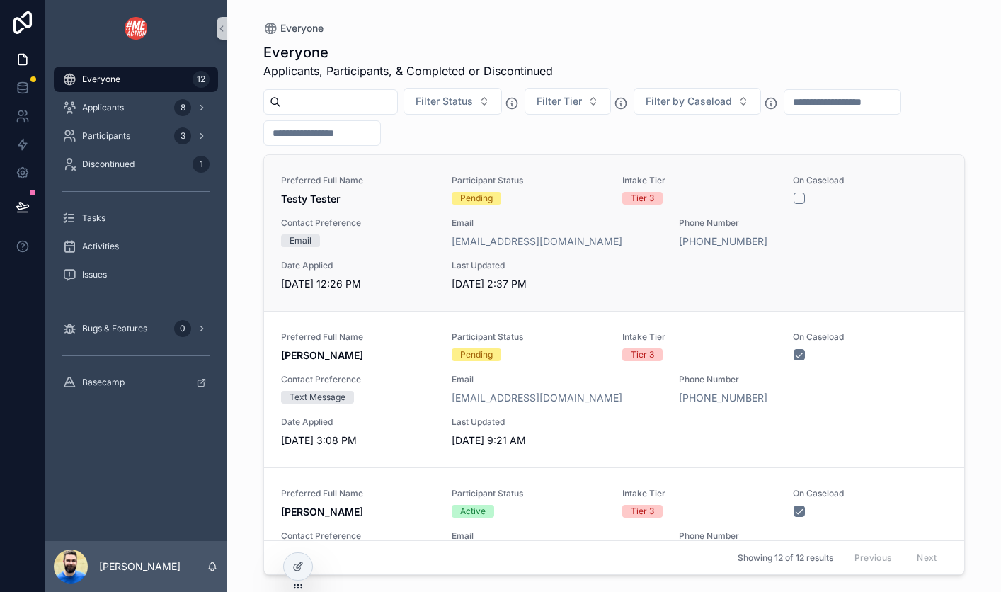
click at [379, 188] on div "Preferred Full Name Testy Tester" at bounding box center [358, 190] width 154 height 31
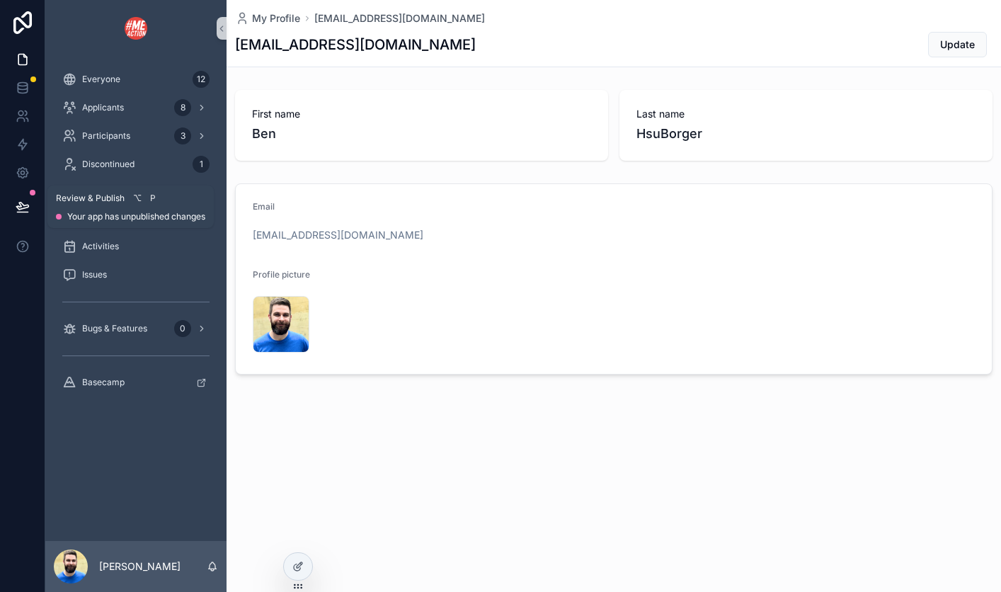
click at [27, 200] on icon at bounding box center [23, 207] width 14 height 14
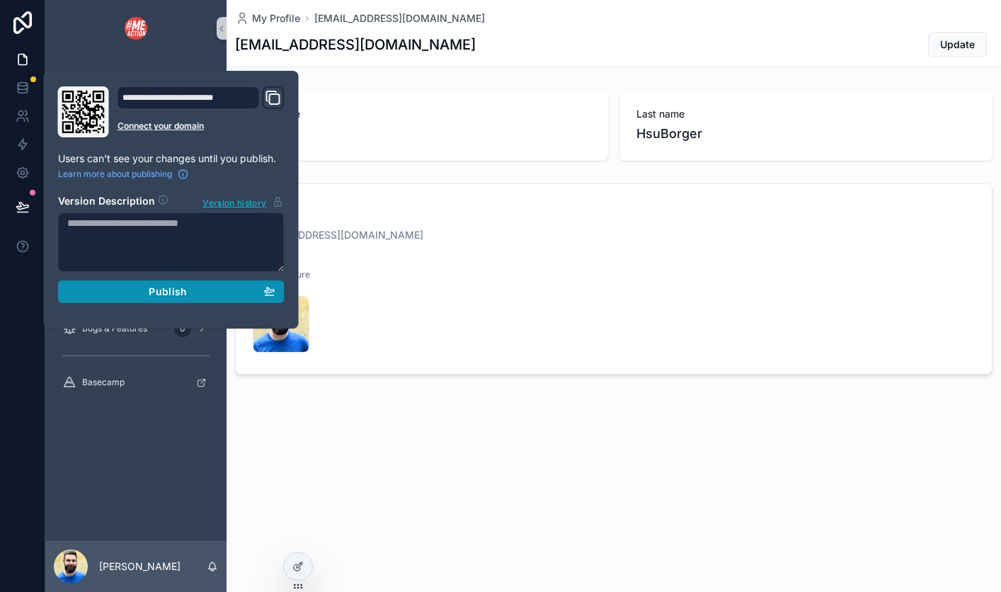
click at [138, 289] on div "Publish" at bounding box center [171, 291] width 208 height 13
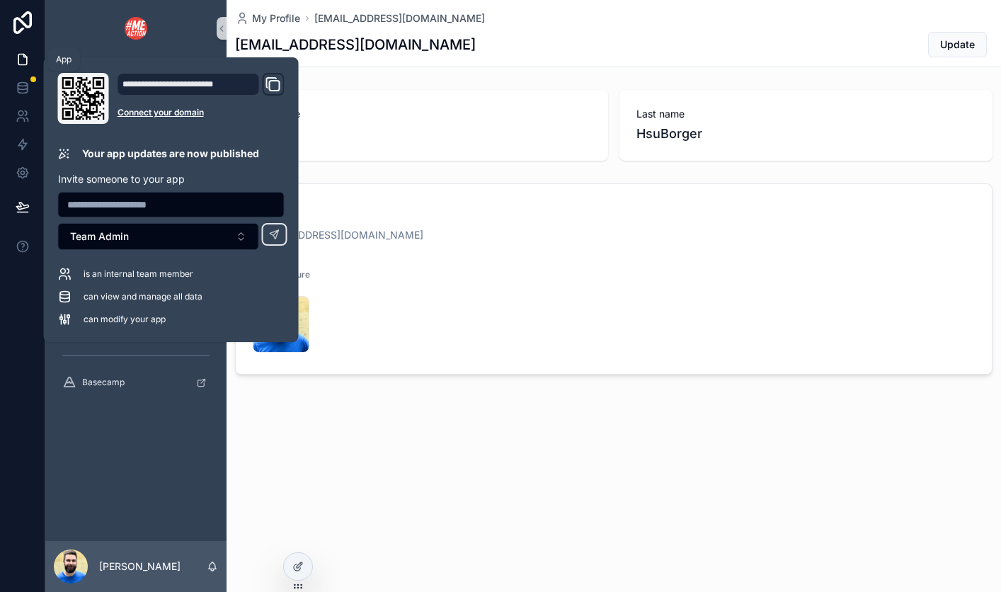
click at [23, 55] on icon at bounding box center [22, 60] width 8 height 11
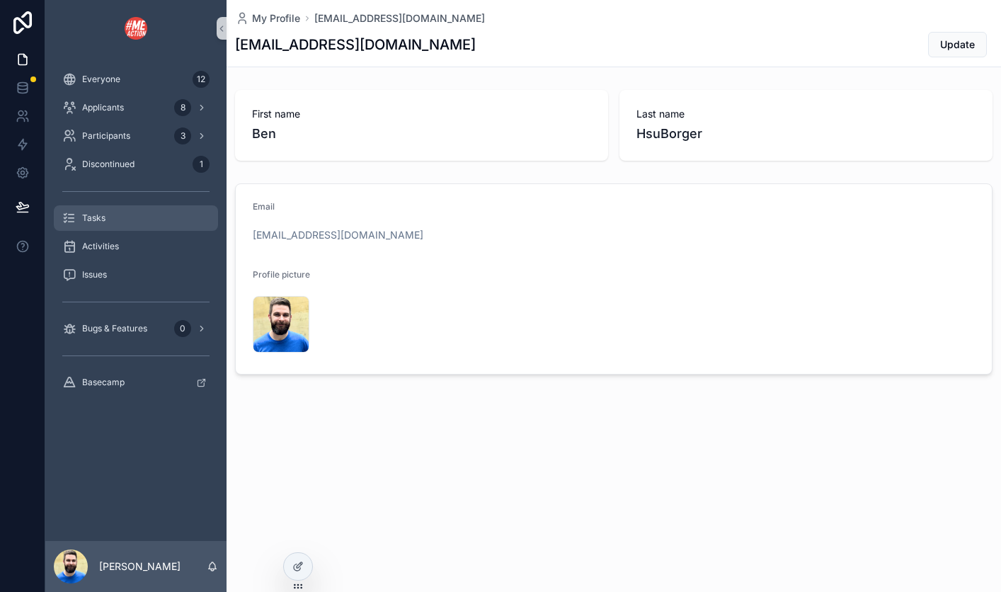
click at [128, 228] on div "Tasks" at bounding box center [135, 218] width 147 height 23
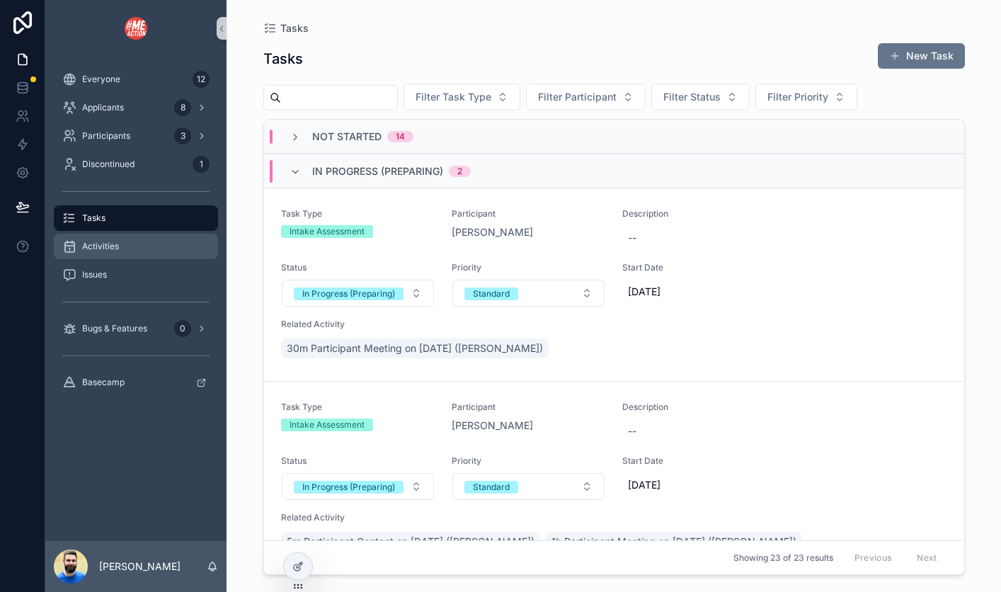
click at [123, 246] on div "Activities" at bounding box center [135, 246] width 147 height 23
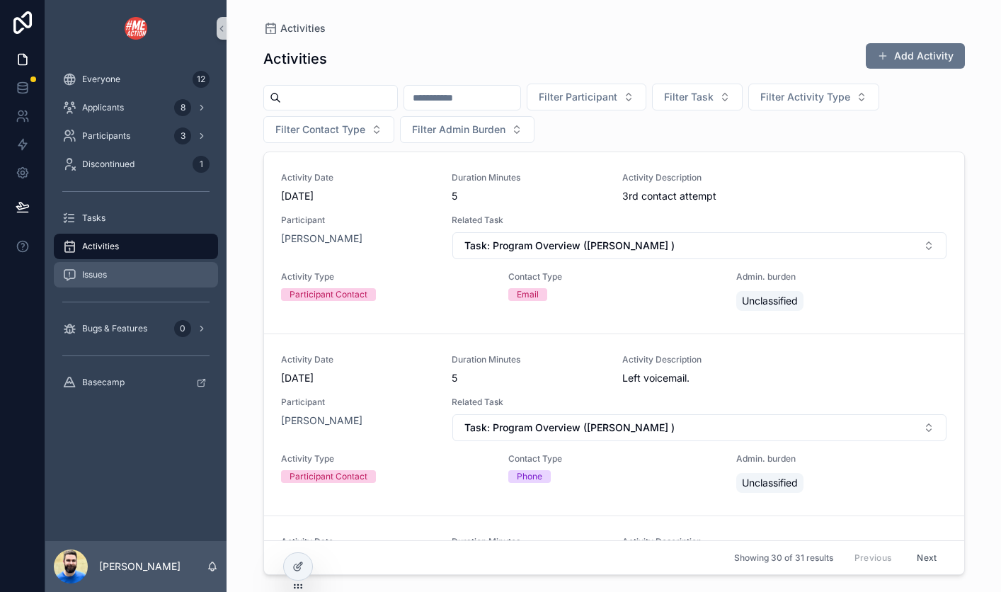
click at [117, 267] on div "Issues" at bounding box center [135, 274] width 147 height 23
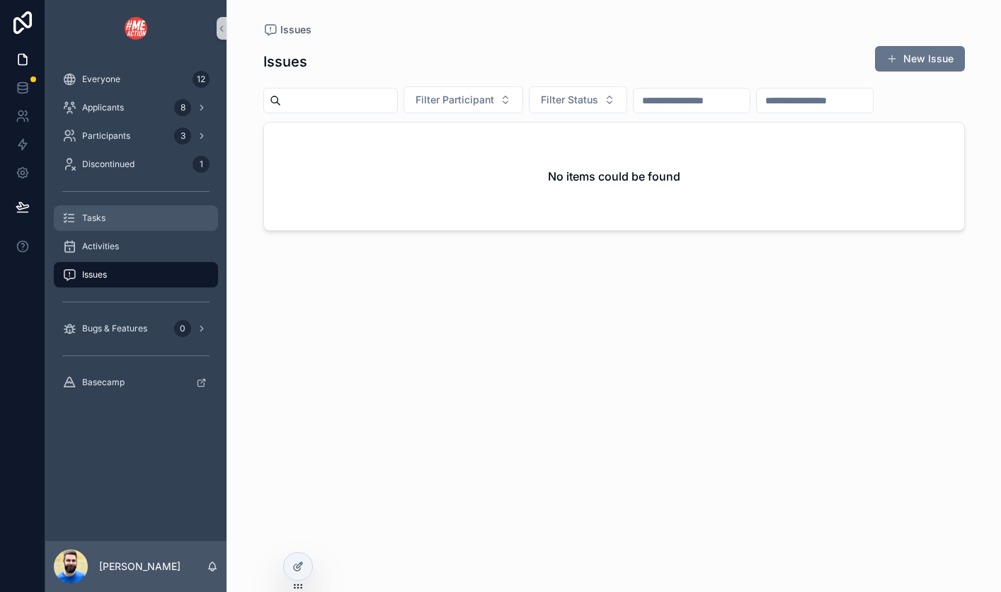
click at [152, 214] on div "Tasks" at bounding box center [135, 218] width 147 height 23
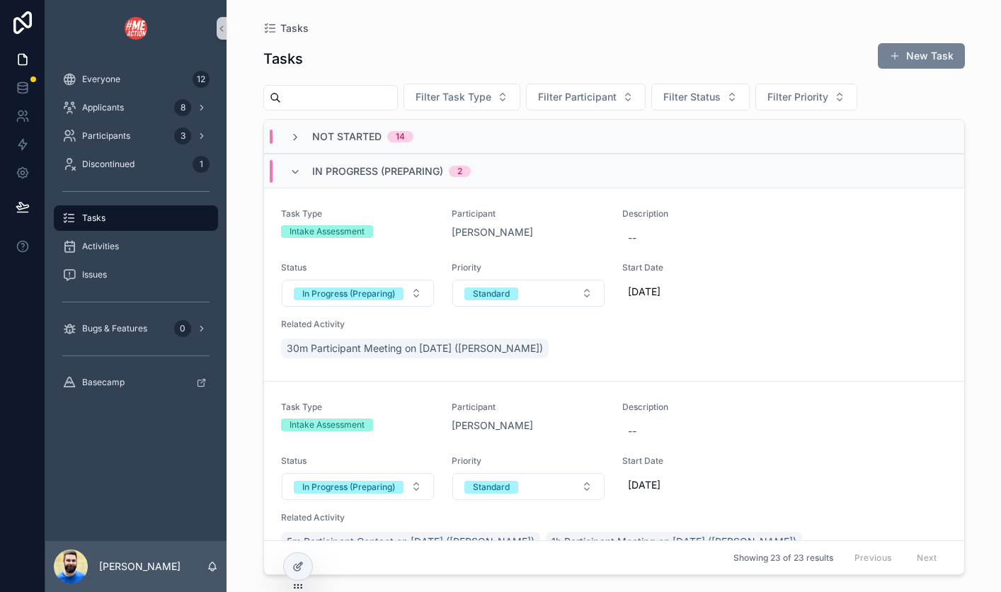
click at [915, 52] on button "New Task" at bounding box center [921, 55] width 87 height 25
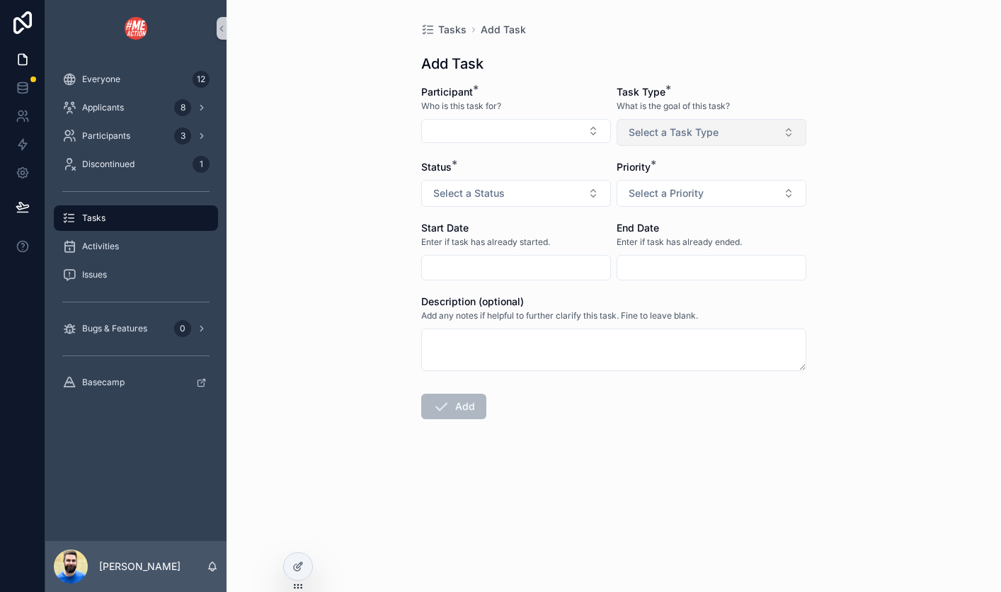
click at [722, 134] on button "Select a Task Type" at bounding box center [712, 132] width 190 height 27
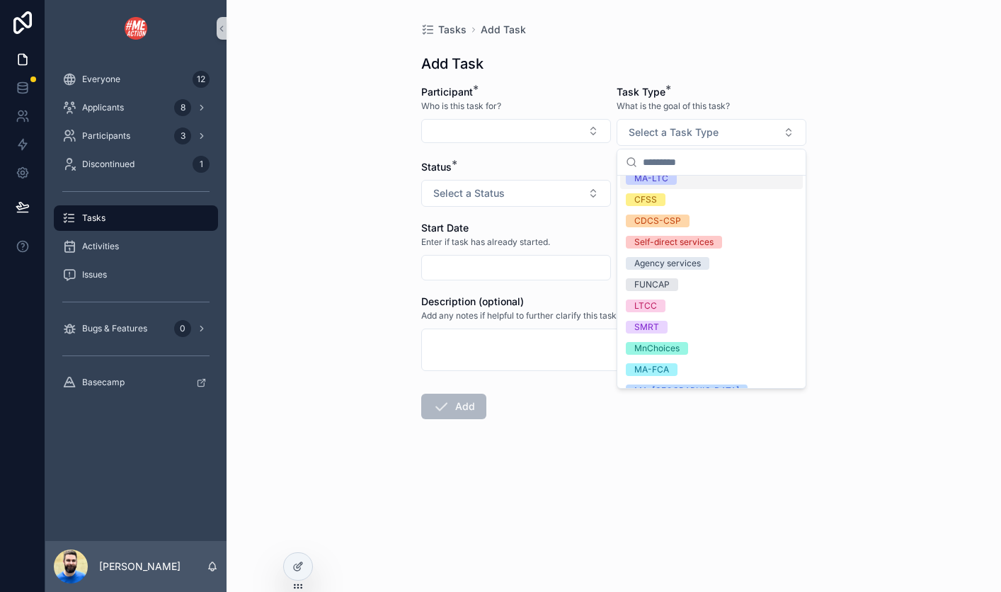
scroll to position [176, 0]
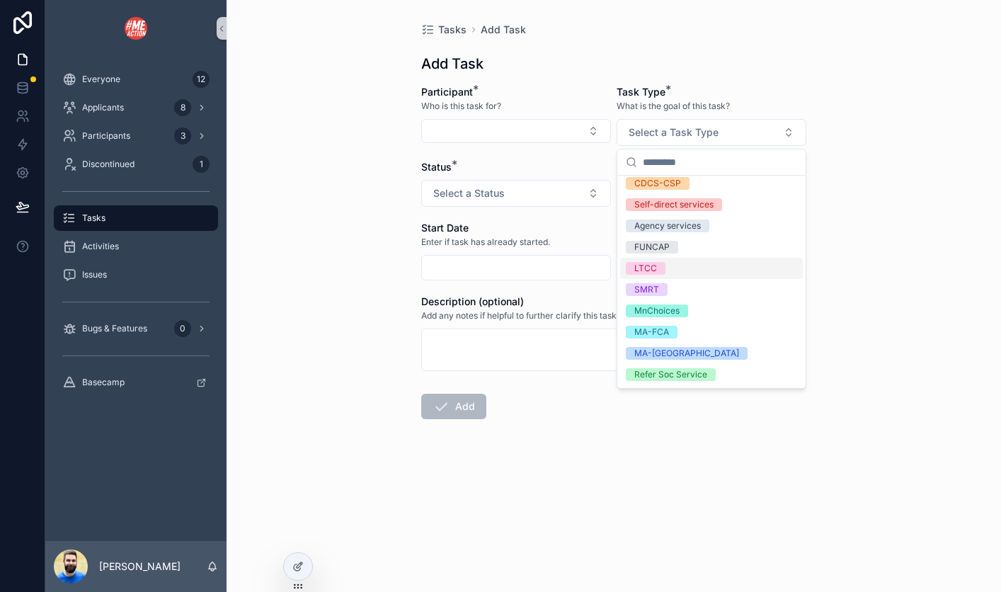
click at [261, 227] on div "Tasks Add Task Add Task Participant * Who is this task for? Task Type * What is…" at bounding box center [614, 296] width 774 height 592
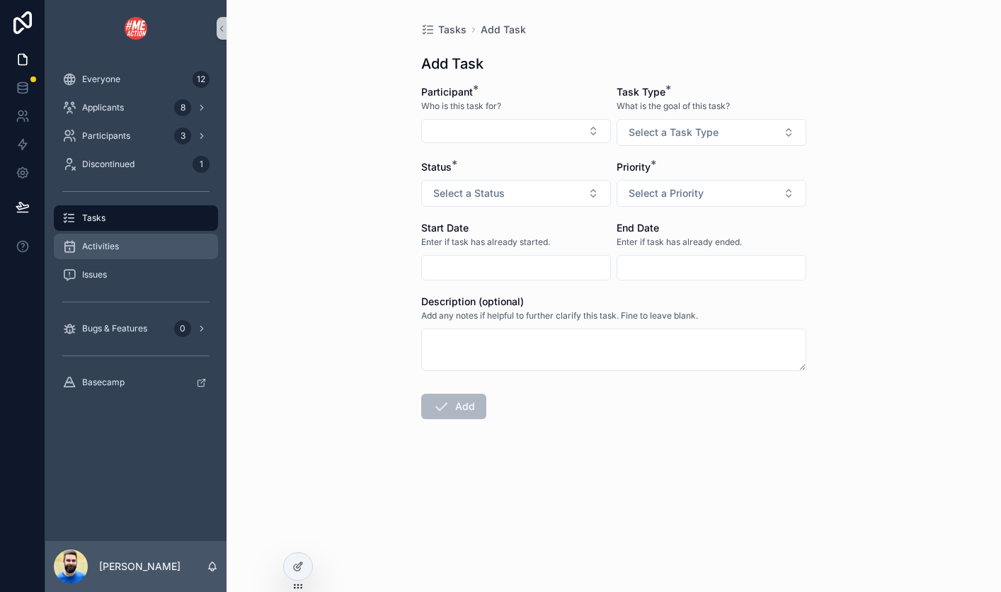
click at [130, 241] on div "Activities" at bounding box center [135, 246] width 147 height 23
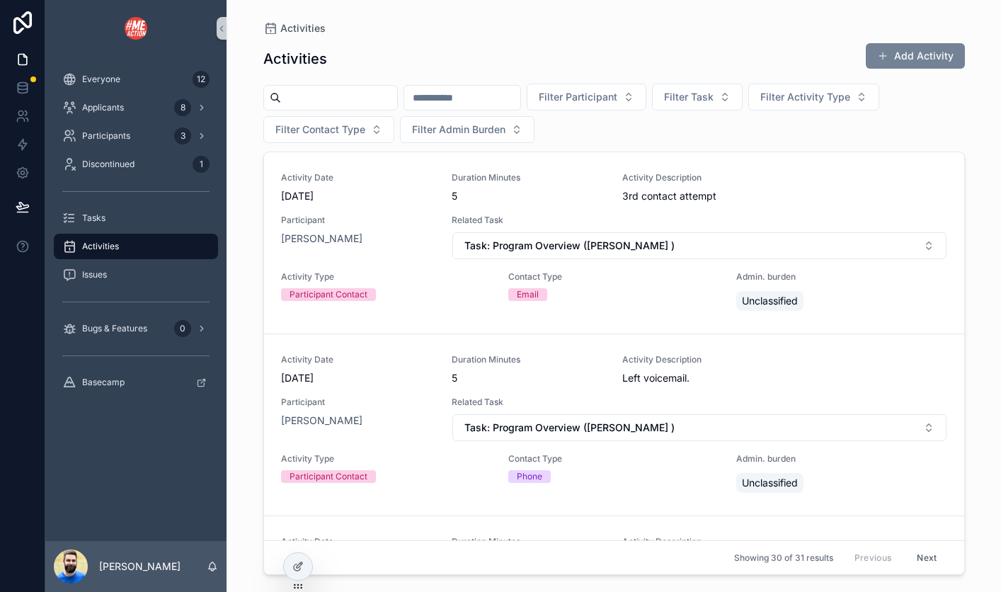
click at [898, 45] on button "Add Activity" at bounding box center [915, 55] width 99 height 25
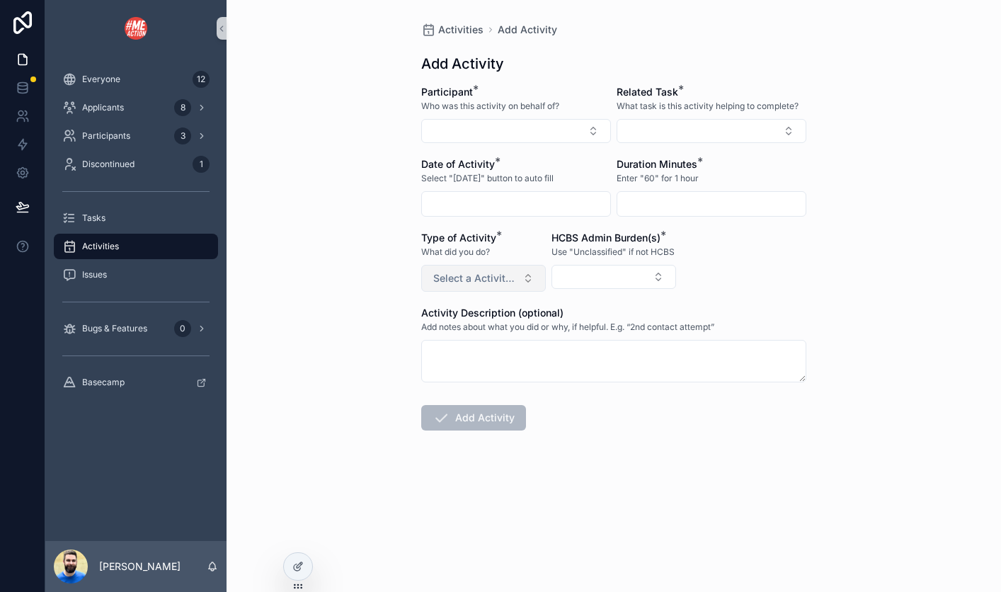
click at [521, 280] on button "Select a Activity Type" at bounding box center [483, 278] width 125 height 27
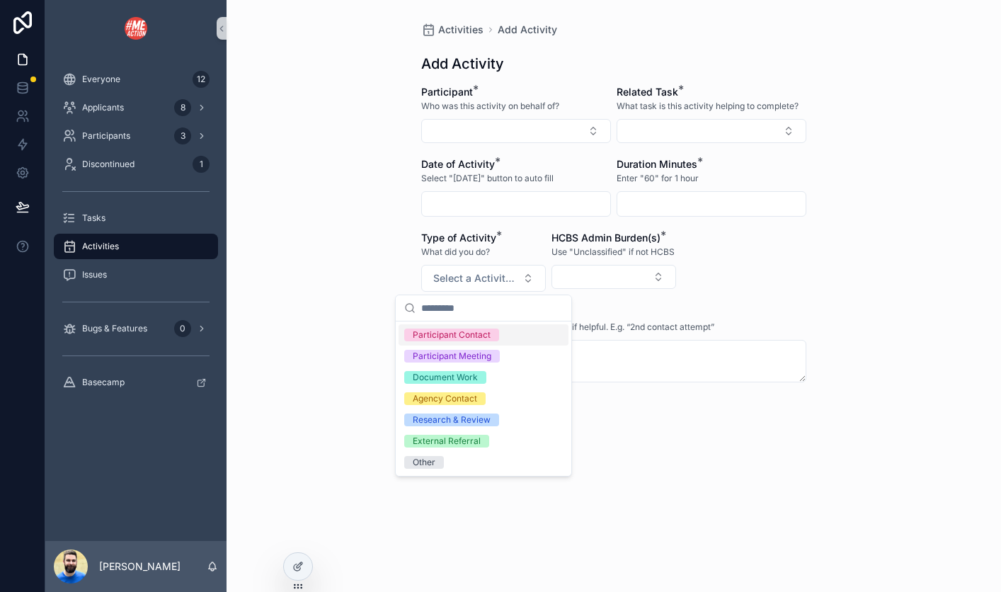
click at [346, 264] on div "Activities Add Activity Add Activity Participant * Who was this activity on beh…" at bounding box center [614, 296] width 774 height 592
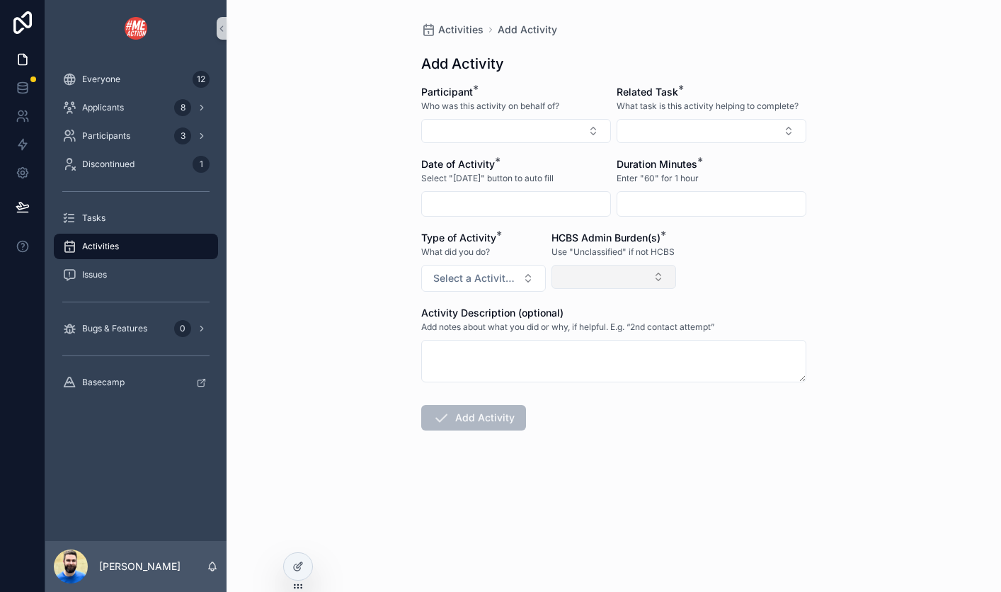
click at [614, 285] on button "Select Button" at bounding box center [613, 277] width 125 height 24
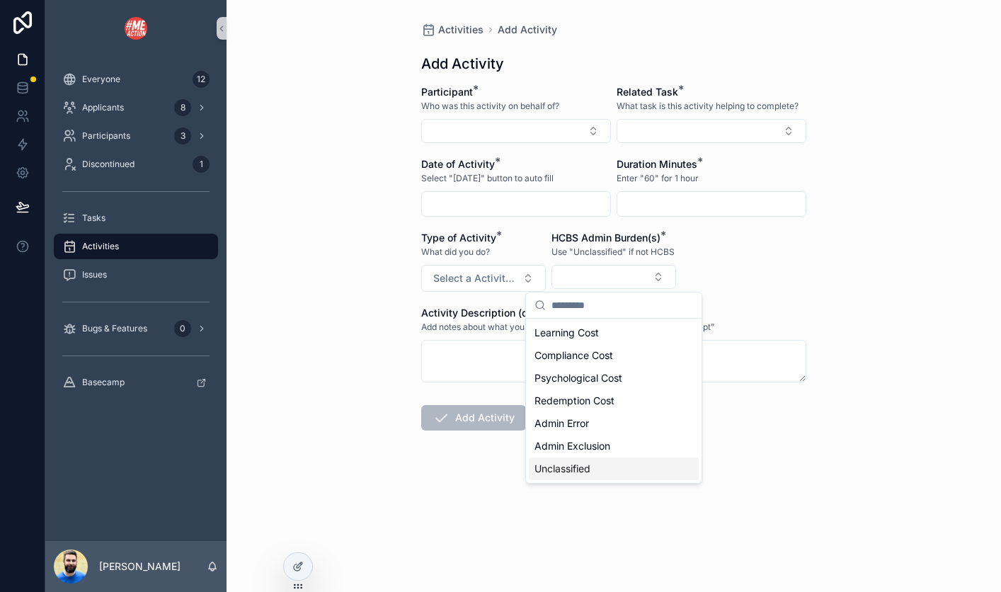
click at [772, 466] on form "Participant * Who was this activity on behalf of? Related Task * What task is t…" at bounding box center [613, 303] width 385 height 436
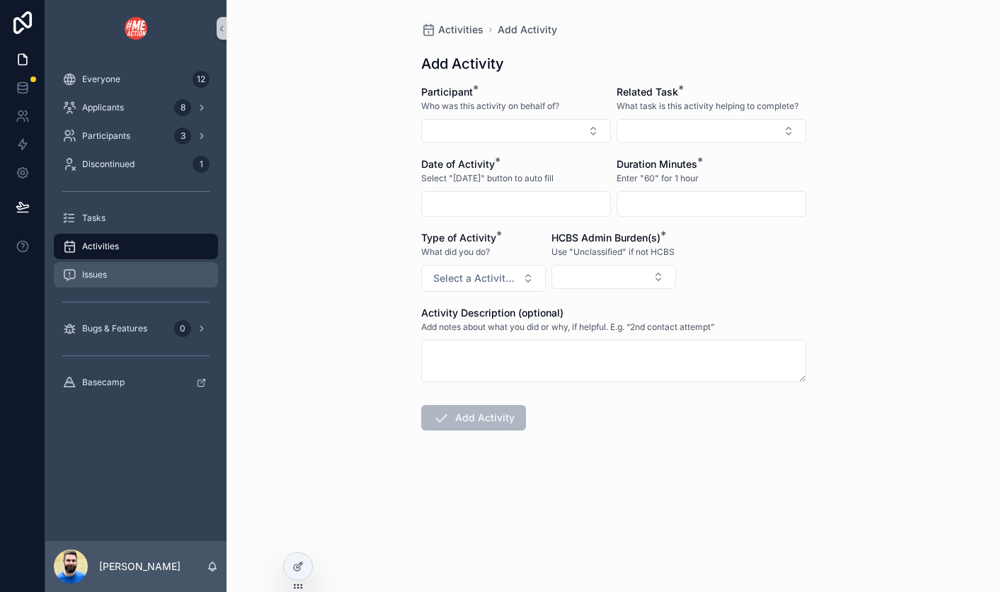
click at [96, 274] on span "Issues" at bounding box center [94, 274] width 25 height 11
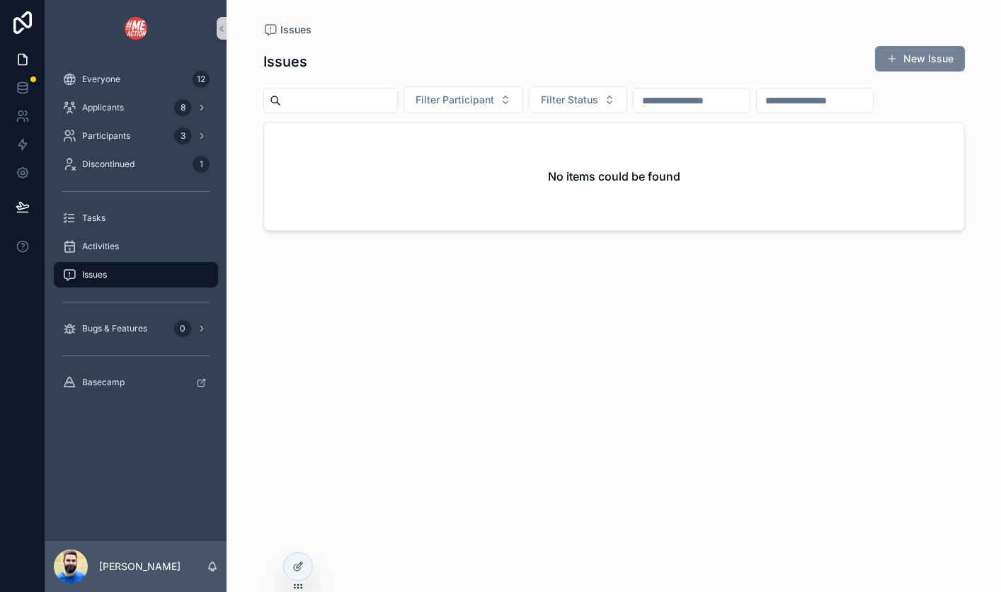
click at [902, 58] on button "New Issue" at bounding box center [920, 58] width 90 height 25
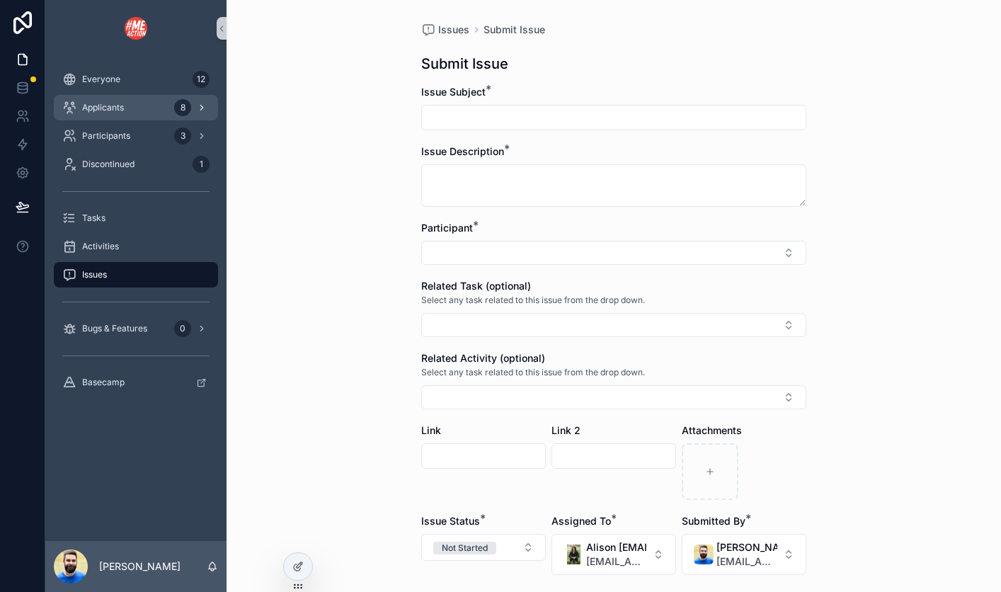
click at [112, 117] on div "Applicants 8" at bounding box center [135, 107] width 147 height 23
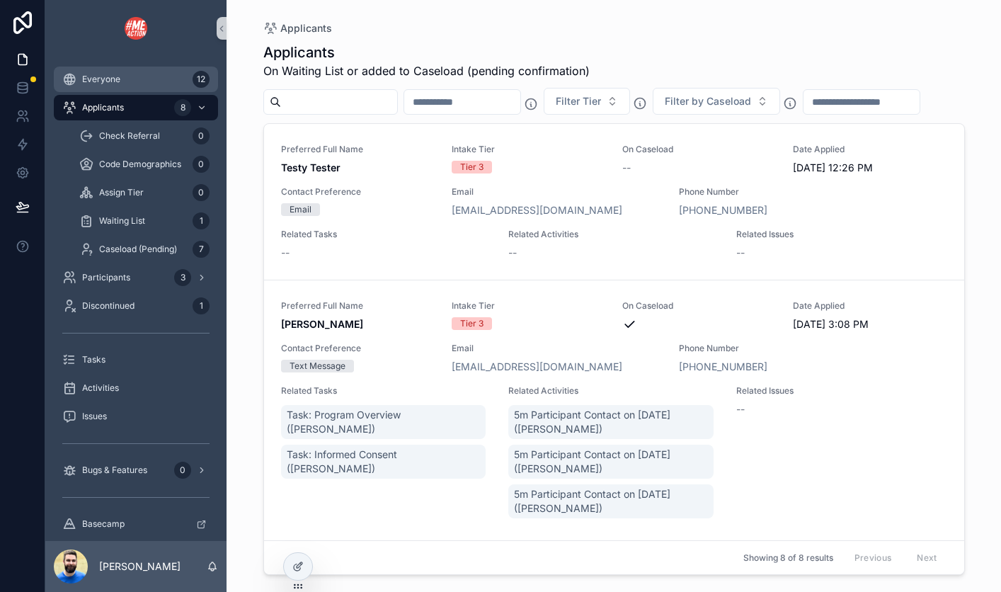
click at [130, 81] on div "Everyone 12" at bounding box center [135, 79] width 147 height 23
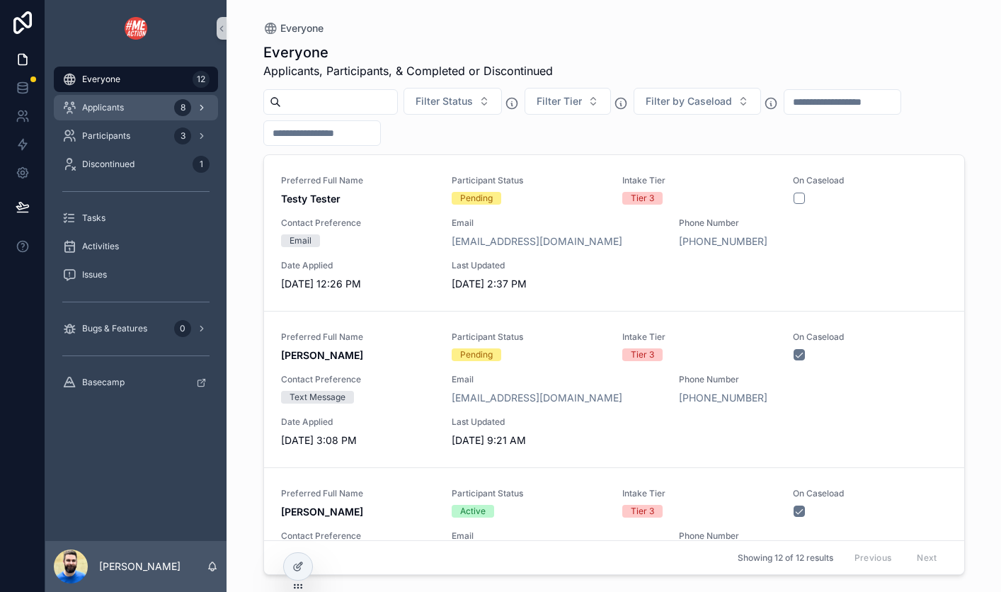
click at [149, 108] on div "Applicants 8" at bounding box center [135, 107] width 147 height 23
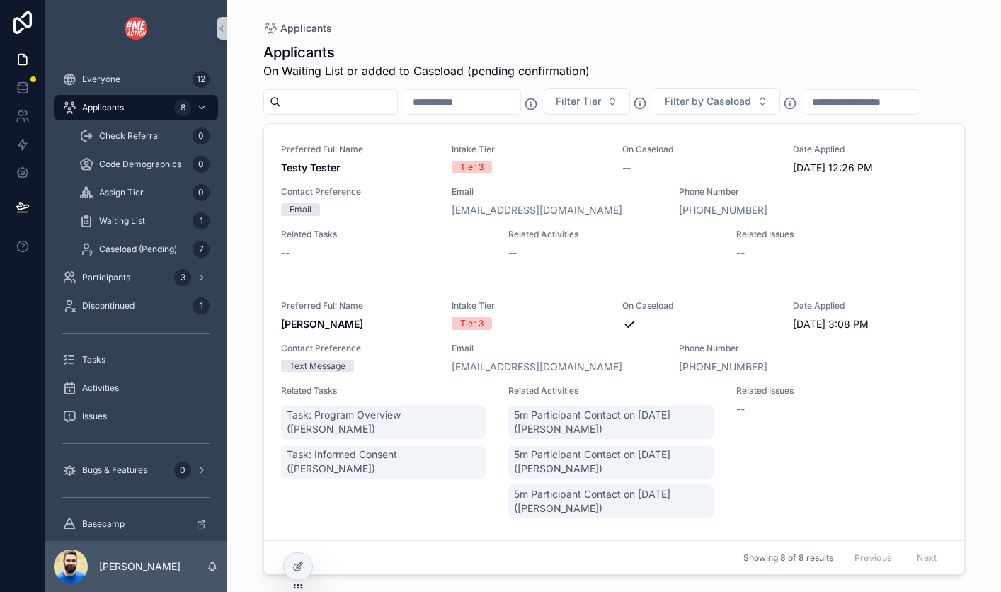
click at [447, 105] on input "scrollable content" at bounding box center [462, 102] width 116 height 20
type input "*****"
